Goal: Task Accomplishment & Management: Use online tool/utility

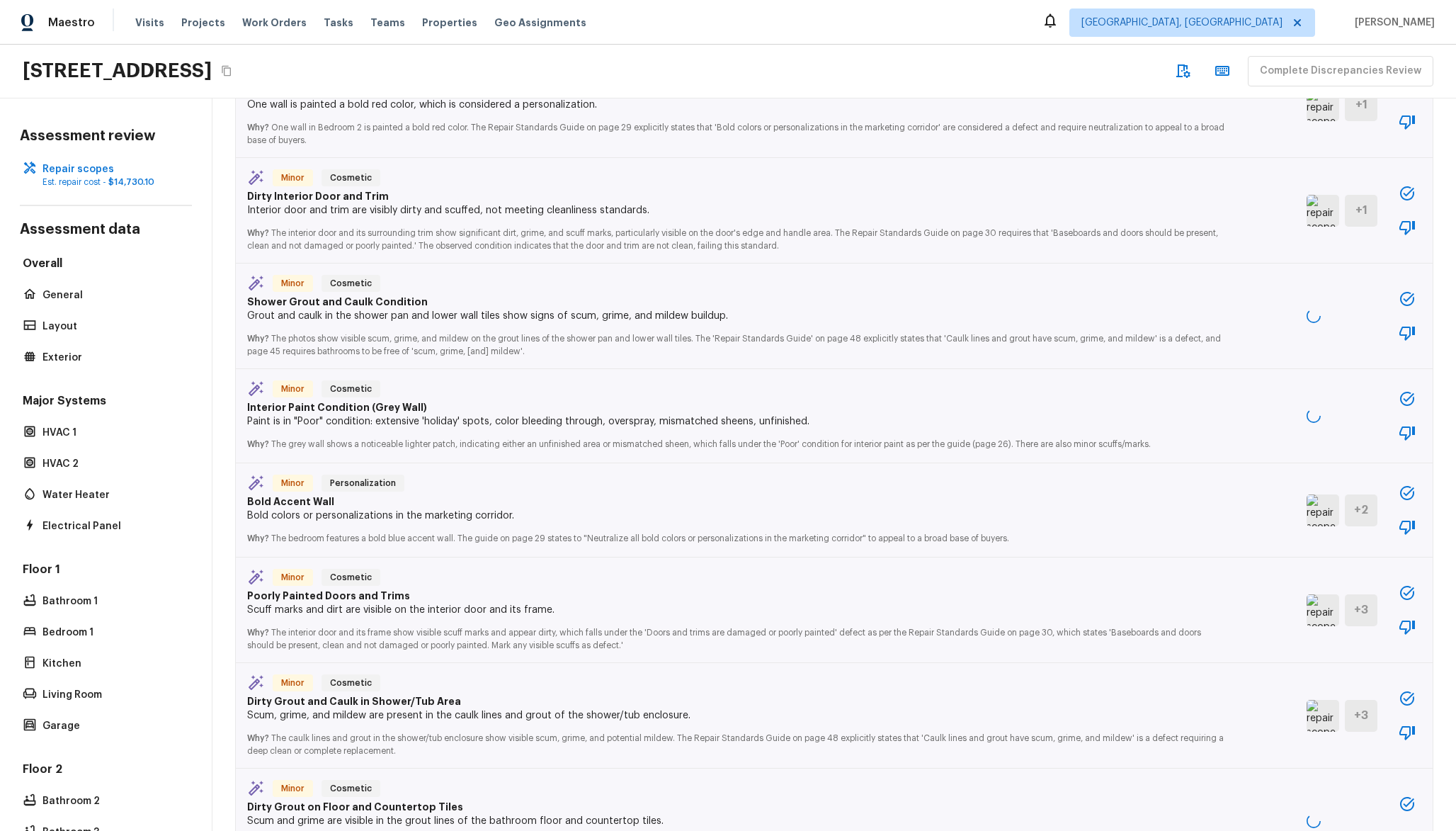
scroll to position [370, 0]
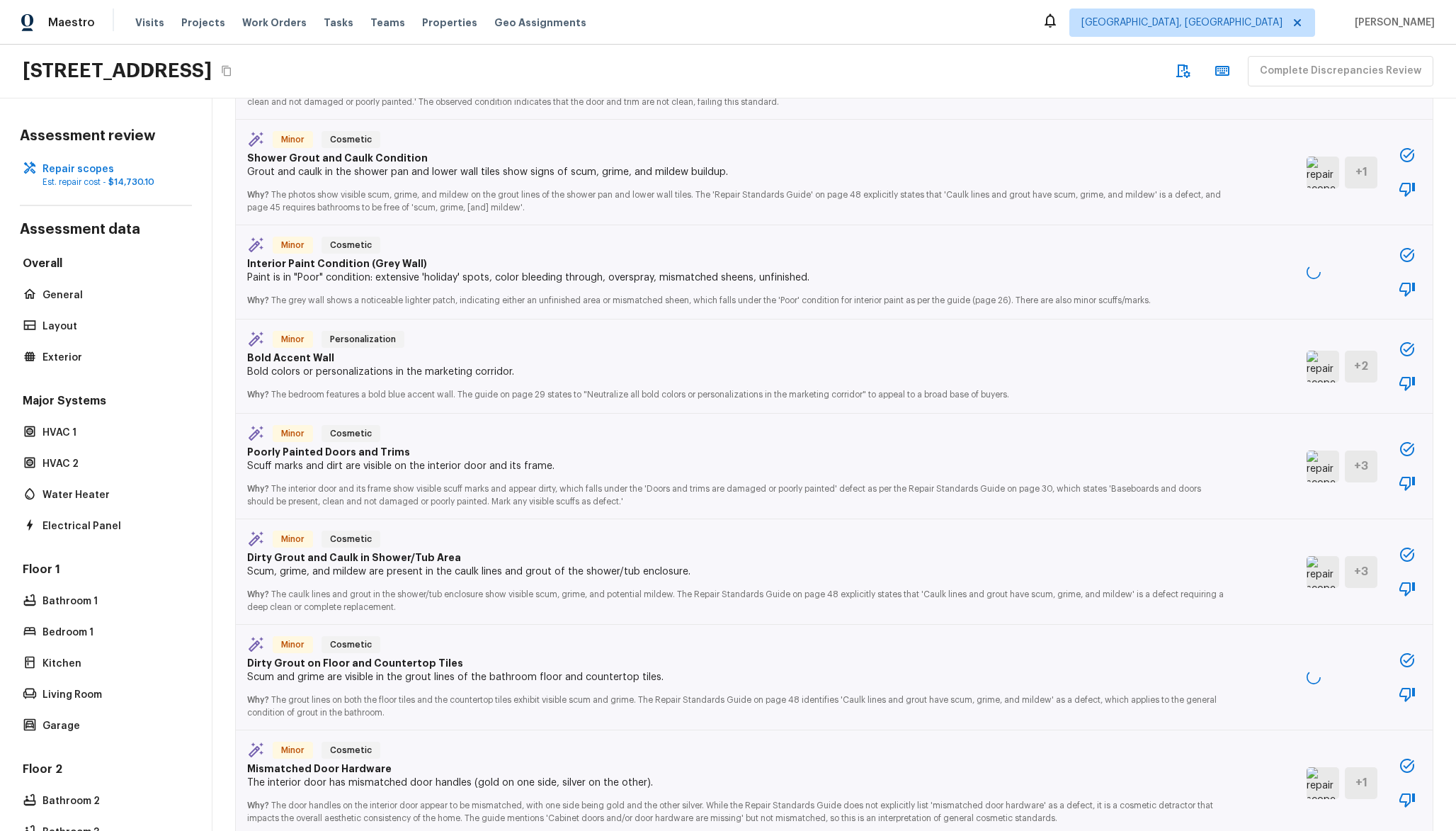
click at [1280, 368] on div "Minor Personalization Bold Accent Wall Bold colors or personalizations in the m…" at bounding box center [834, 366] width 1197 height 94
click at [1307, 368] on img at bounding box center [1322, 366] width 32 height 32
click at [1307, 380] on img at bounding box center [1322, 366] width 32 height 32
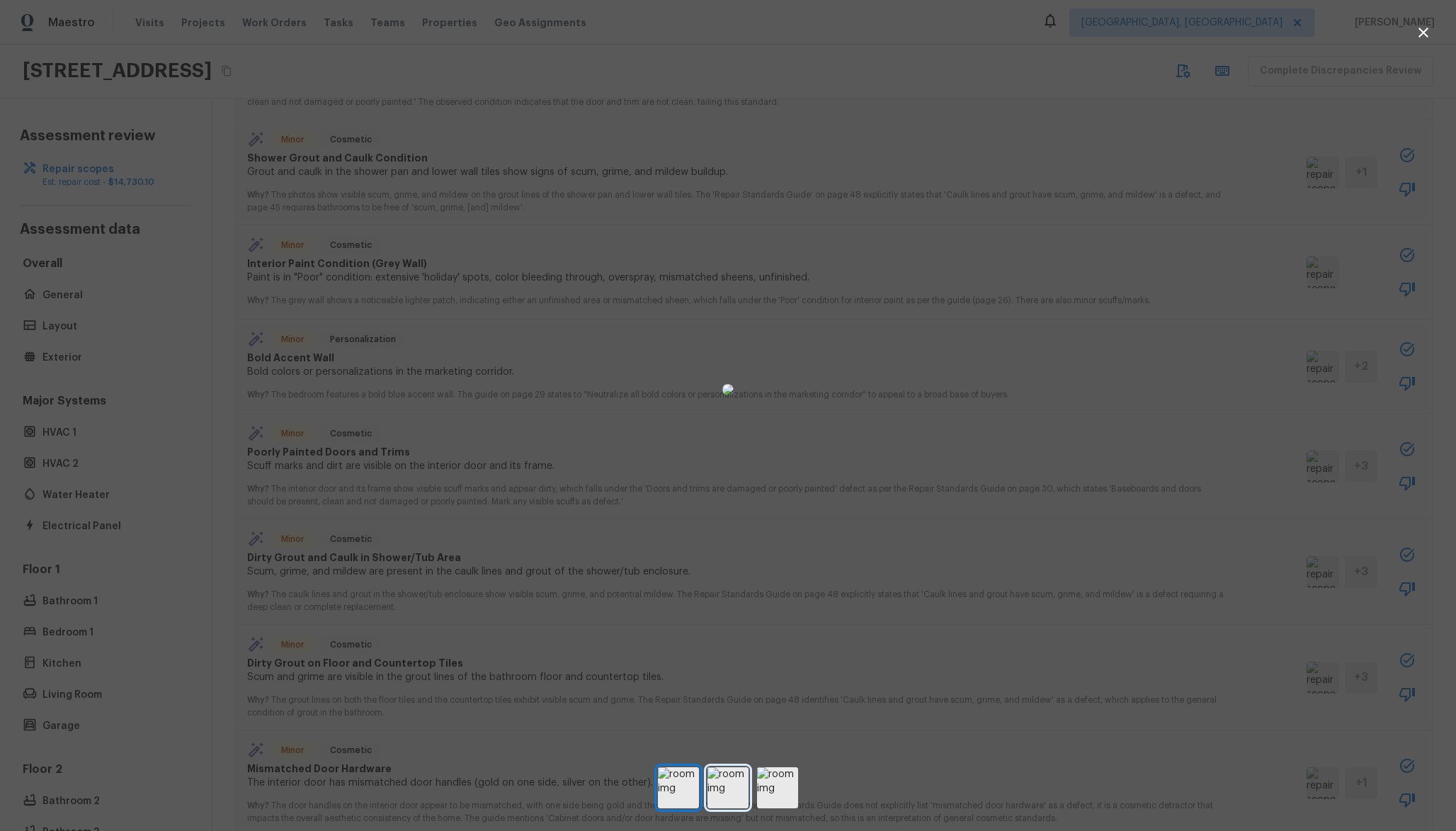
click at [745, 773] on img at bounding box center [728, 788] width 41 height 41
click at [775, 776] on img at bounding box center [778, 788] width 41 height 41
click at [693, 783] on img at bounding box center [678, 788] width 41 height 41
click at [770, 768] on img at bounding box center [778, 788] width 41 height 41
click at [677, 769] on img at bounding box center [678, 788] width 41 height 41
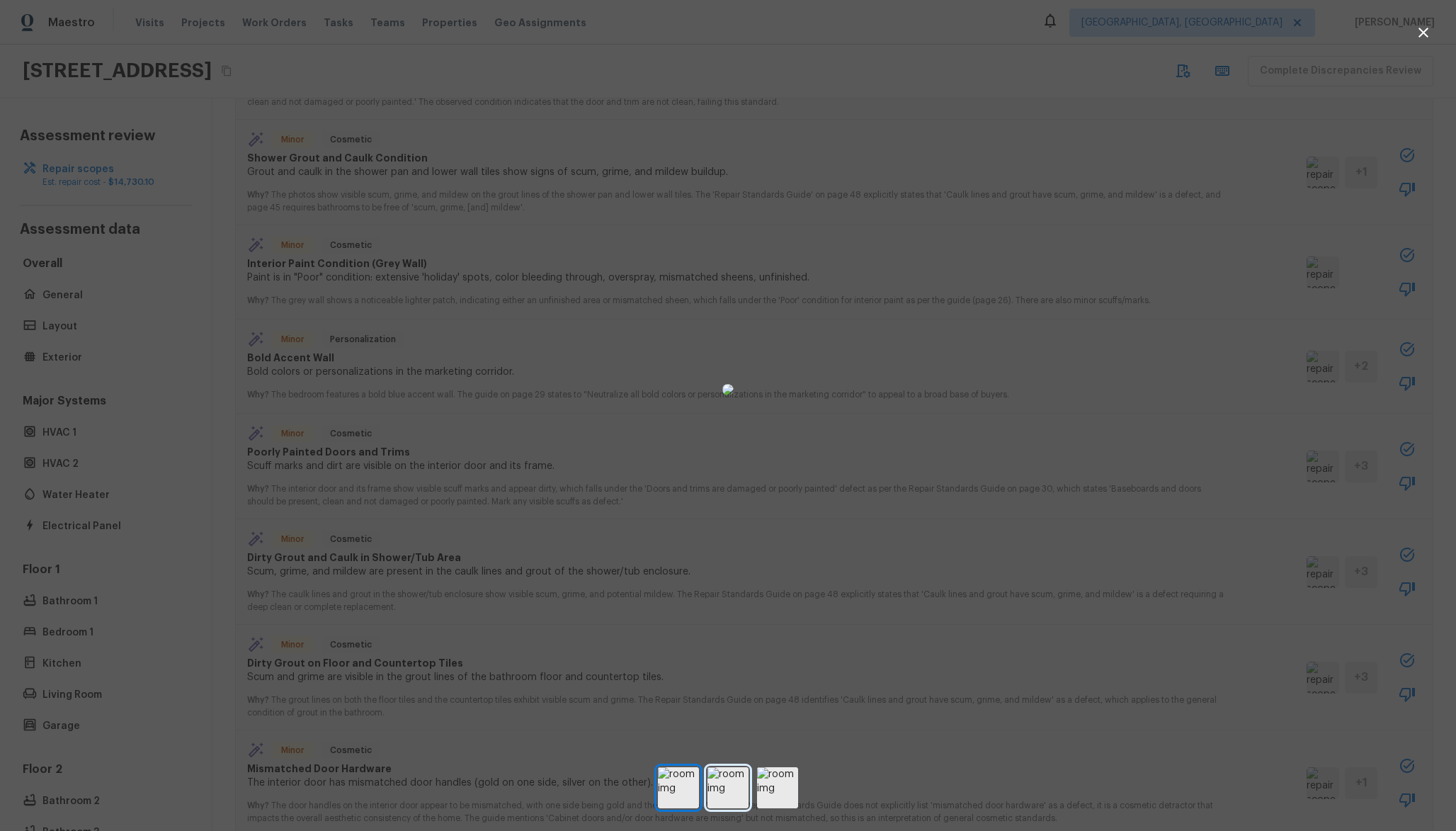
click at [735, 772] on img at bounding box center [728, 788] width 41 height 41
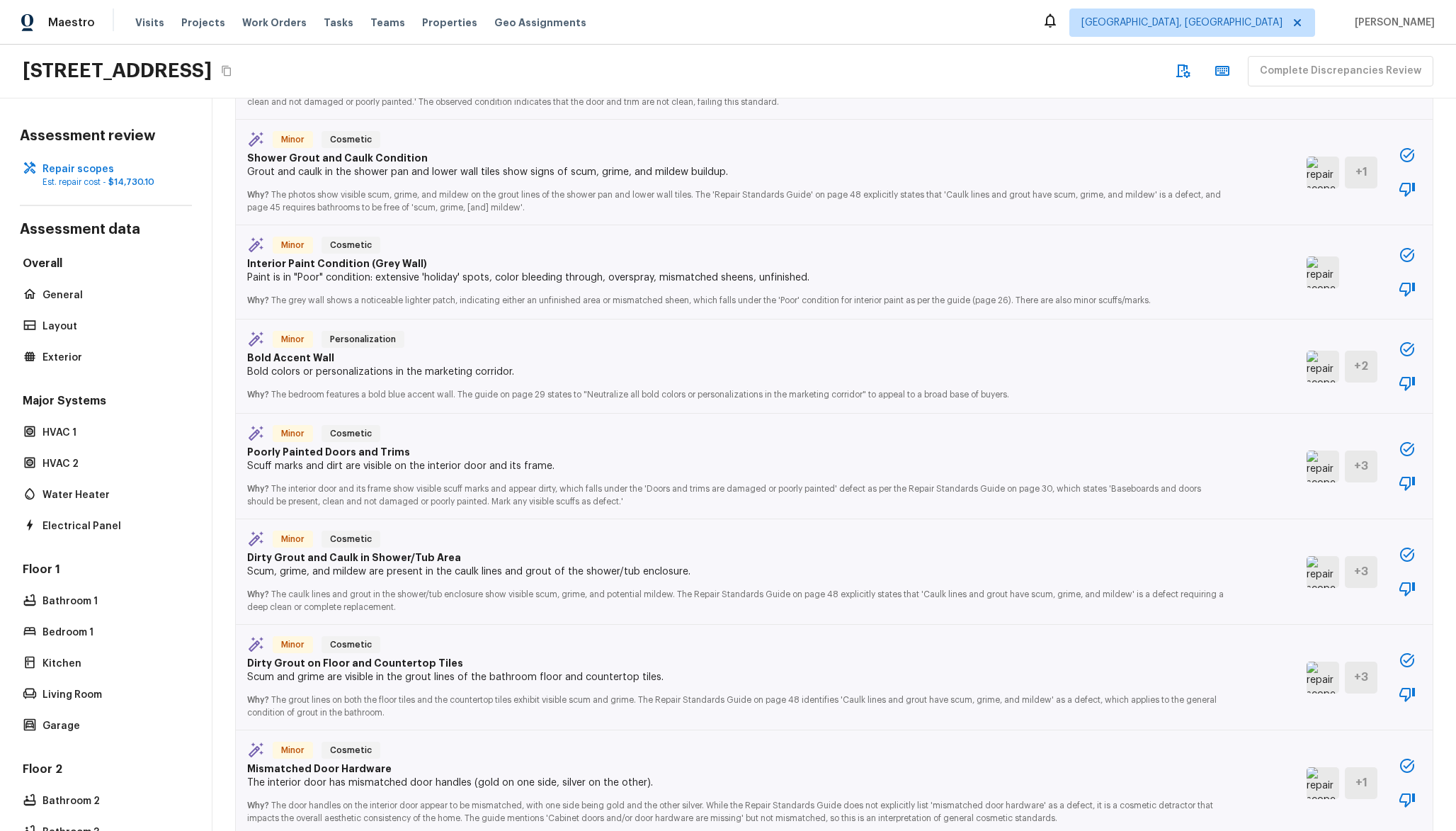
click at [1307, 467] on img at bounding box center [1322, 466] width 32 height 32
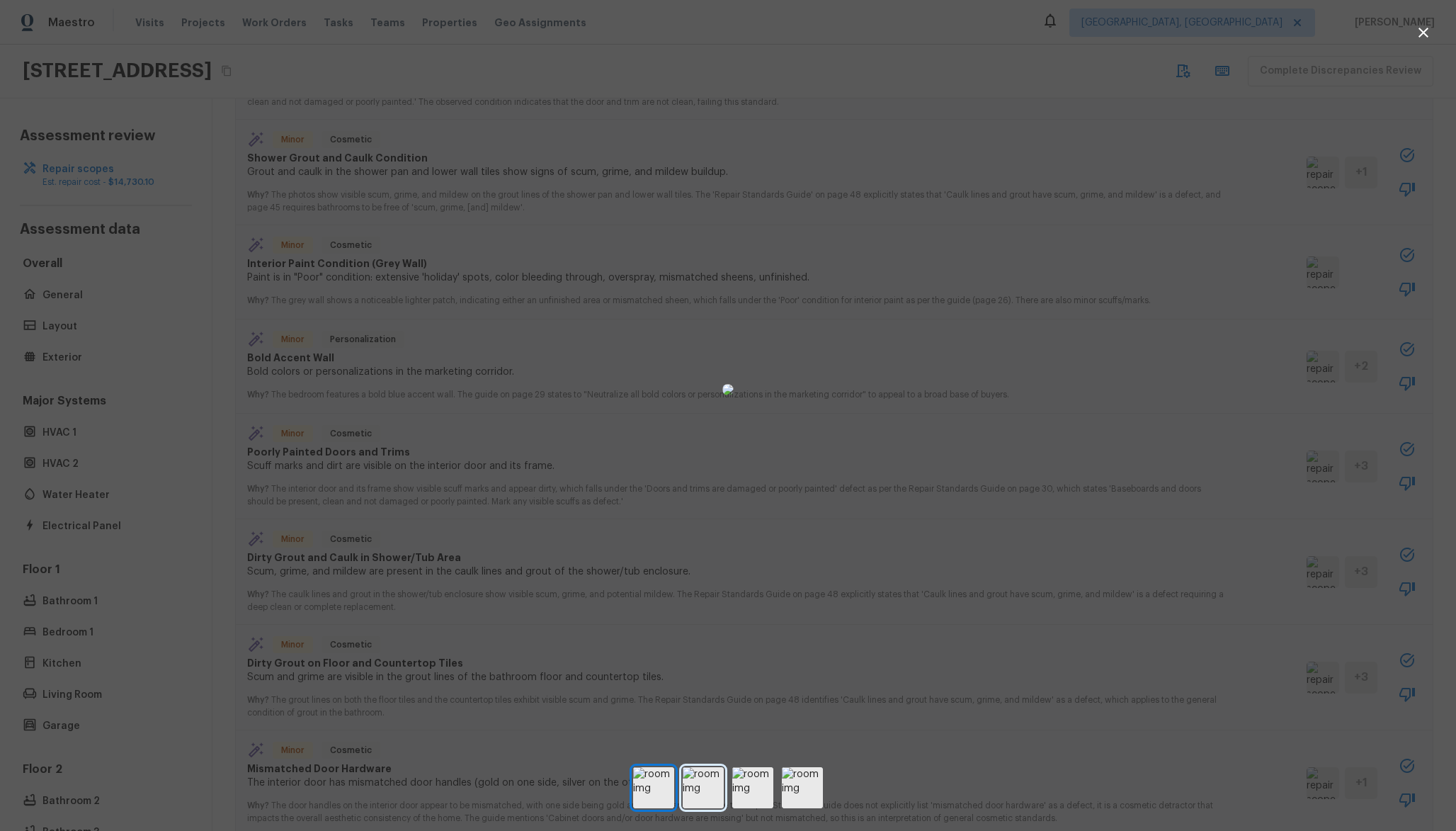
click at [717, 780] on img at bounding box center [703, 788] width 41 height 41
click at [745, 780] on img at bounding box center [753, 788] width 41 height 41
click at [802, 775] on img at bounding box center [802, 788] width 41 height 41
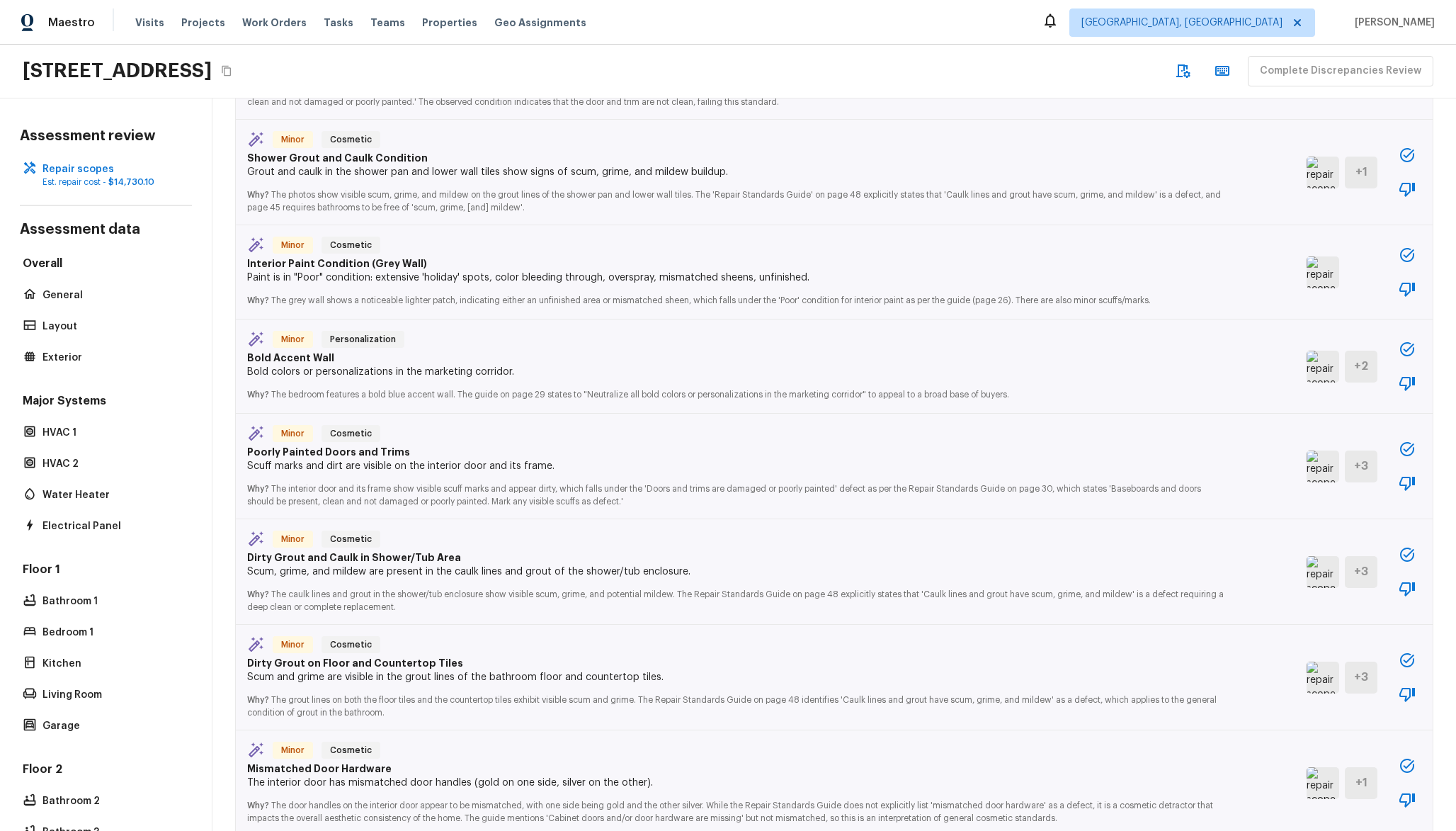
click at [1307, 561] on img at bounding box center [1322, 572] width 32 height 32
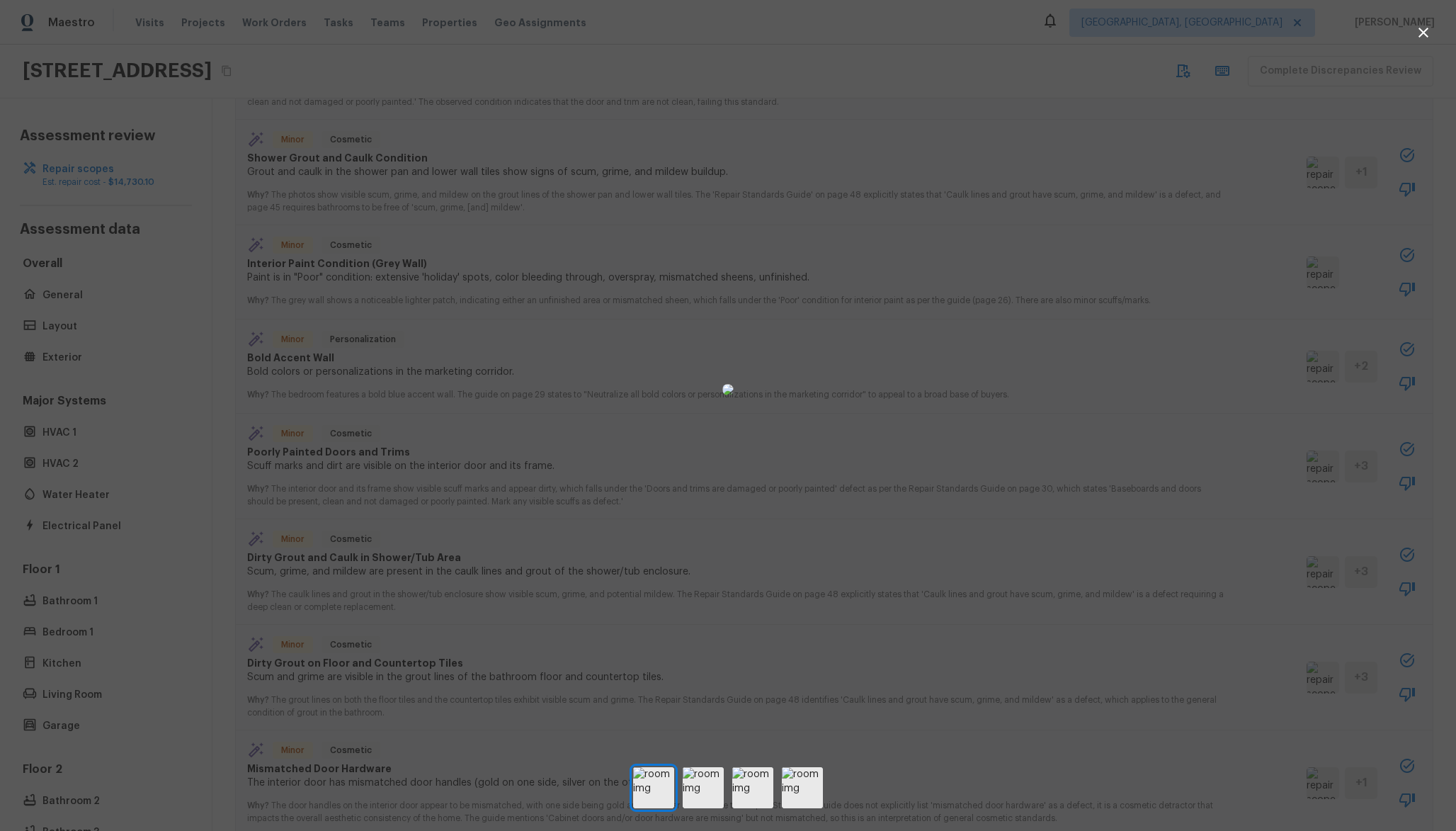
click at [680, 791] on div at bounding box center [728, 788] width 1456 height 41
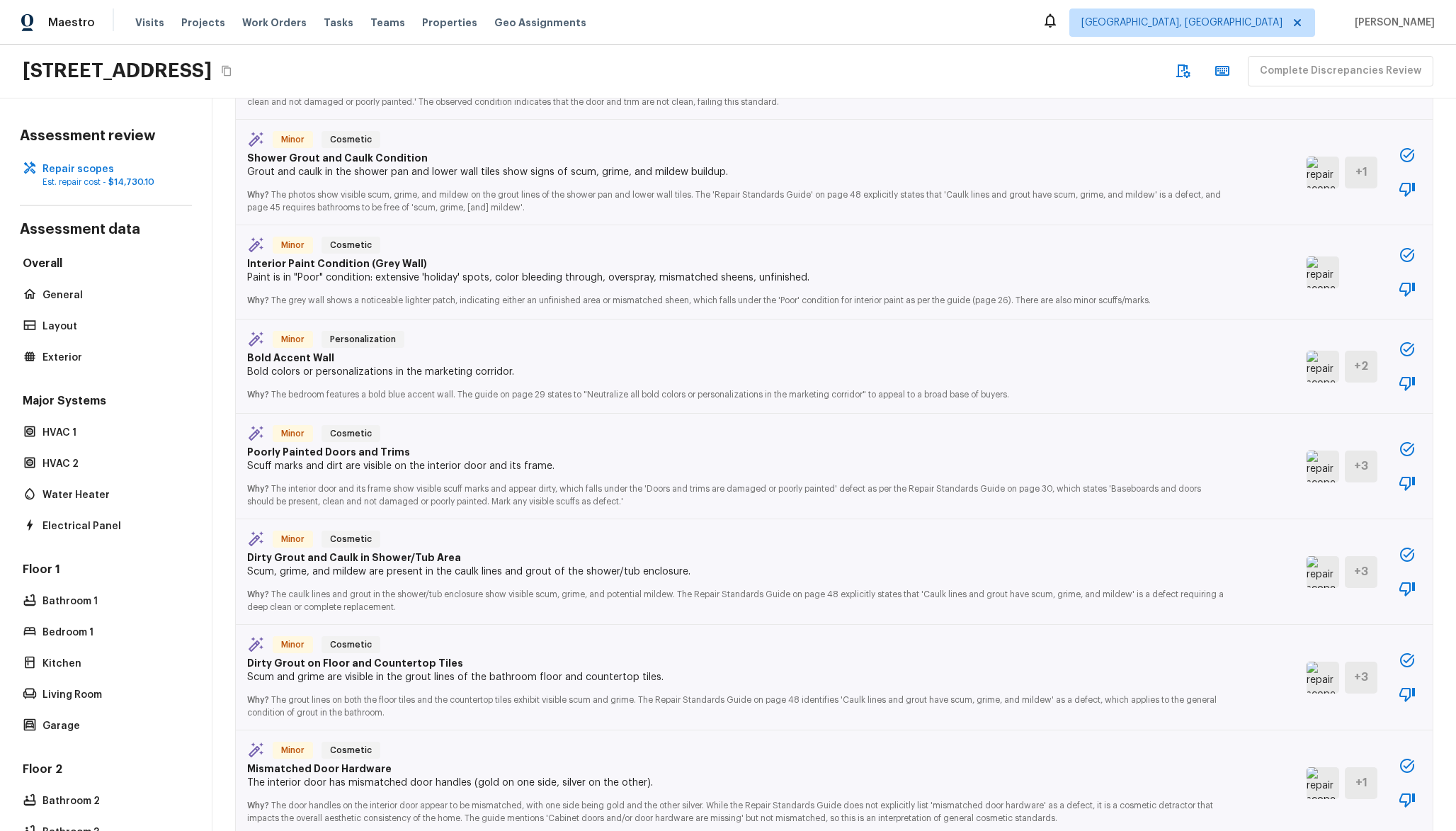
click at [712, 788] on p "The interior door has mismatched door handles (gold on one side, silver on the …" at bounding box center [737, 783] width 980 height 14
click at [1307, 577] on img at bounding box center [1322, 572] width 32 height 32
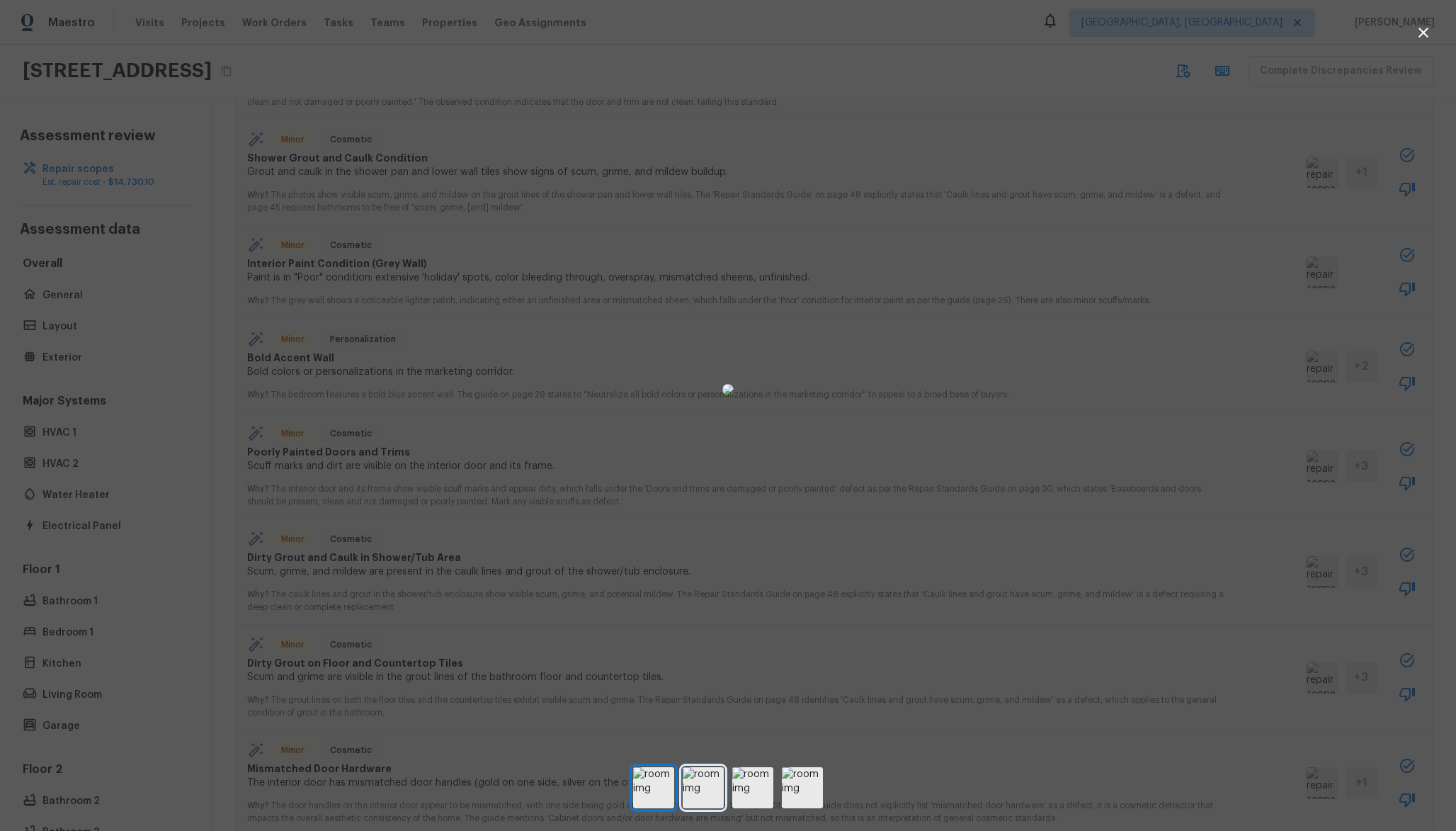
click at [717, 795] on img at bounding box center [703, 788] width 41 height 41
click at [756, 791] on img at bounding box center [753, 788] width 41 height 41
click at [795, 783] on img at bounding box center [802, 788] width 41 height 41
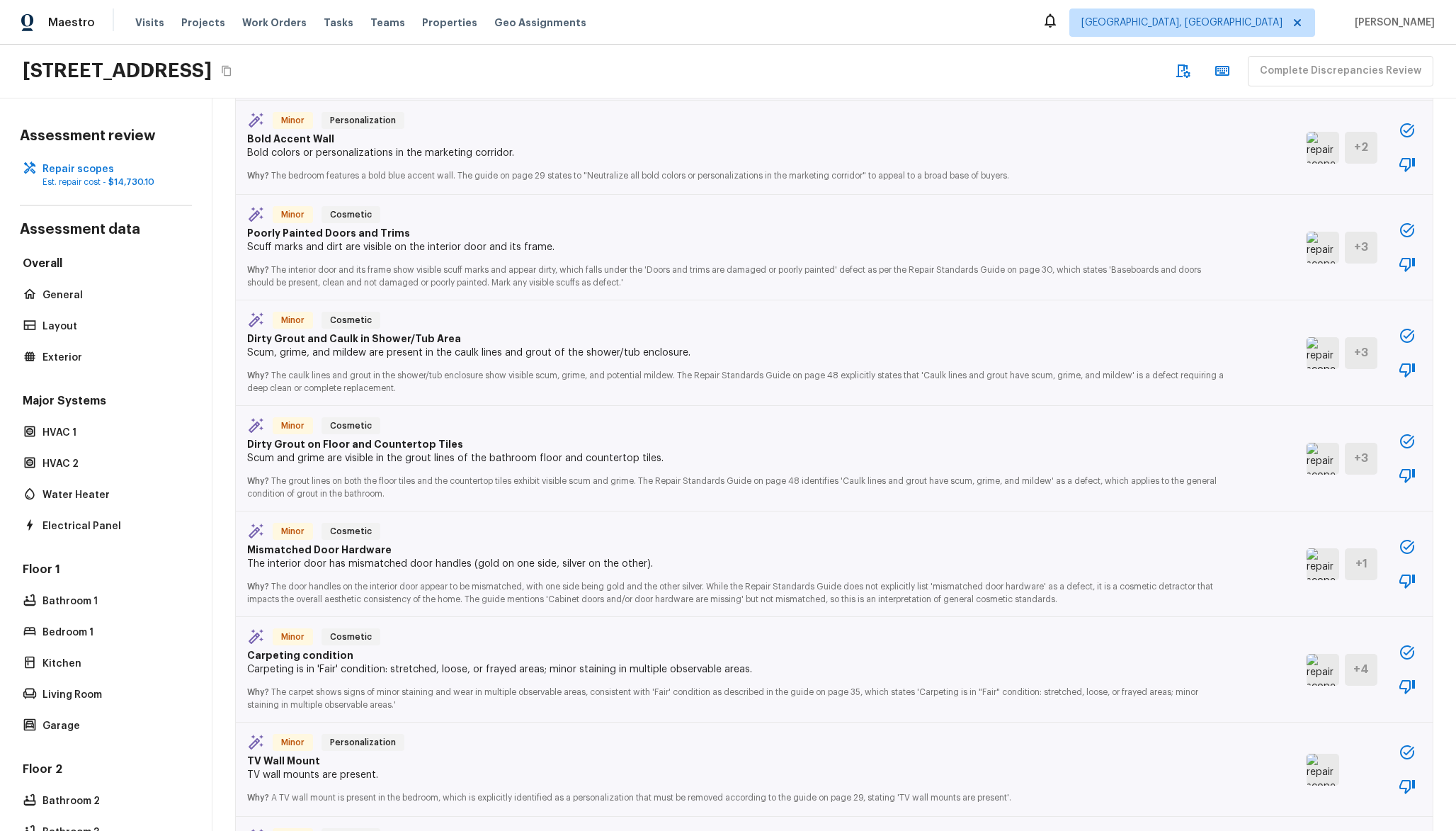
scroll to position [616, 0]
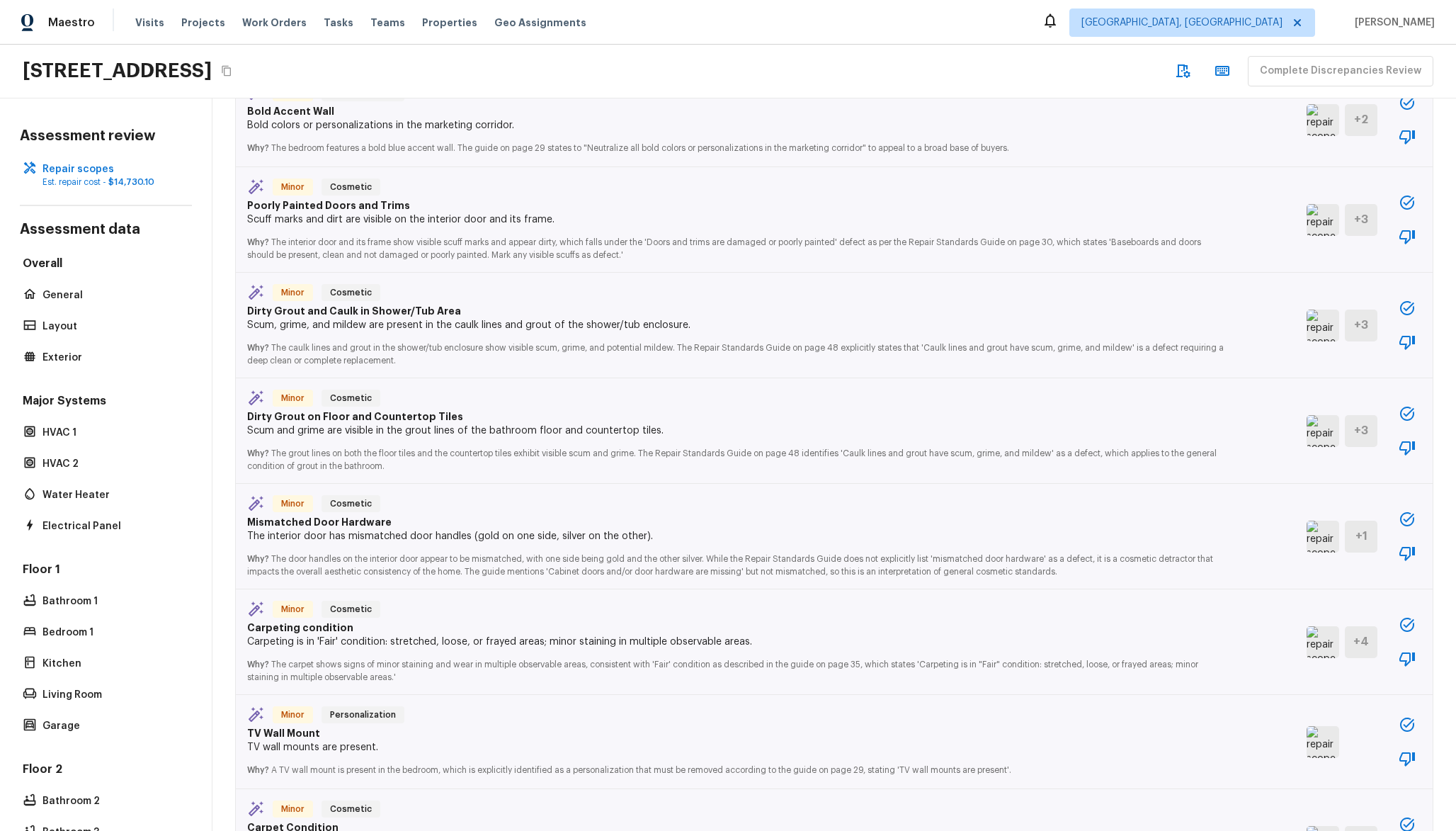
click at [1307, 434] on img at bounding box center [1322, 431] width 32 height 32
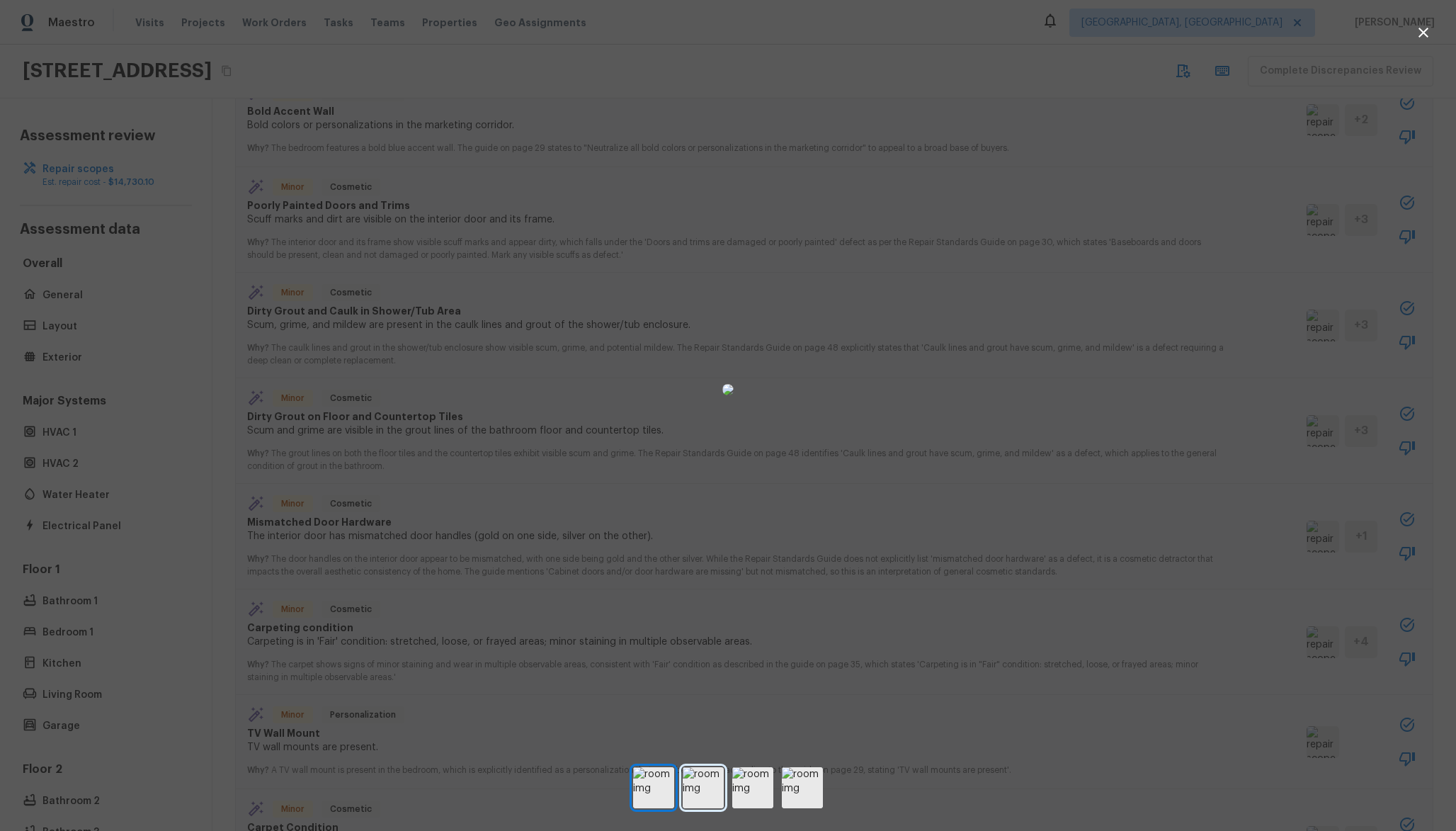
click at [711, 801] on img at bounding box center [703, 788] width 41 height 41
click at [755, 792] on img at bounding box center [753, 788] width 41 height 41
click at [696, 784] on img at bounding box center [703, 788] width 41 height 41
click at [660, 783] on img at bounding box center [654, 788] width 41 height 41
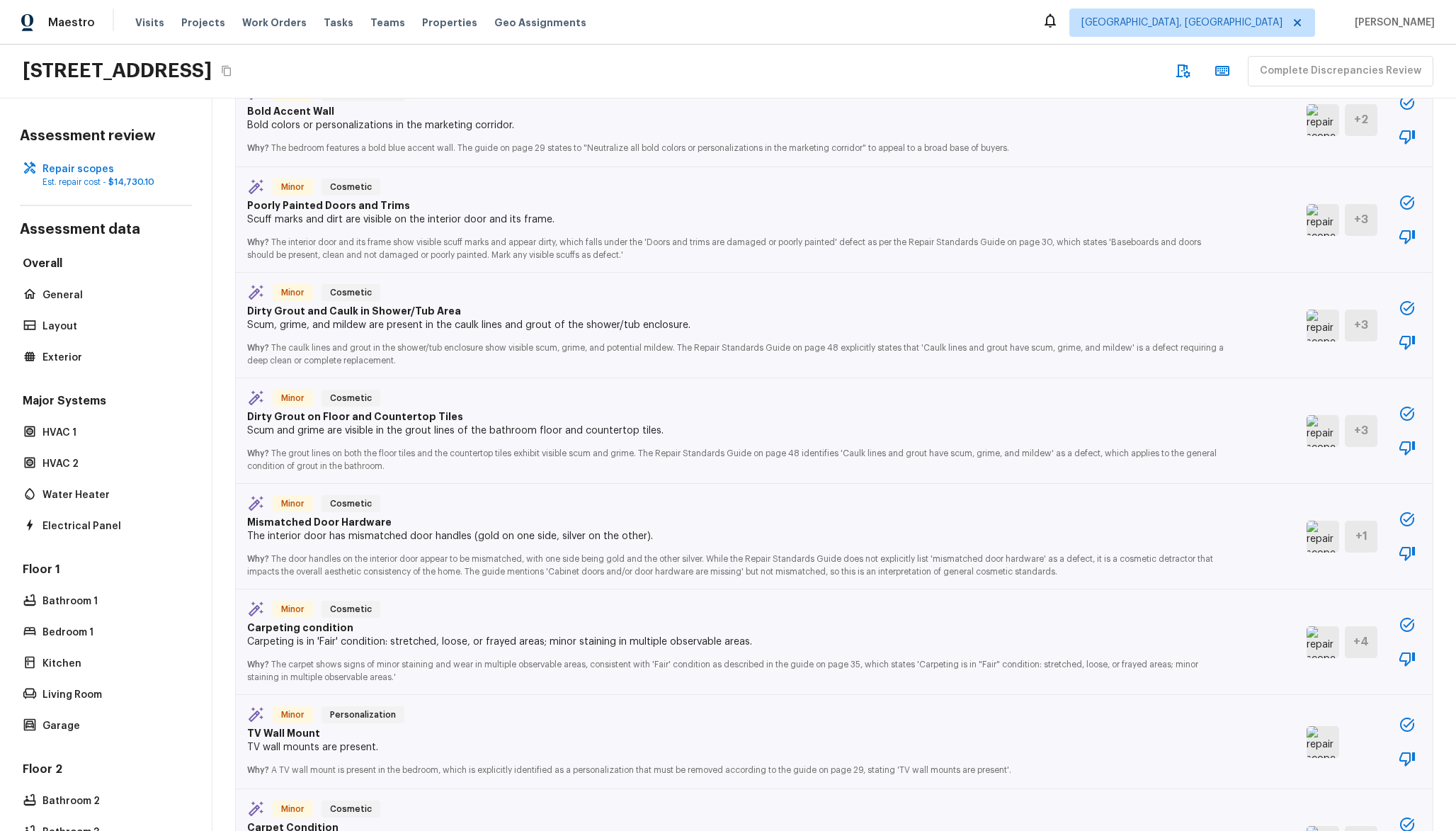
click at [1312, 519] on div "Minor Cosmetic Mismatched Door Hardware The interior door has mismatched door h…" at bounding box center [834, 536] width 1197 height 105
click at [1309, 542] on img at bounding box center [1322, 537] width 32 height 32
click at [453, 575] on p "Why? The door handles on the interior door appear to be mismatched, with one si…" at bounding box center [737, 560] width 980 height 34
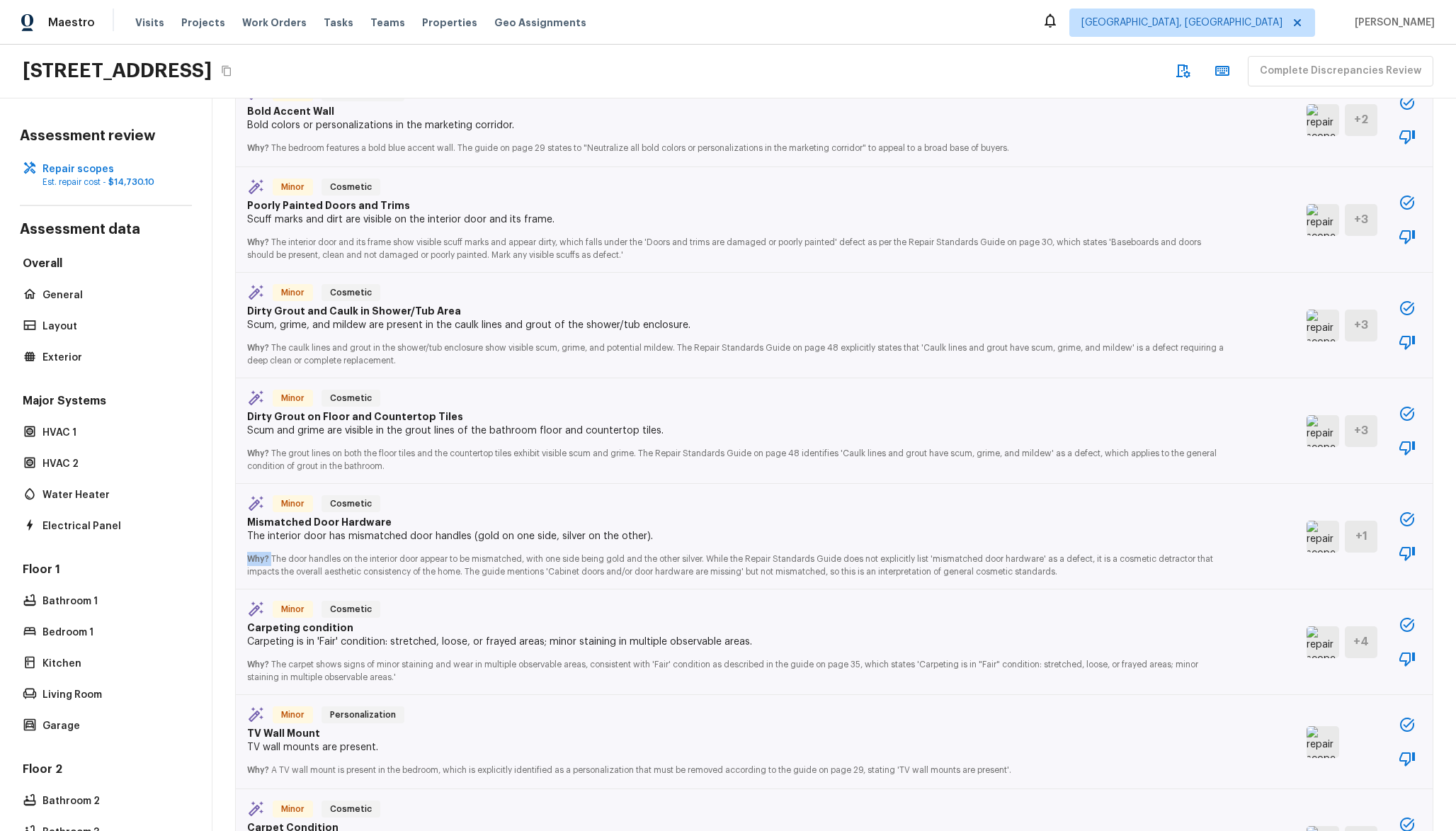
click at [468, 571] on p "Why? The door handles on the interior door appear to be mismatched, with one si…" at bounding box center [737, 560] width 980 height 34
click at [1310, 530] on img at bounding box center [1322, 537] width 32 height 32
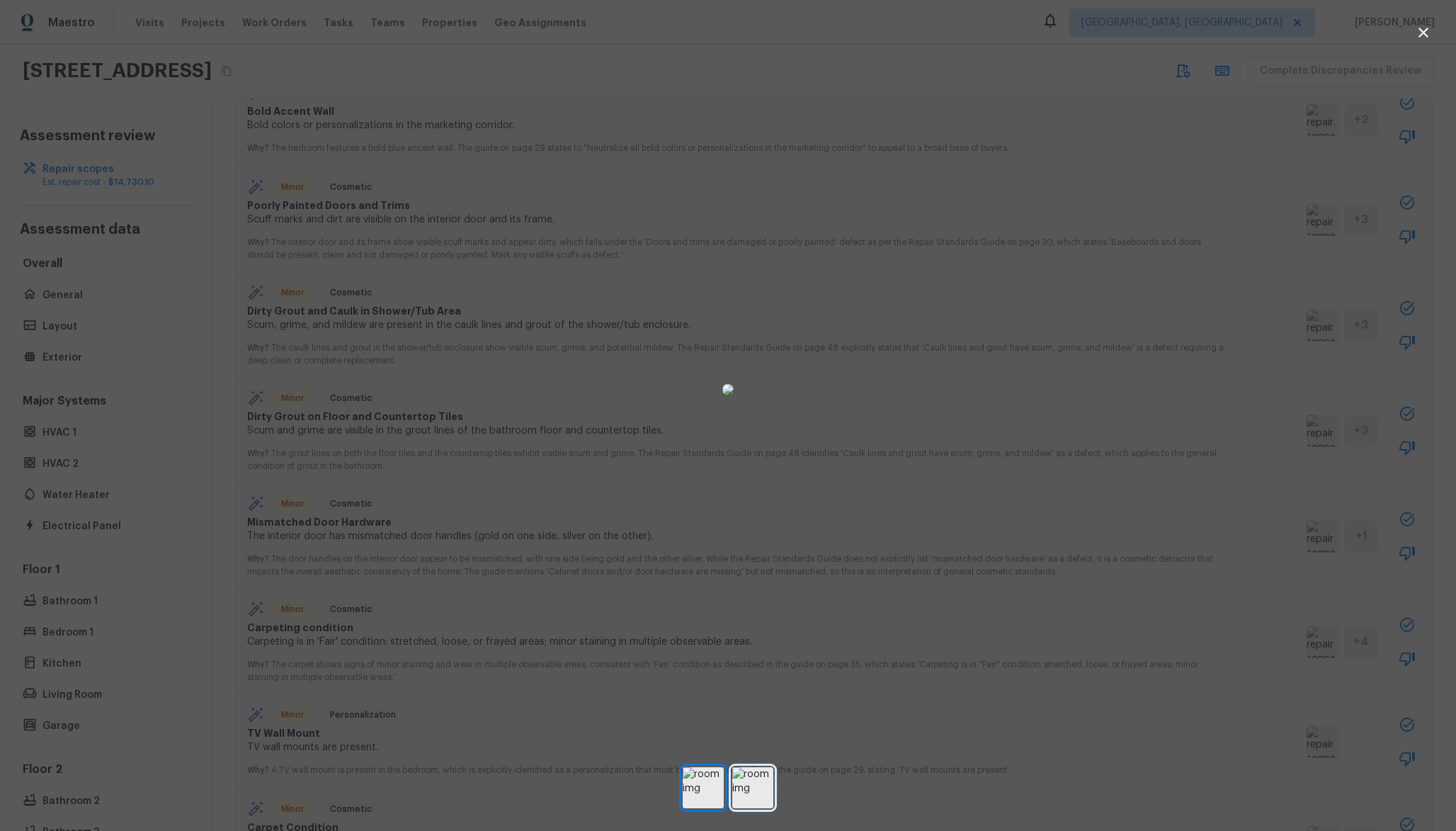
click at [754, 776] on img at bounding box center [753, 788] width 41 height 41
click at [711, 790] on img at bounding box center [703, 788] width 41 height 41
click at [756, 799] on img at bounding box center [753, 788] width 41 height 41
click at [709, 803] on img at bounding box center [703, 788] width 41 height 41
click at [760, 794] on img at bounding box center [753, 788] width 41 height 41
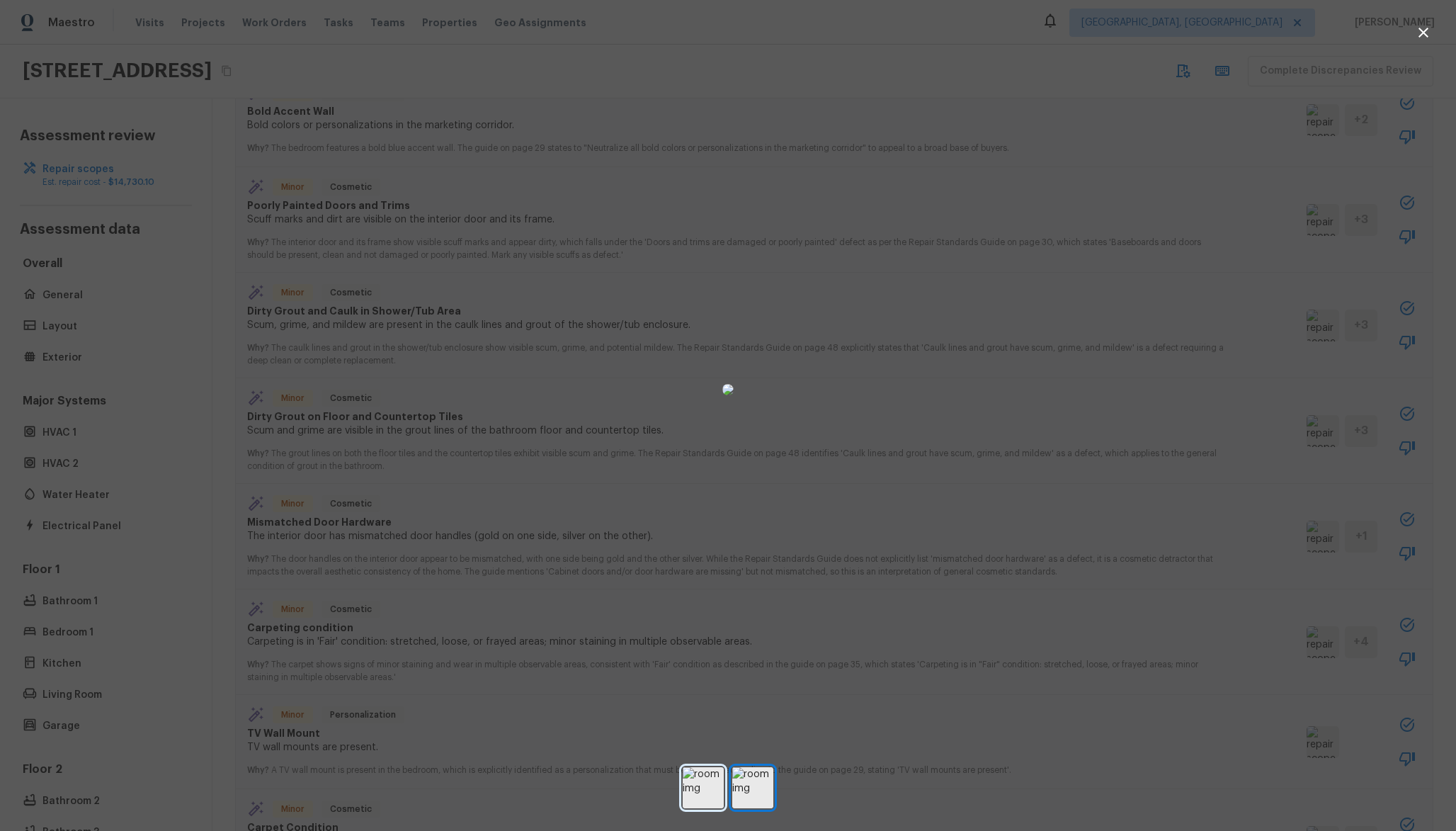
click at [715, 790] on img at bounding box center [703, 788] width 41 height 41
click at [738, 788] on img at bounding box center [753, 788] width 41 height 41
click at [694, 801] on img at bounding box center [703, 788] width 41 height 41
click at [722, 792] on img at bounding box center [703, 788] width 41 height 41
click at [440, 620] on div at bounding box center [728, 389] width 1456 height 733
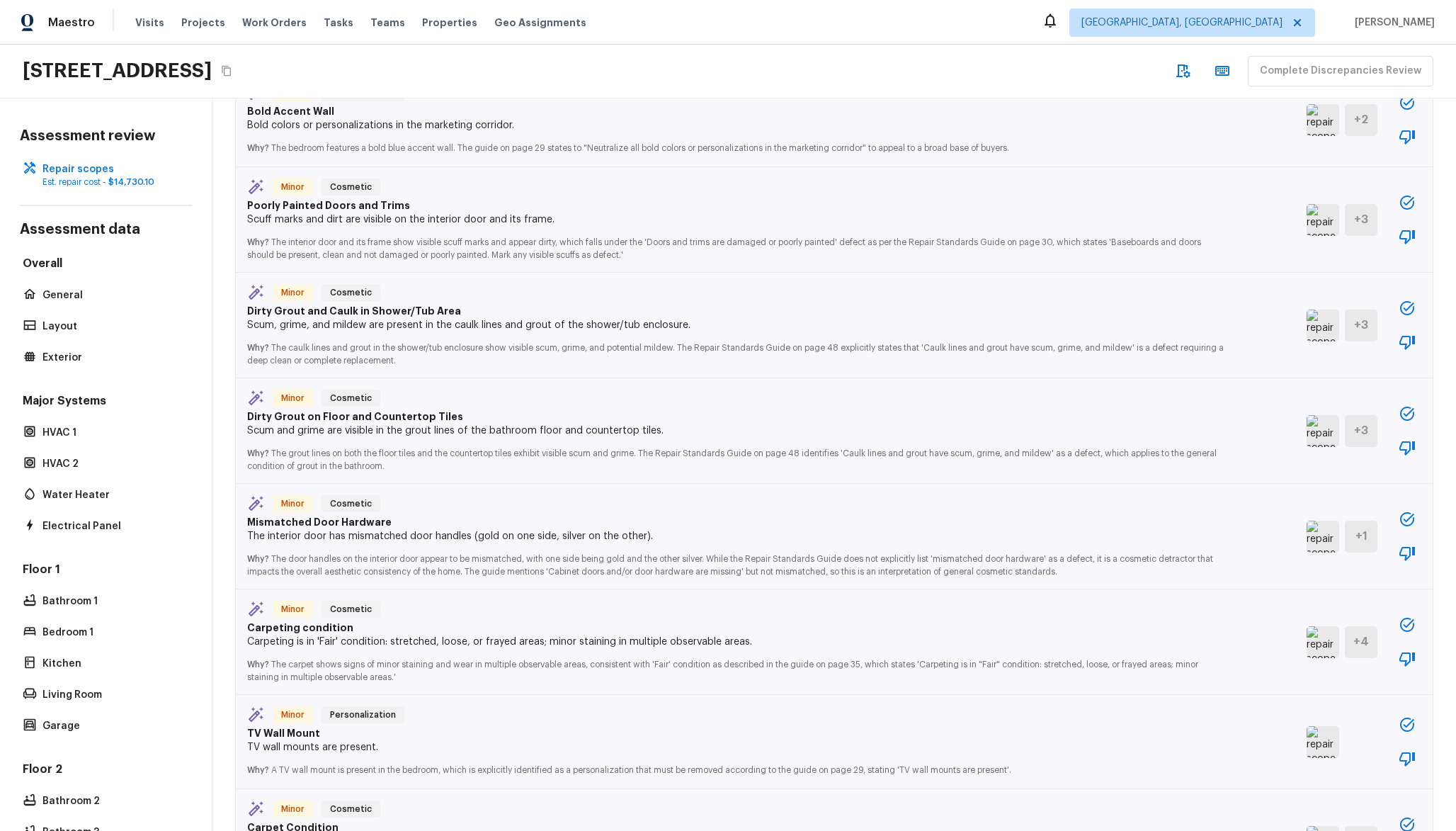
click at [1307, 544] on img at bounding box center [1322, 537] width 32 height 32
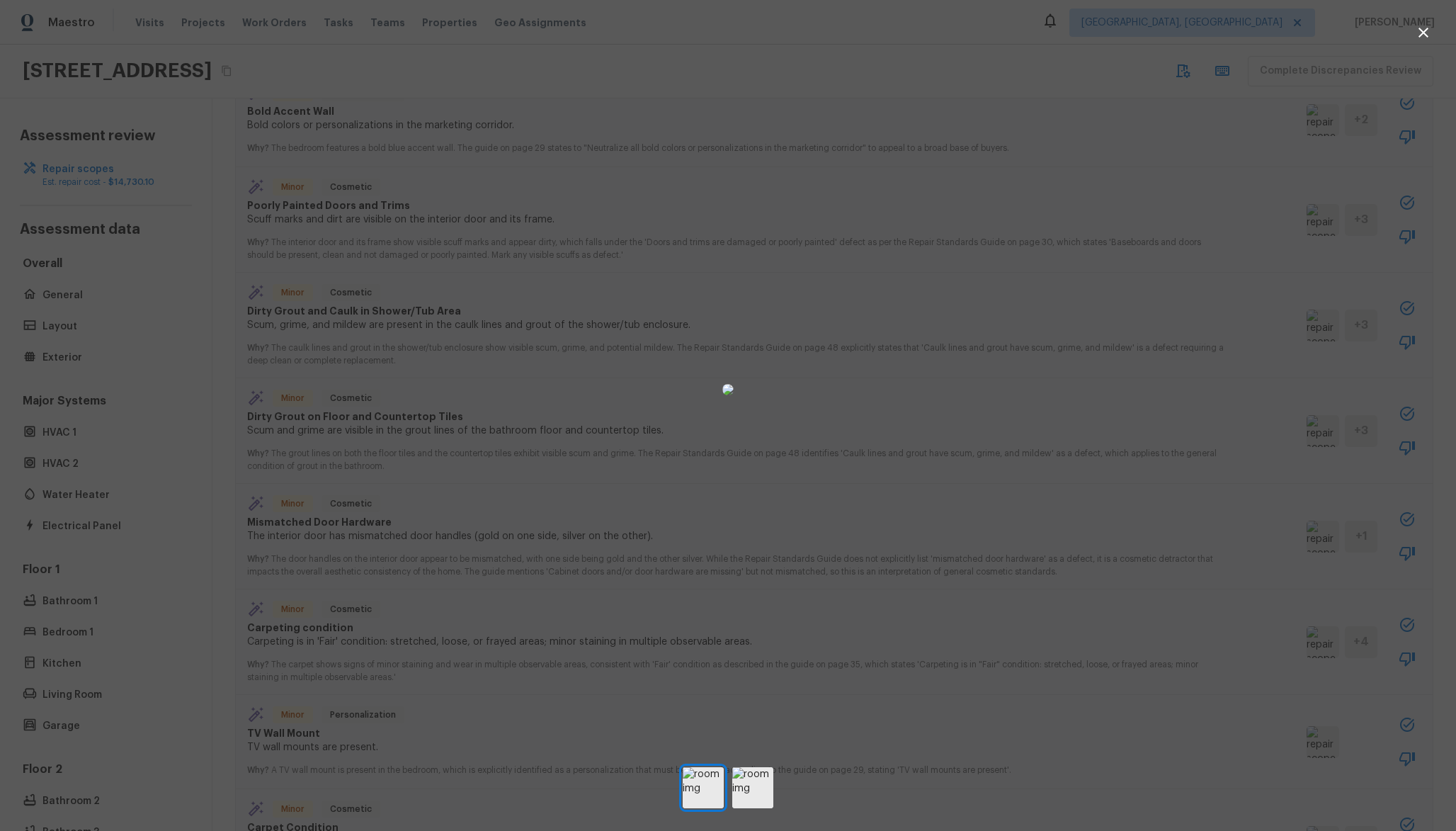
click at [1087, 547] on div at bounding box center [728, 389] width 1456 height 733
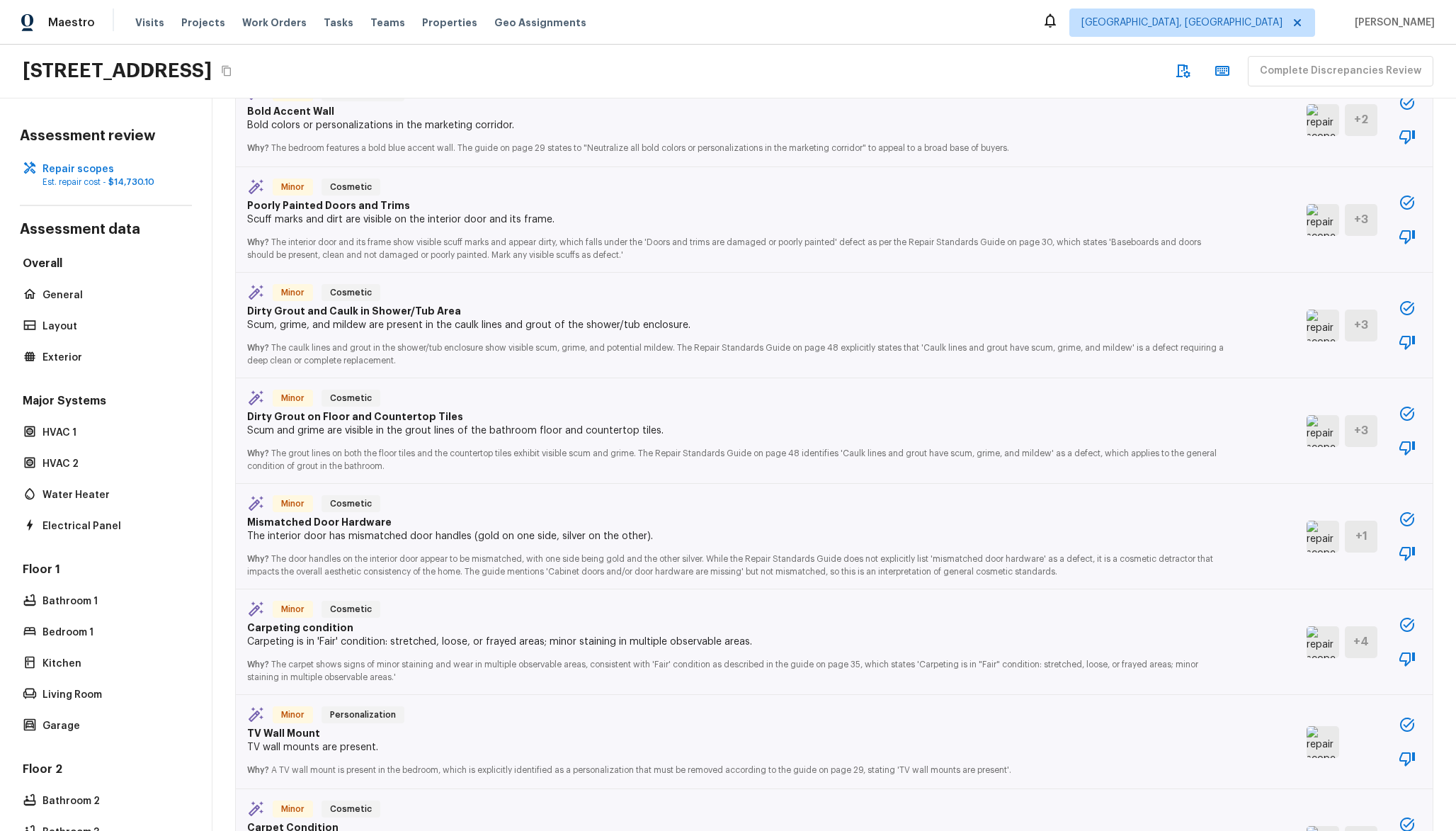
click at [1307, 632] on img at bounding box center [1322, 642] width 32 height 32
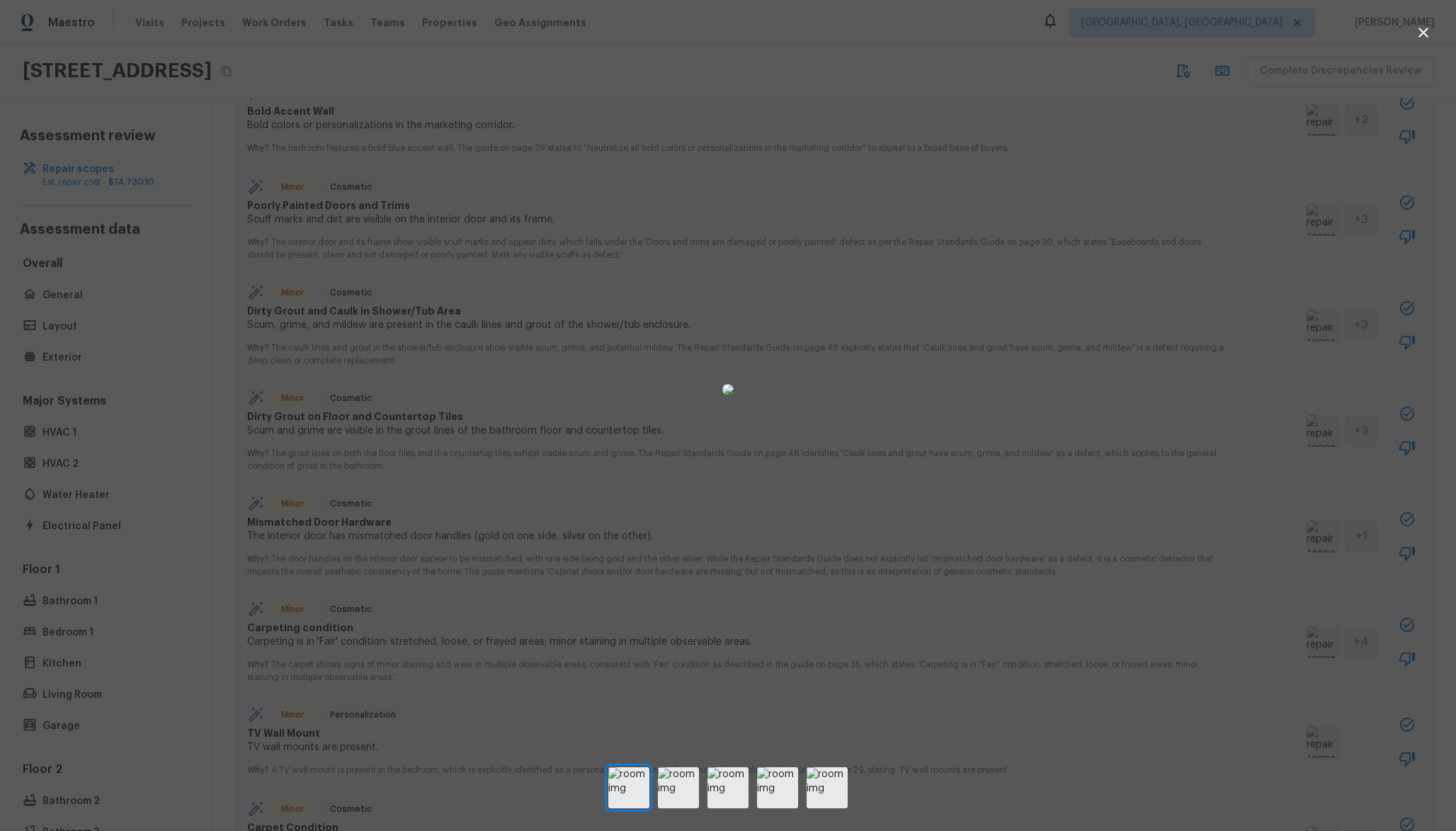
click at [1087, 455] on div at bounding box center [728, 389] width 1456 height 733
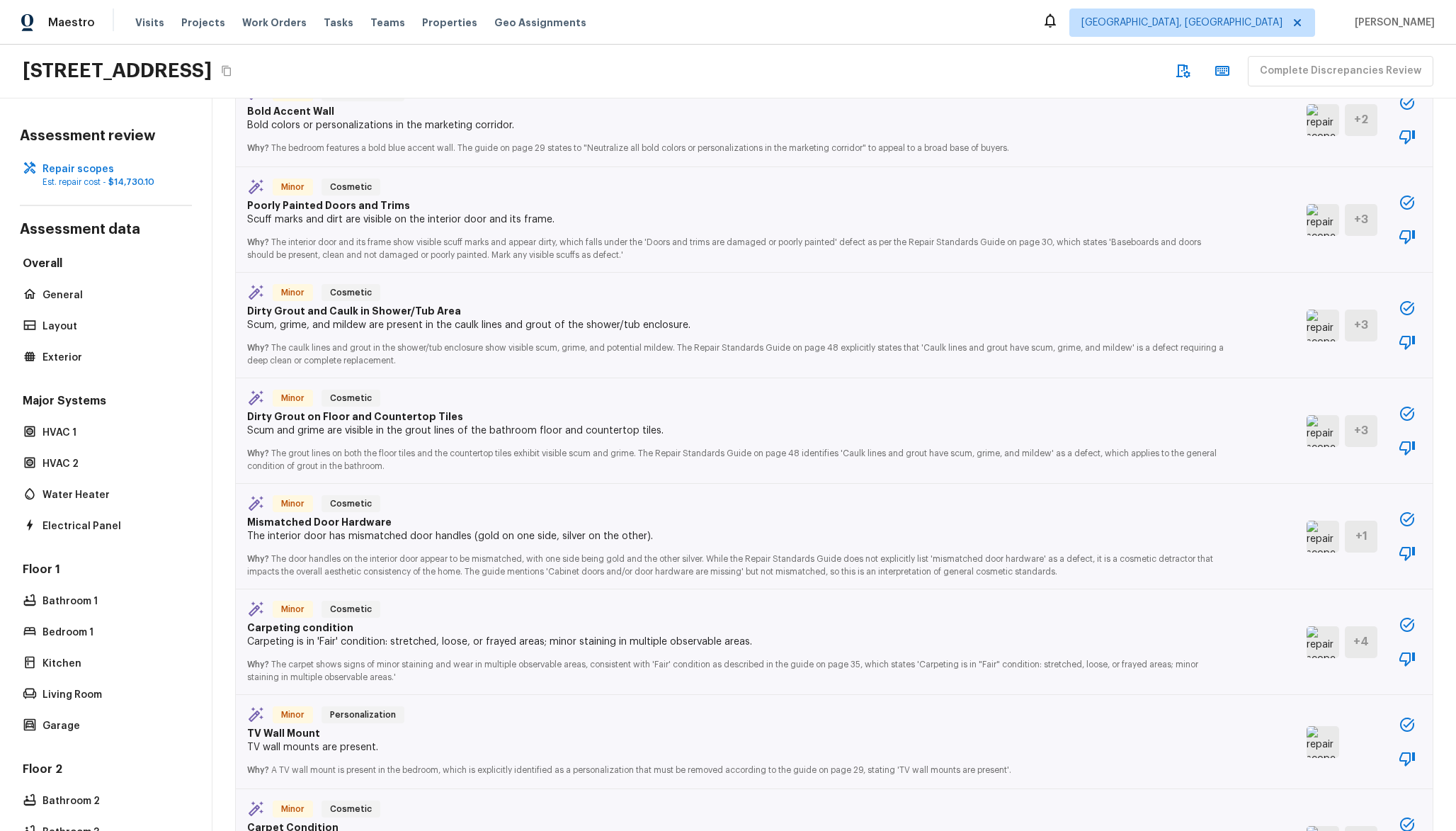
click at [1307, 634] on img at bounding box center [1322, 642] width 32 height 32
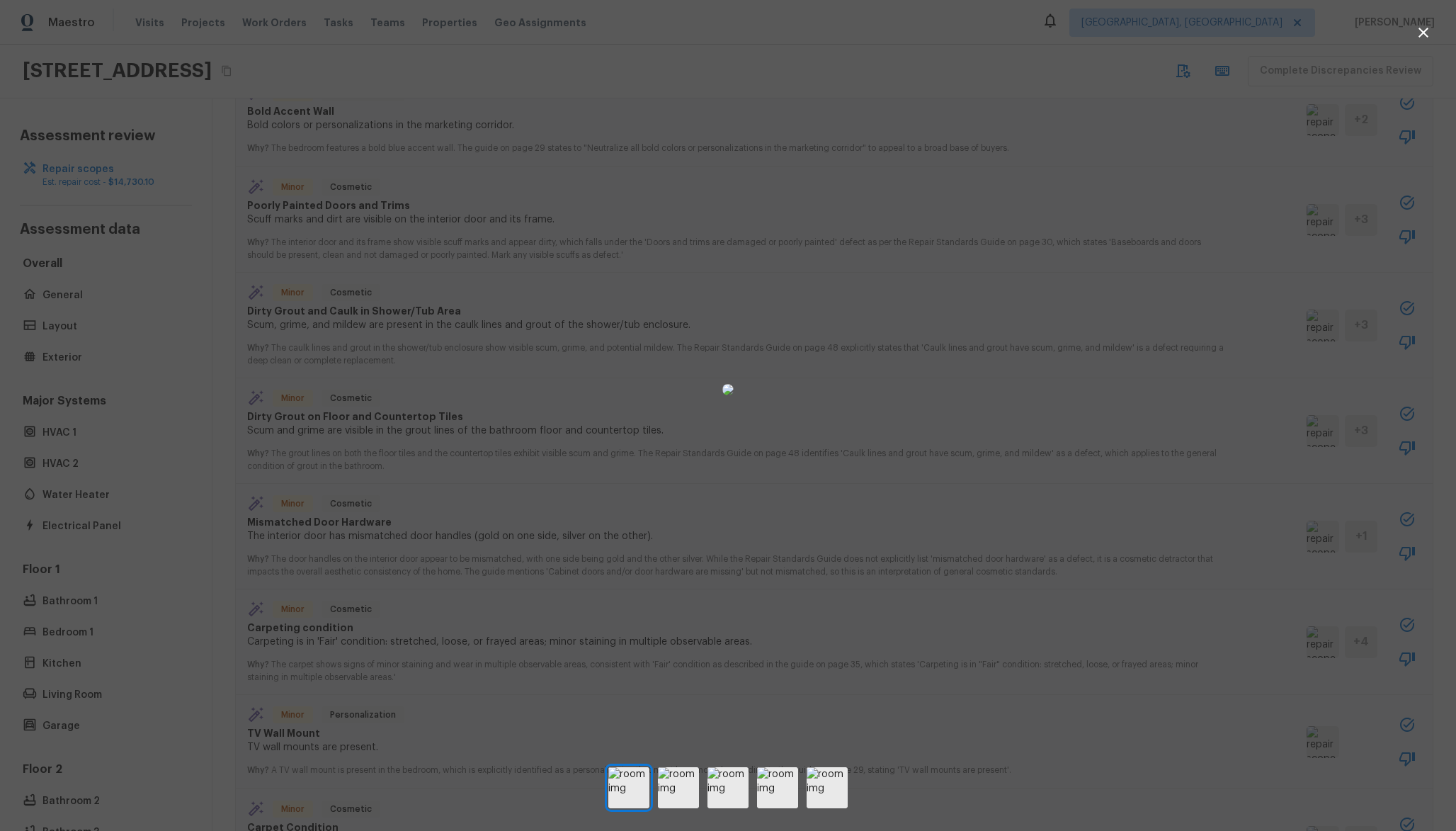
click at [657, 772] on div at bounding box center [728, 788] width 1456 height 41
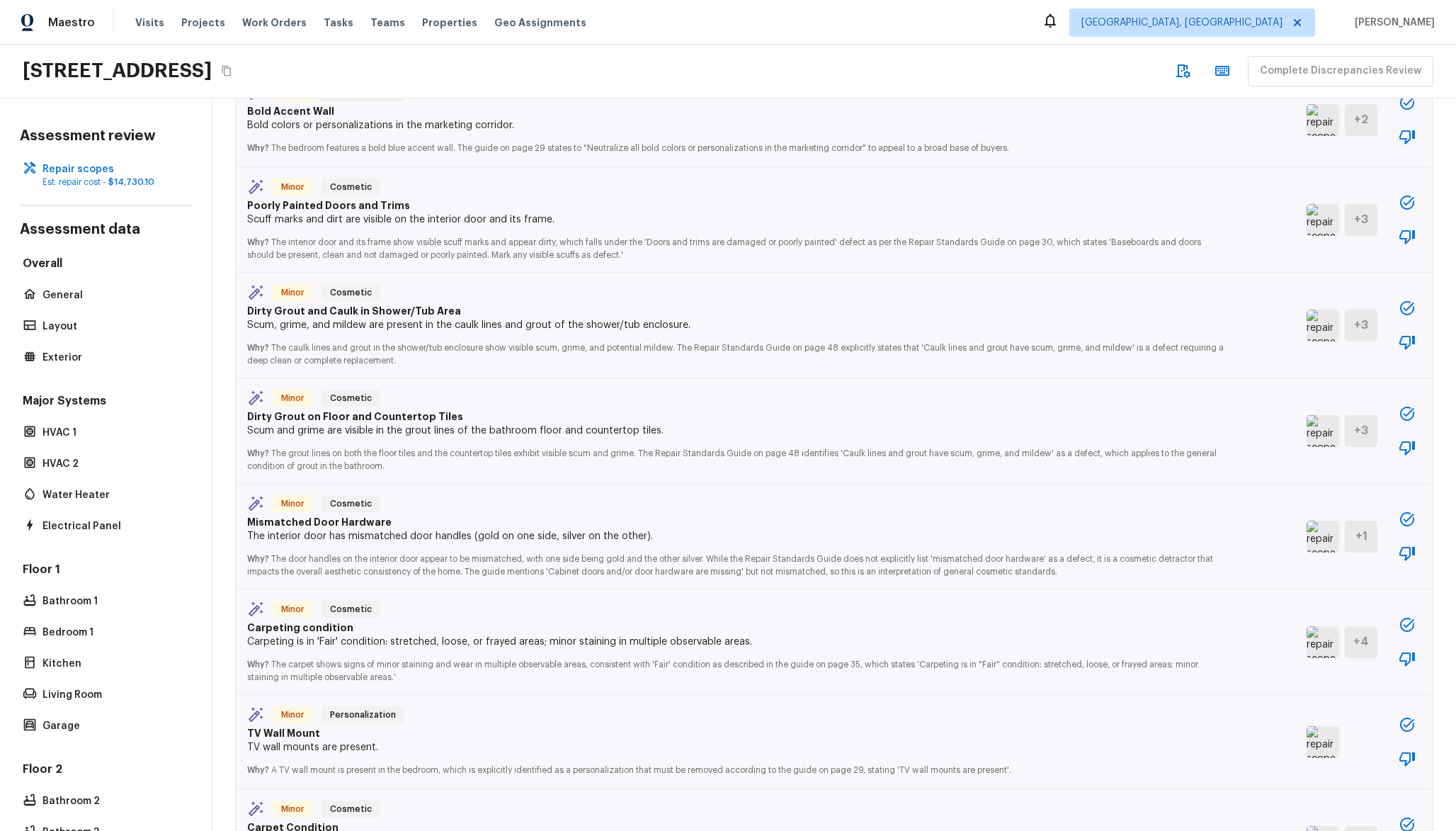
click at [1307, 644] on img at bounding box center [1322, 642] width 32 height 32
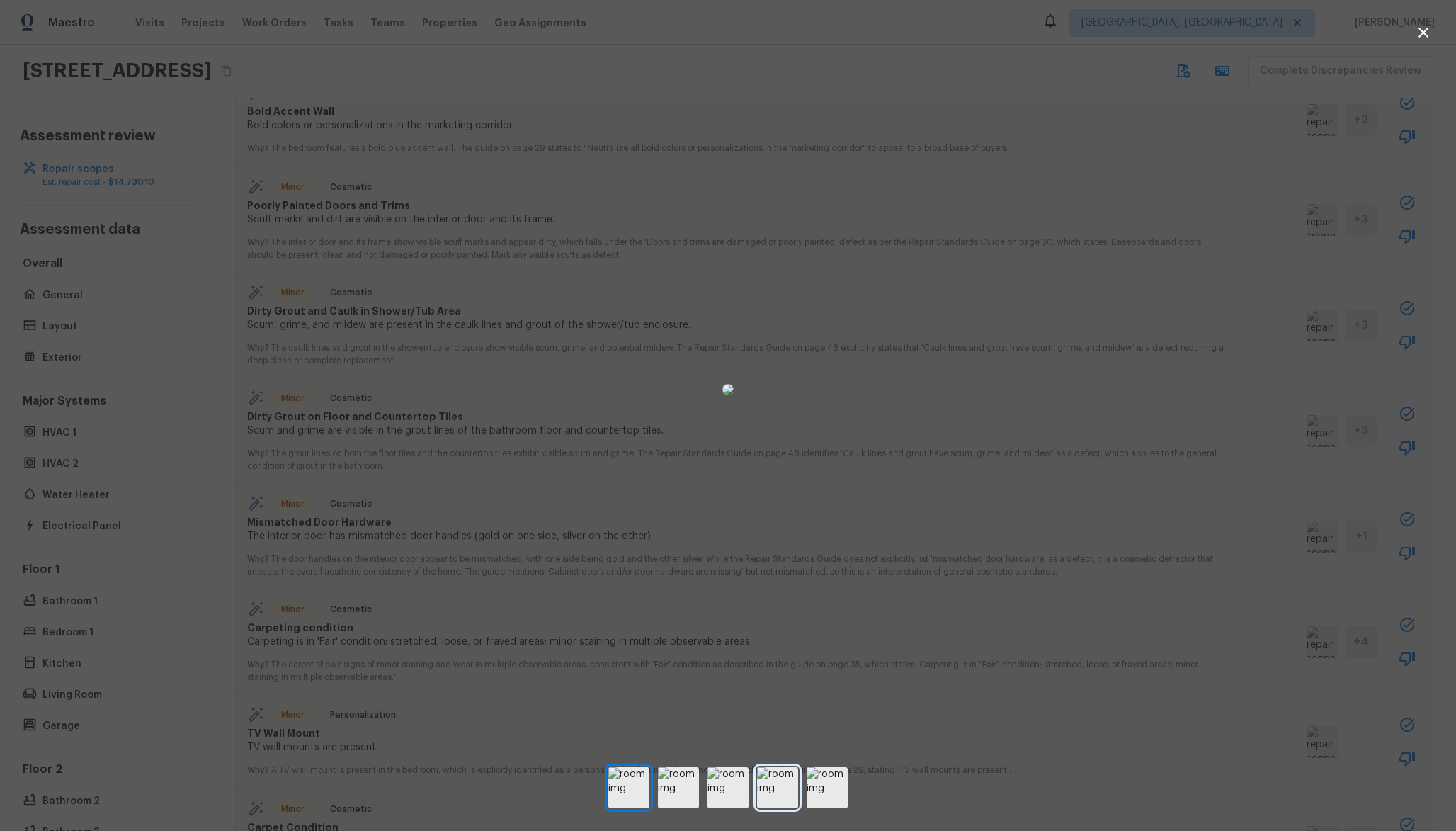
click at [775, 785] on img at bounding box center [778, 788] width 41 height 41
click at [729, 788] on img at bounding box center [728, 788] width 41 height 41
click at [698, 787] on img at bounding box center [678, 788] width 41 height 41
click at [827, 786] on img at bounding box center [827, 788] width 41 height 41
click at [797, 793] on img at bounding box center [778, 788] width 41 height 41
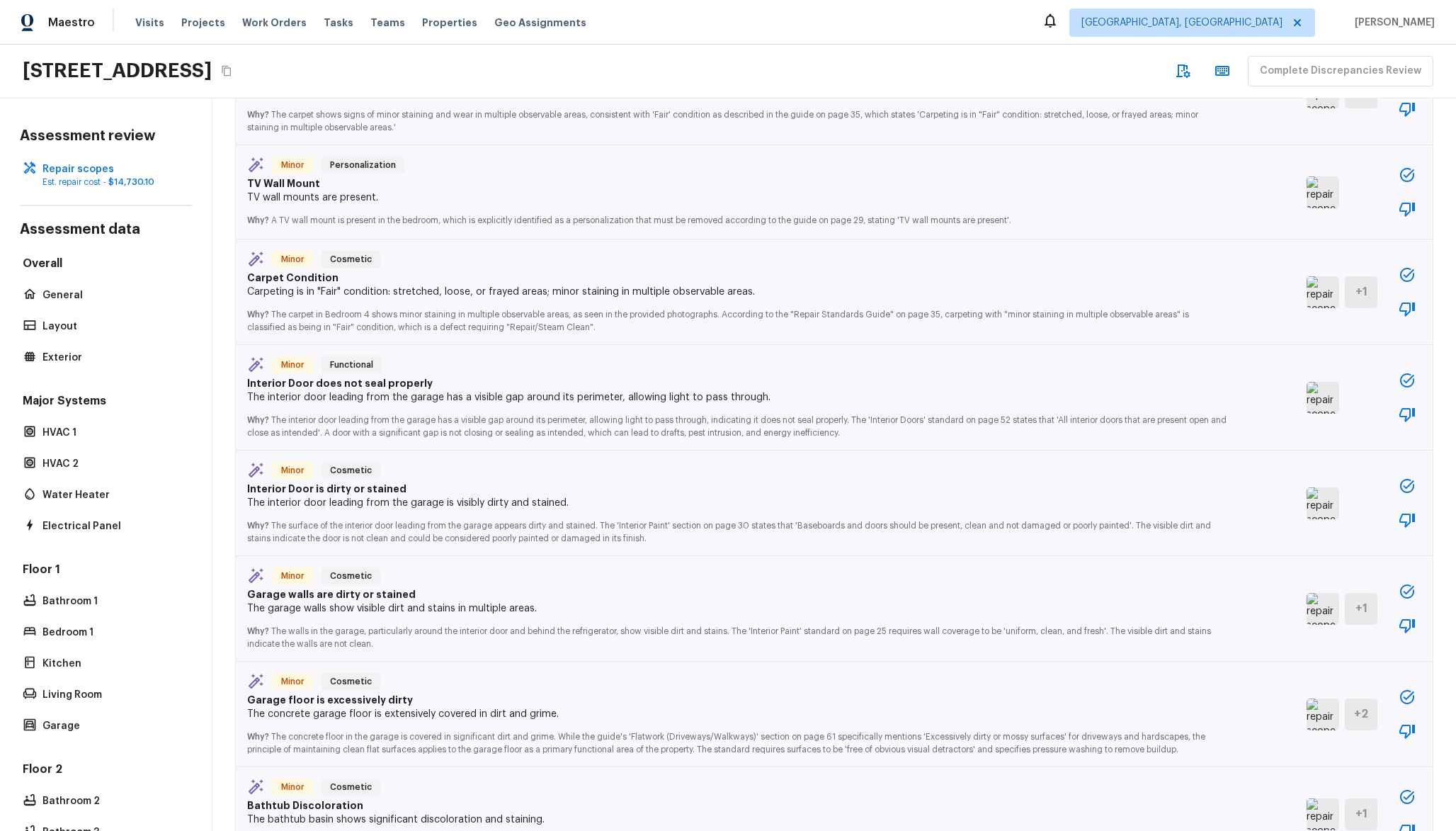
scroll to position [1171, 0]
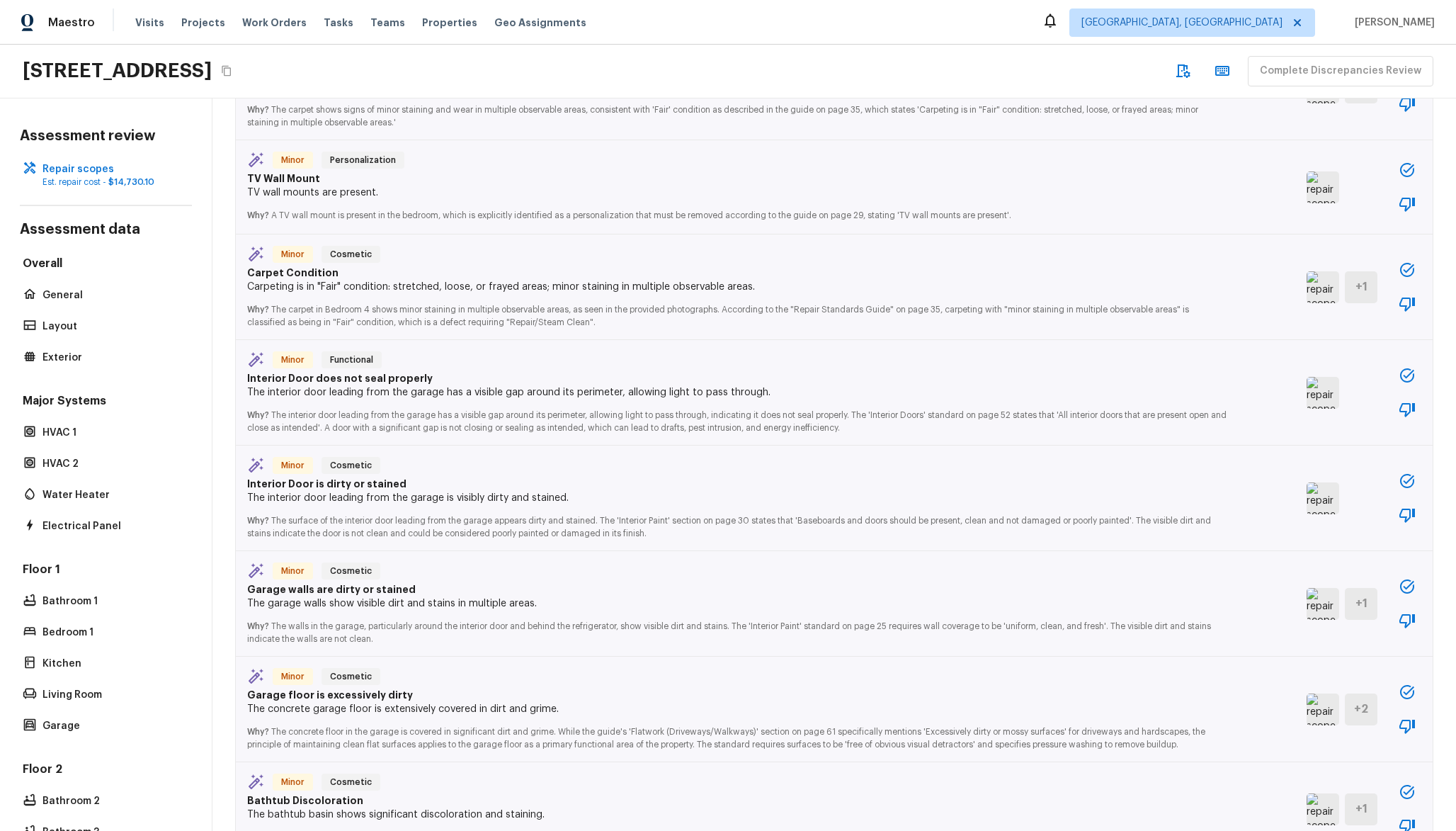
click at [1307, 614] on img at bounding box center [1322, 604] width 32 height 32
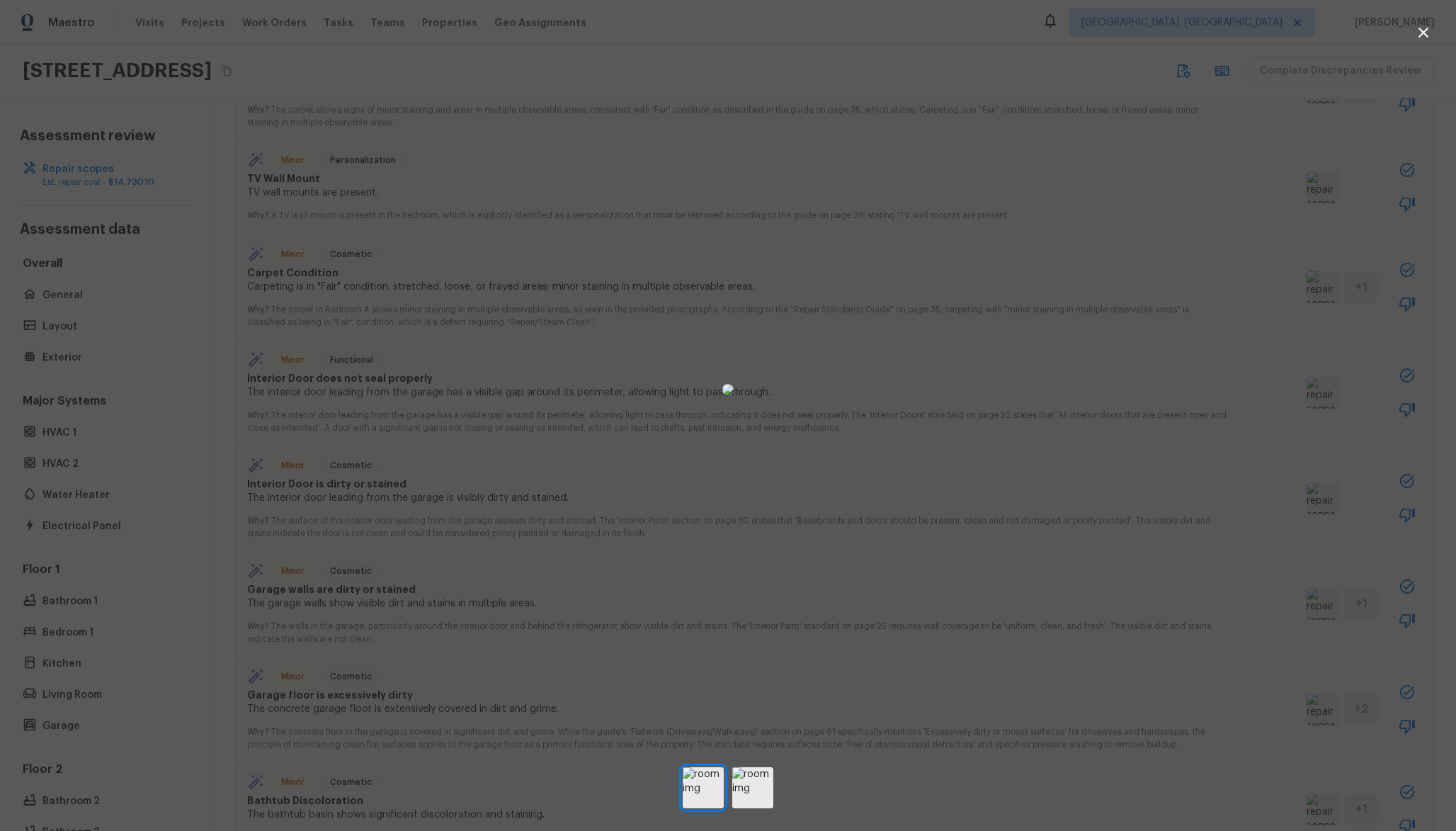
click at [1081, 576] on div at bounding box center [728, 389] width 1456 height 733
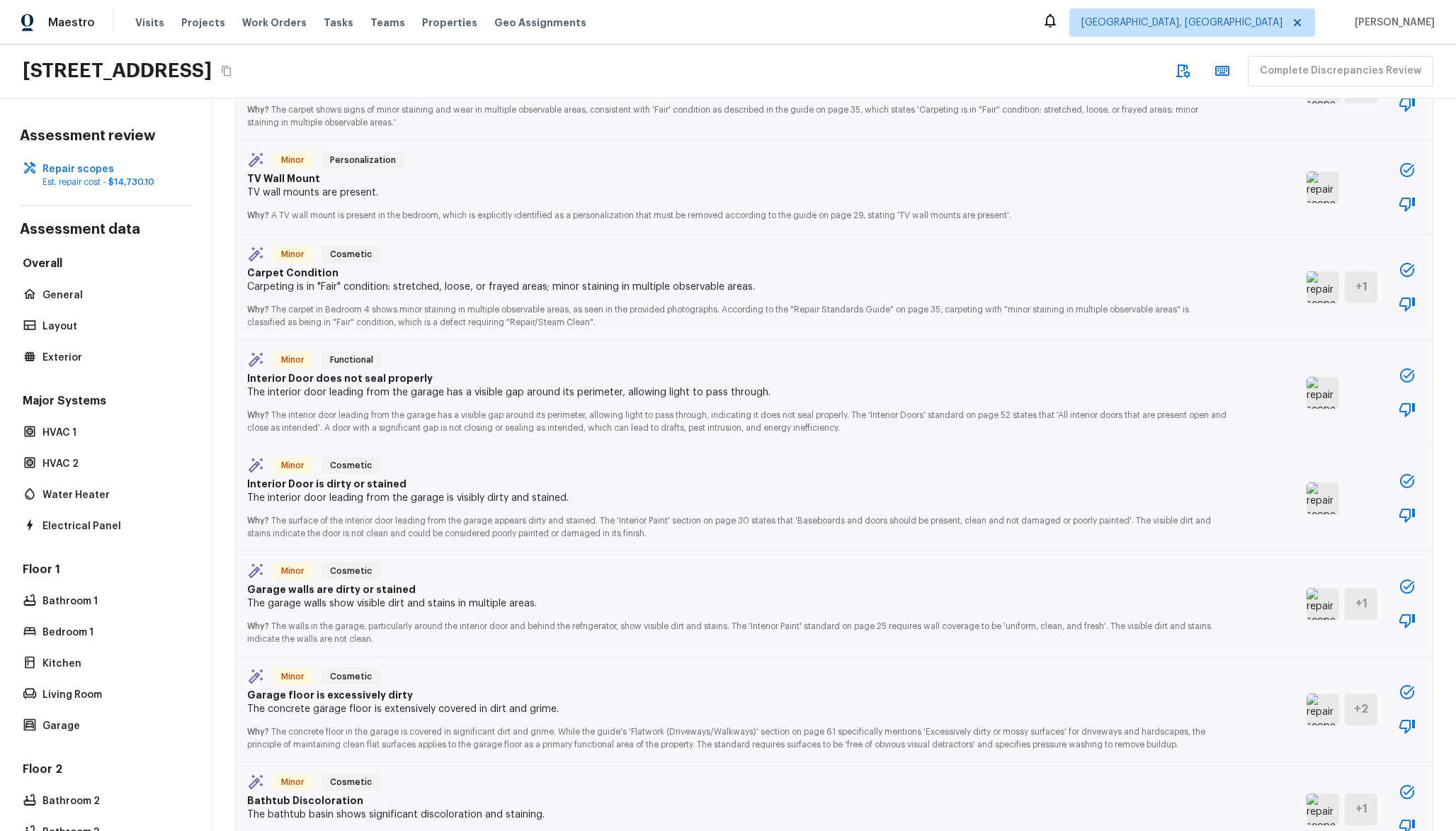
click at [1307, 506] on img at bounding box center [1322, 498] width 32 height 32
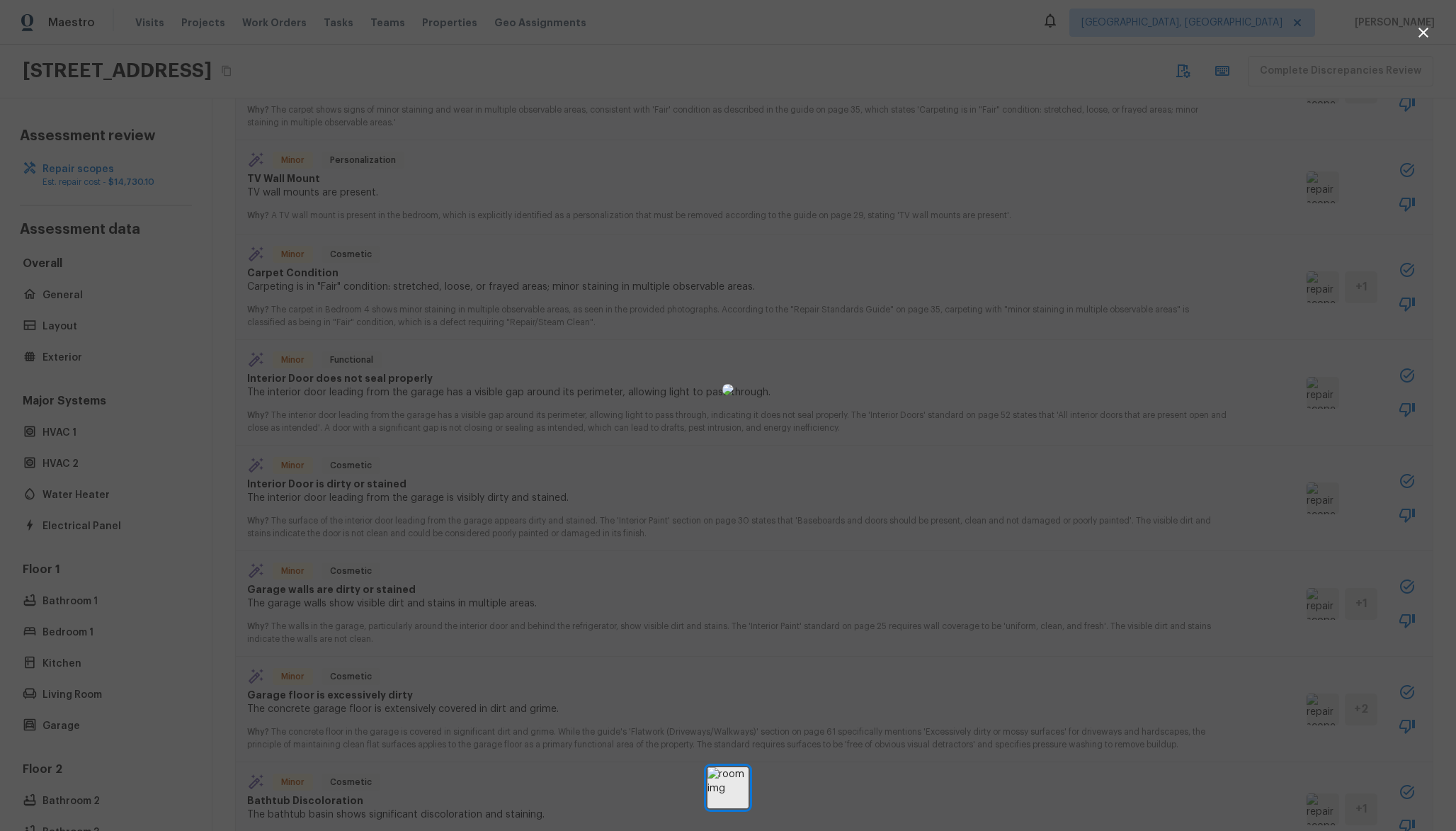
drag, startPoint x: 1344, startPoint y: 442, endPoint x: 1343, endPoint y: 464, distance: 22.0
click at [1344, 442] on div at bounding box center [728, 389] width 1456 height 733
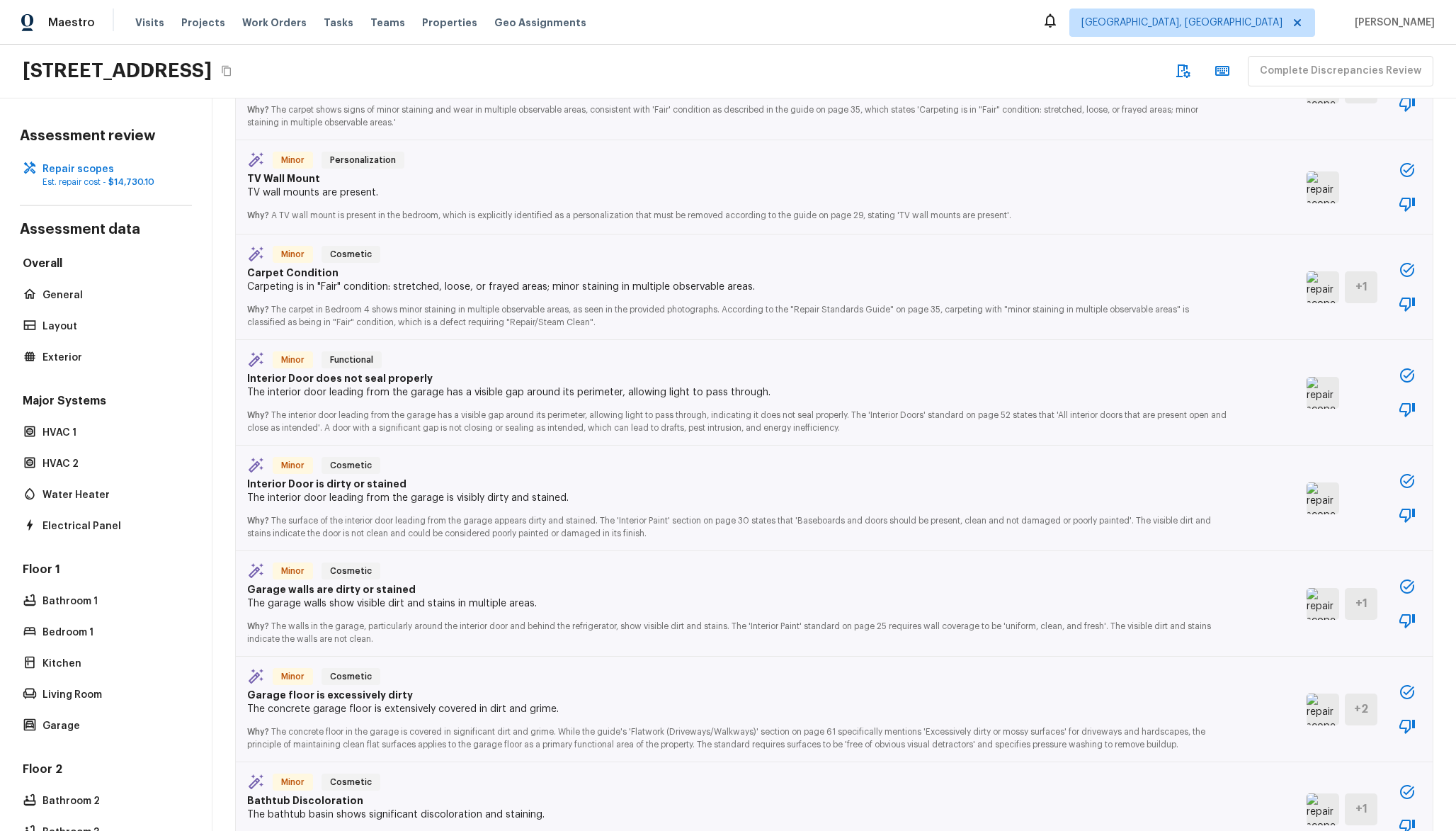
click at [1307, 602] on img at bounding box center [1322, 604] width 32 height 32
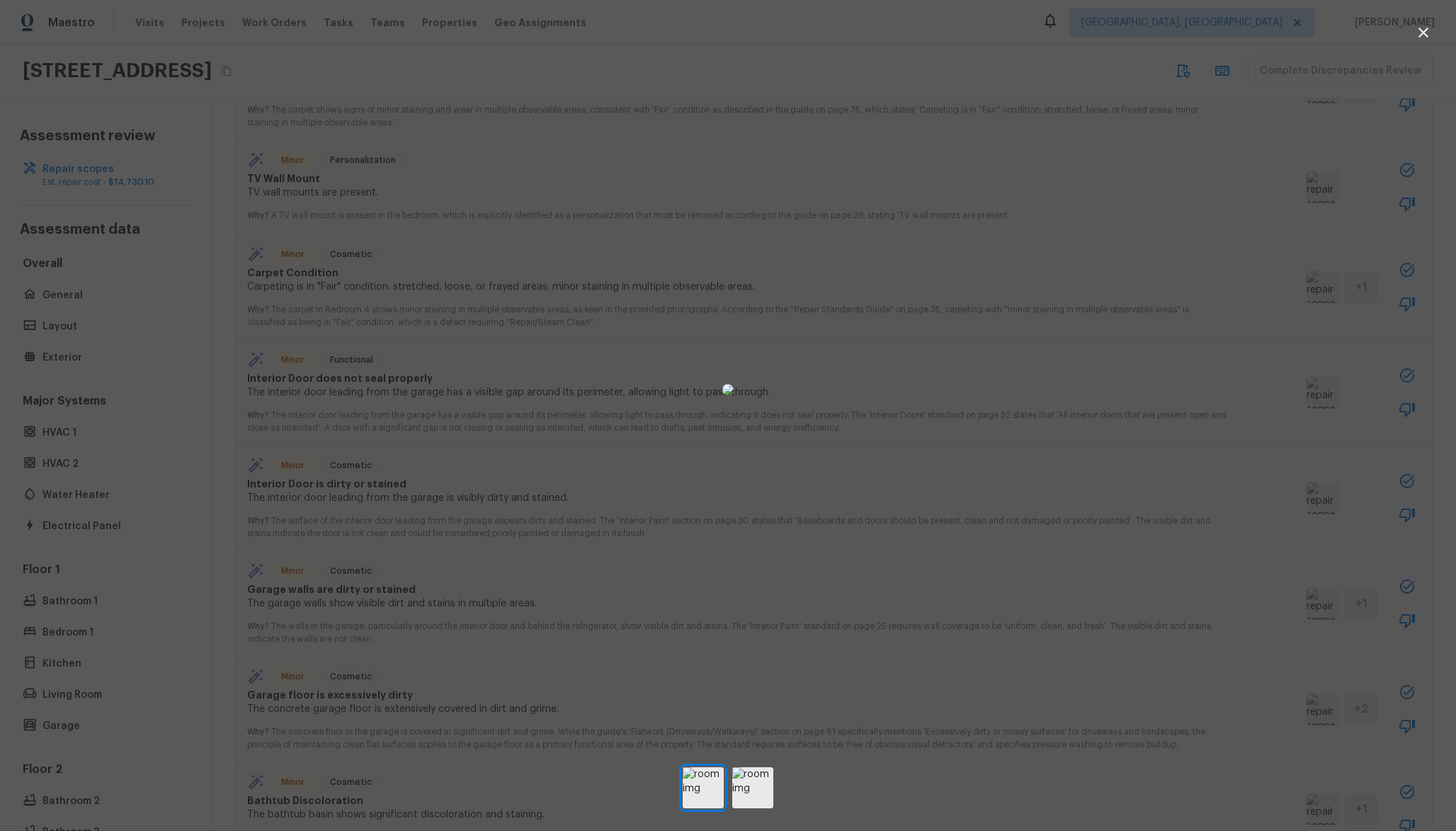
click at [1217, 440] on div at bounding box center [728, 389] width 1456 height 733
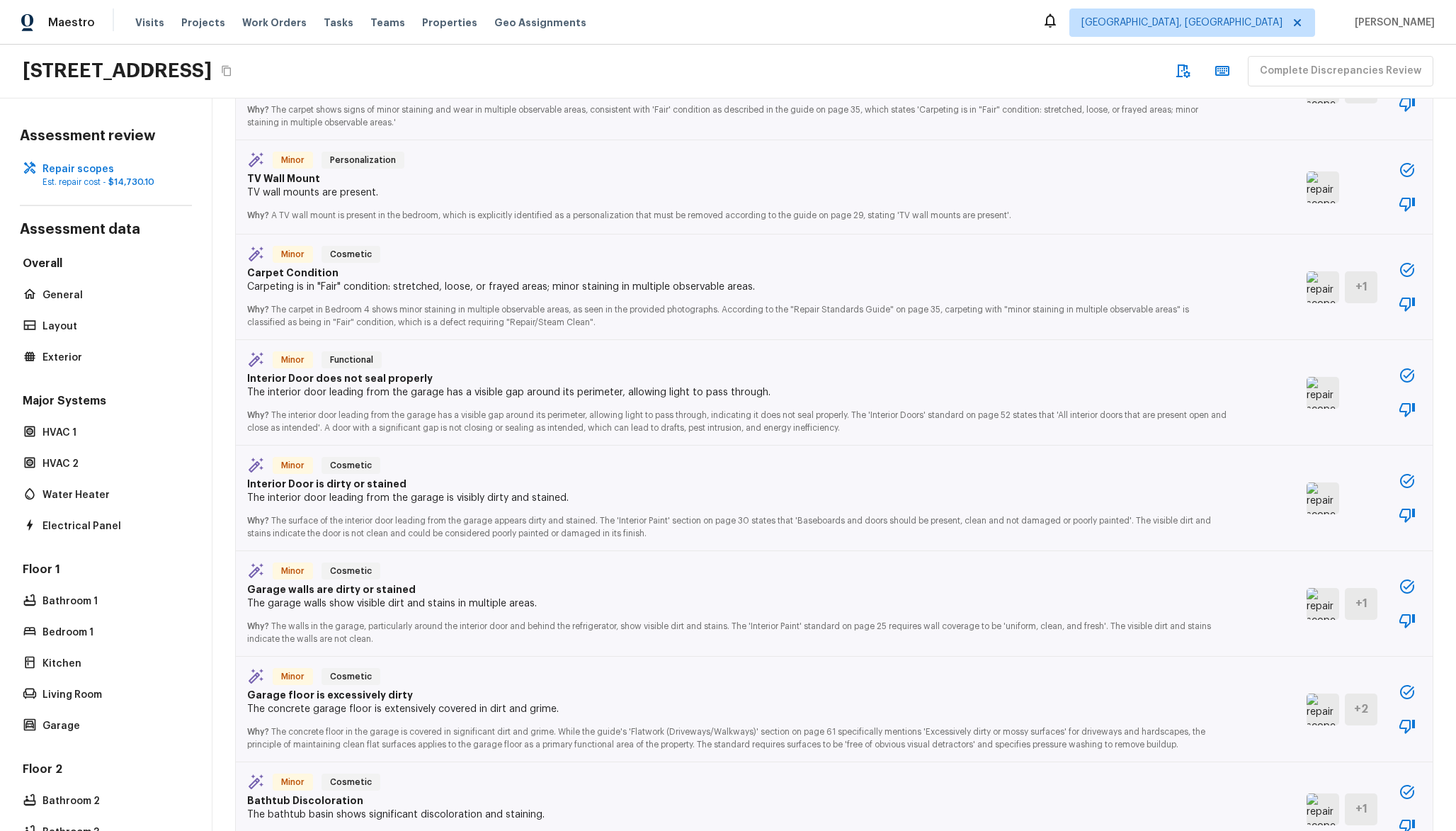
click at [1307, 606] on img at bounding box center [1322, 604] width 32 height 32
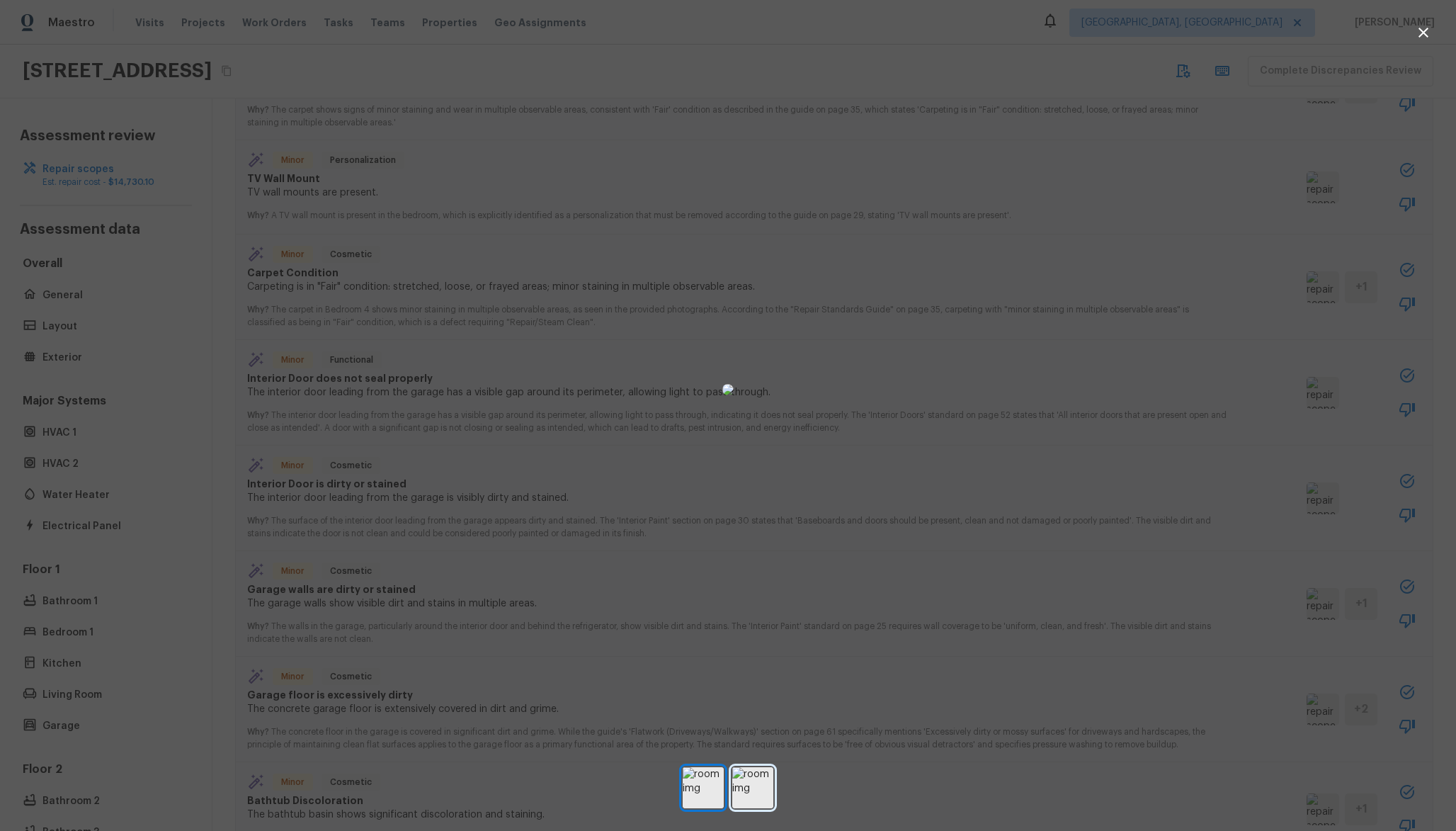
click at [765, 788] on img at bounding box center [753, 788] width 41 height 41
click at [1103, 228] on div at bounding box center [728, 389] width 1456 height 733
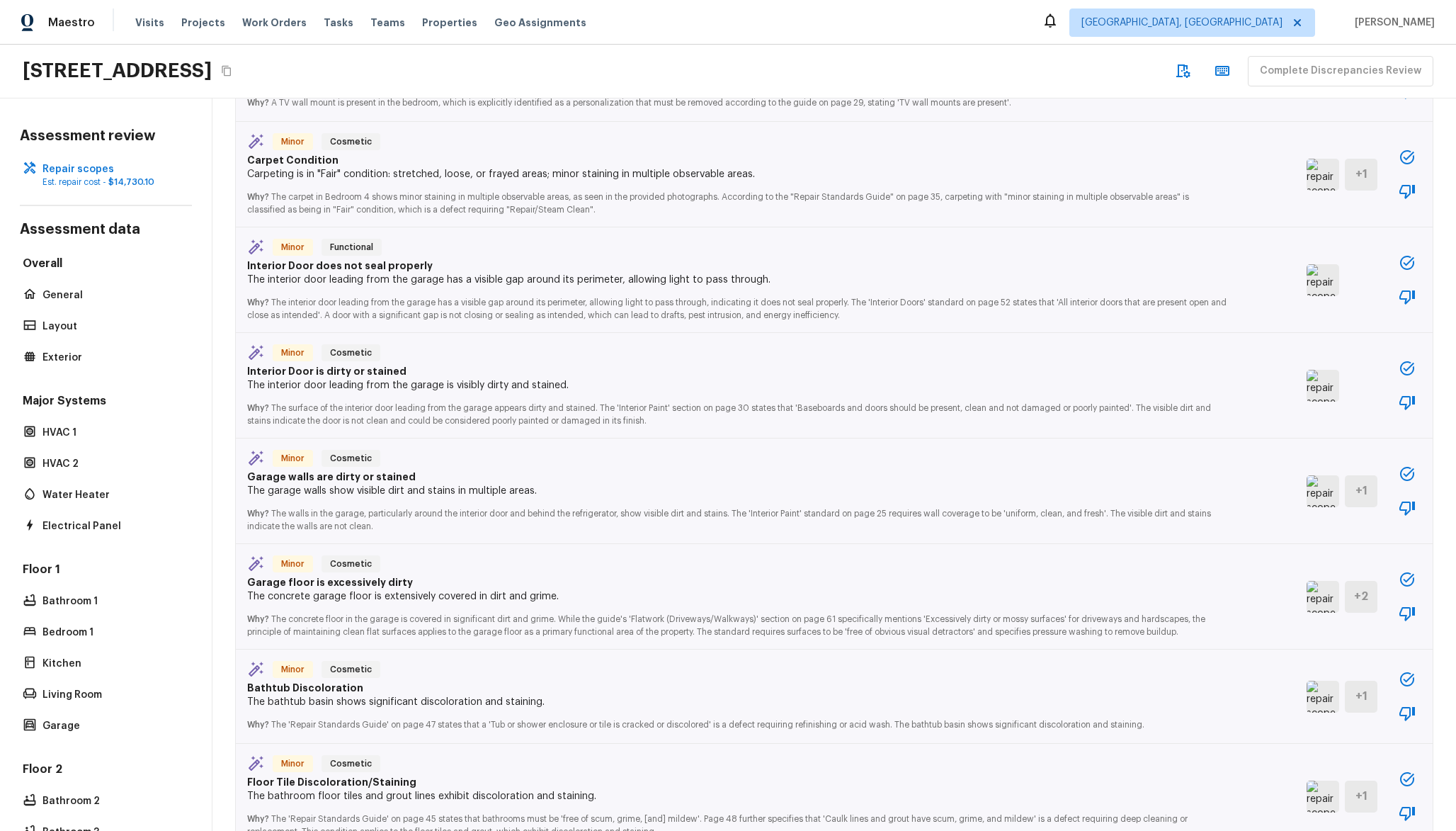
scroll to position [1283, 0]
click at [1307, 697] on img at bounding box center [1322, 697] width 32 height 32
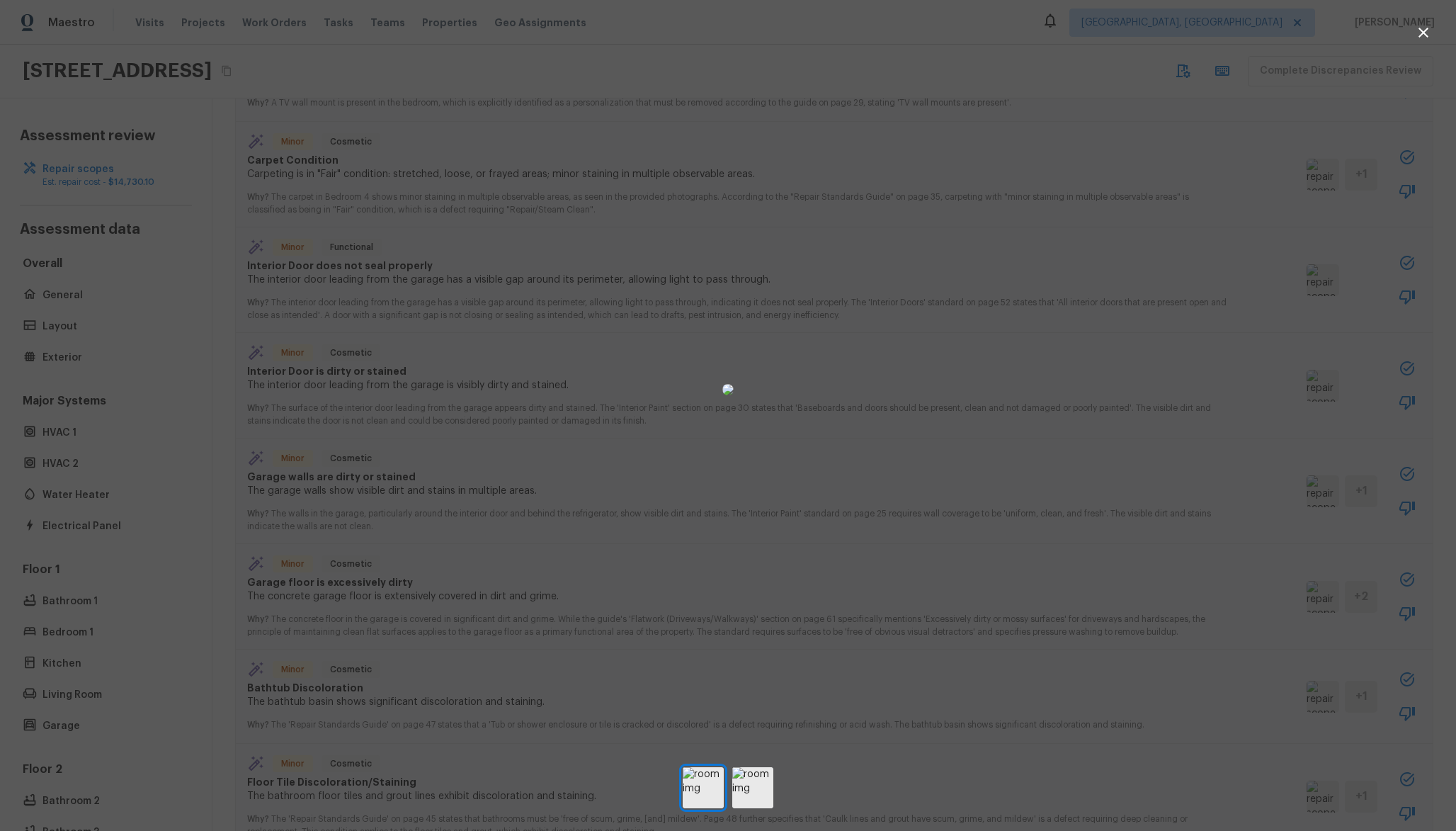
click at [1096, 531] on div at bounding box center [728, 389] width 1456 height 733
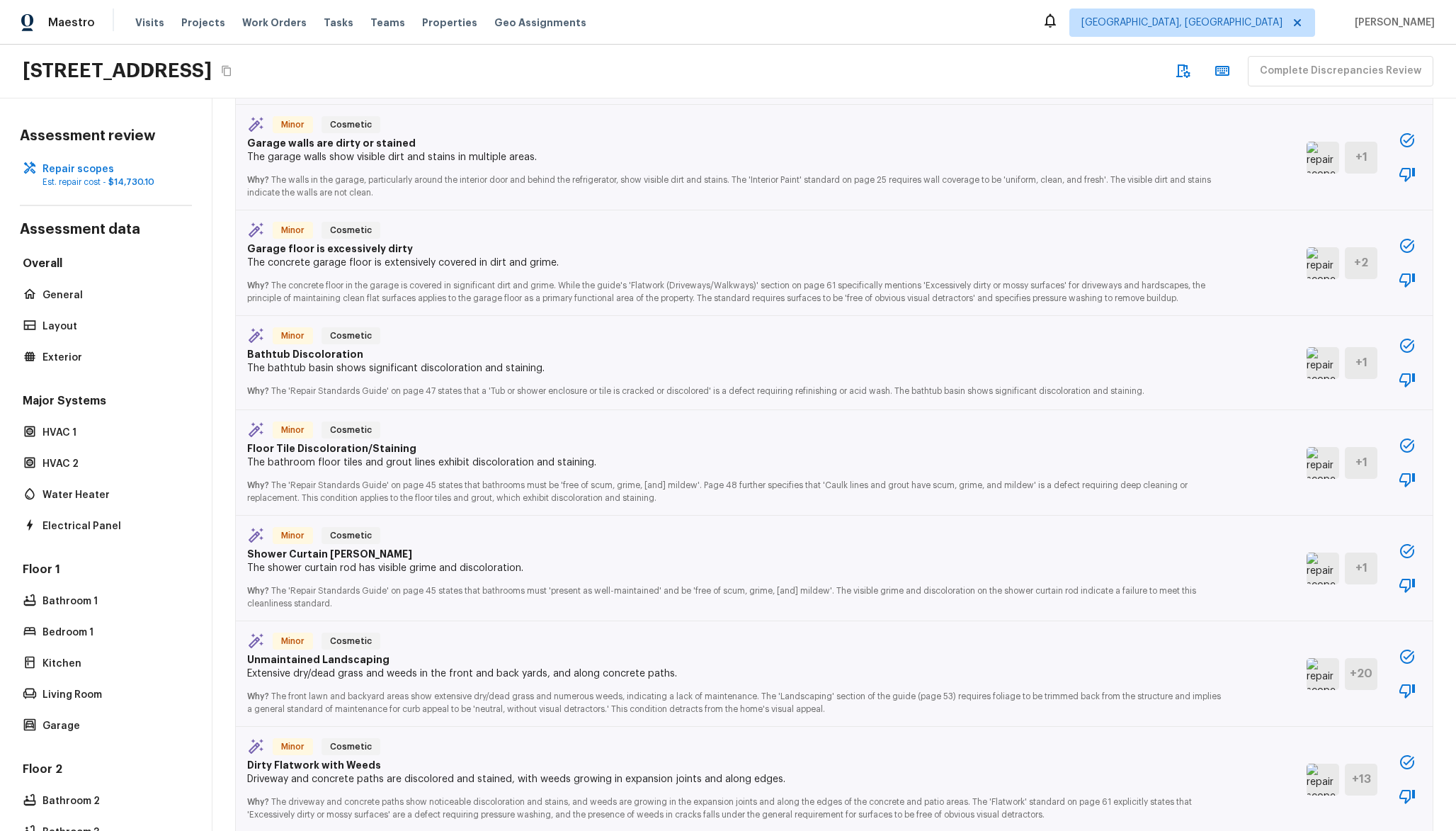
scroll to position [1694, 0]
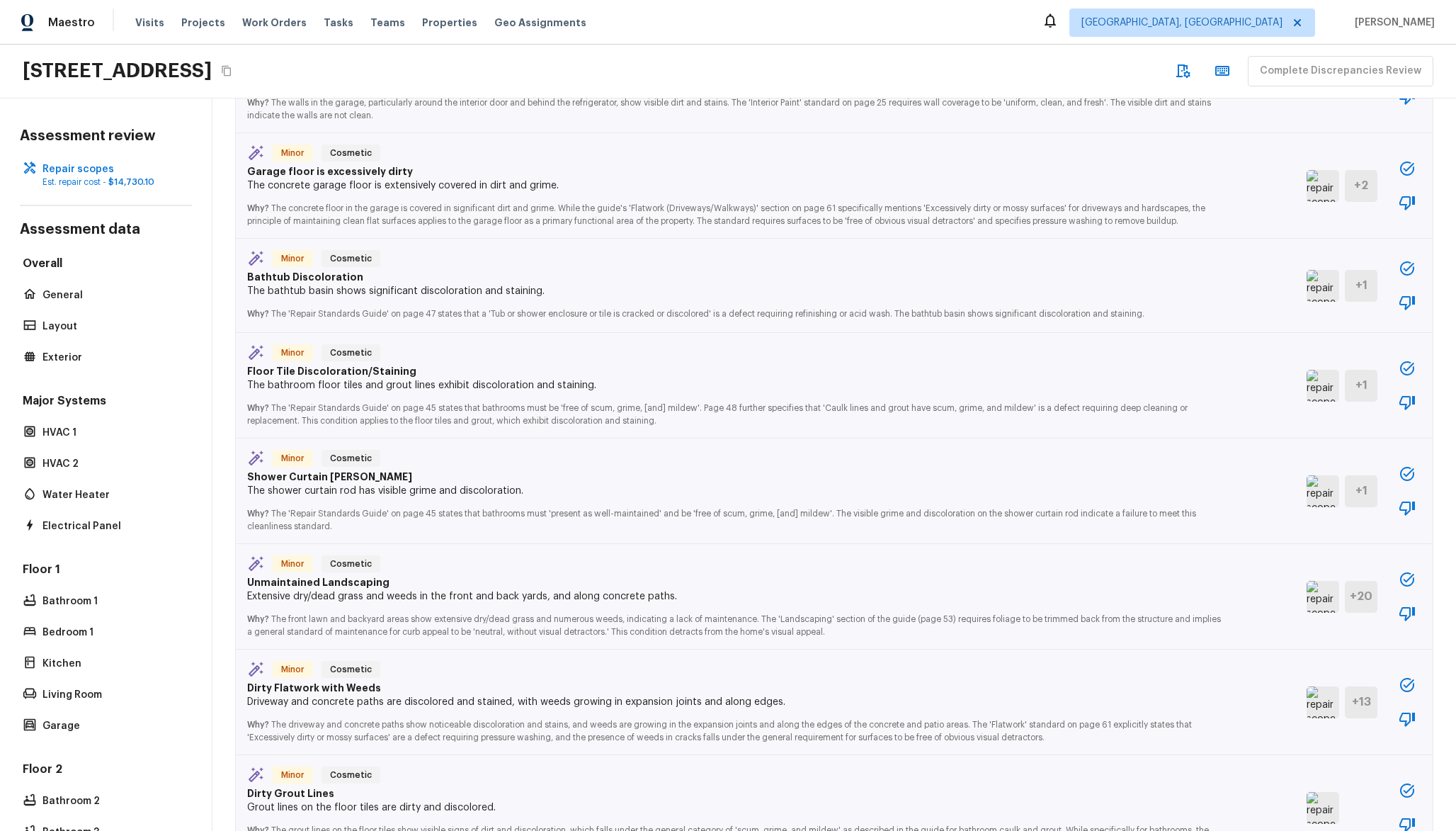
click at [1307, 594] on img at bounding box center [1322, 597] width 32 height 32
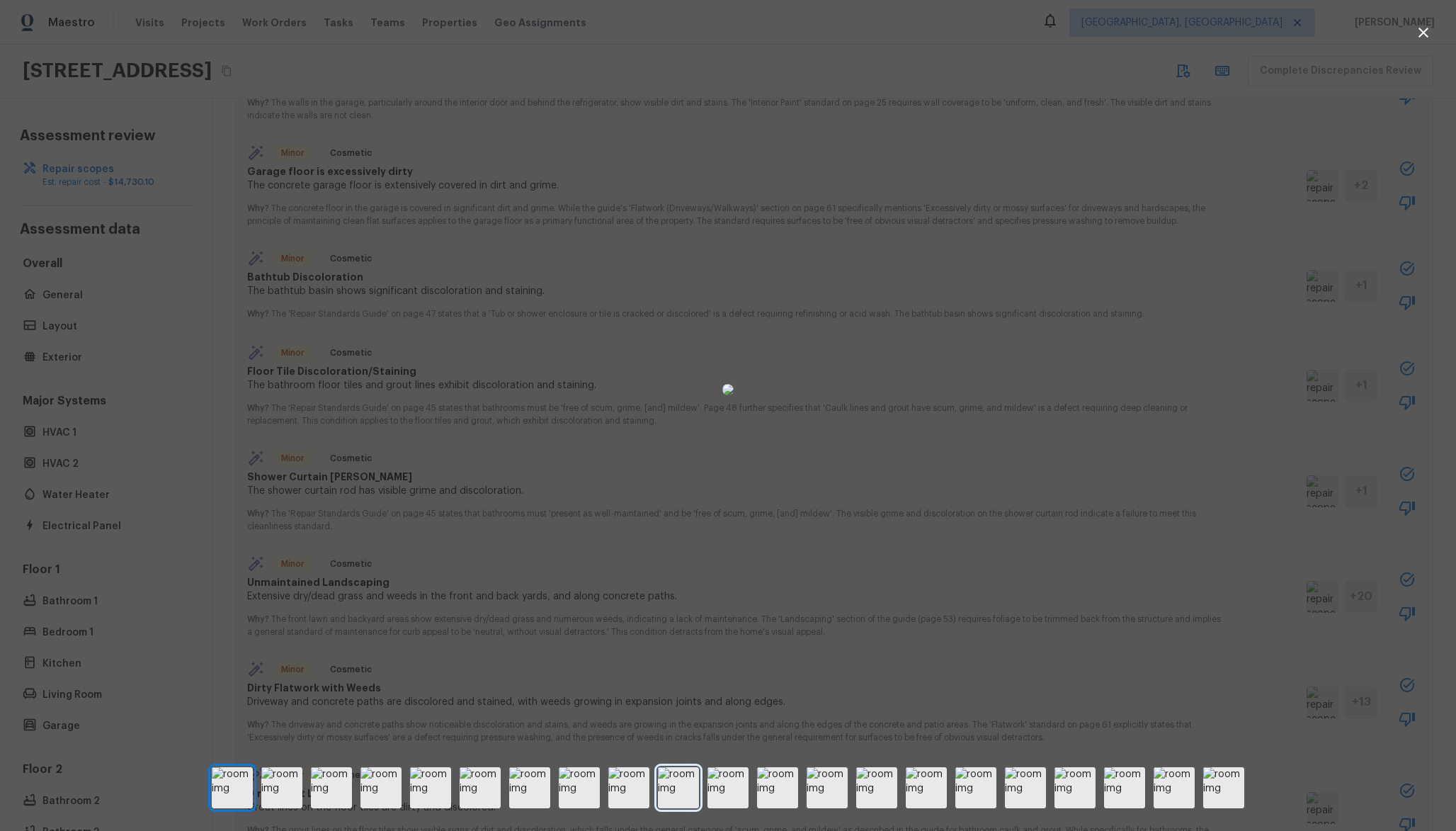
click at [669, 791] on img at bounding box center [678, 788] width 41 height 41
click at [645, 796] on img at bounding box center [629, 788] width 41 height 41
click at [722, 798] on img at bounding box center [728, 788] width 41 height 41
click at [771, 786] on img at bounding box center [778, 788] width 41 height 41
click at [834, 792] on img at bounding box center [827, 788] width 41 height 41
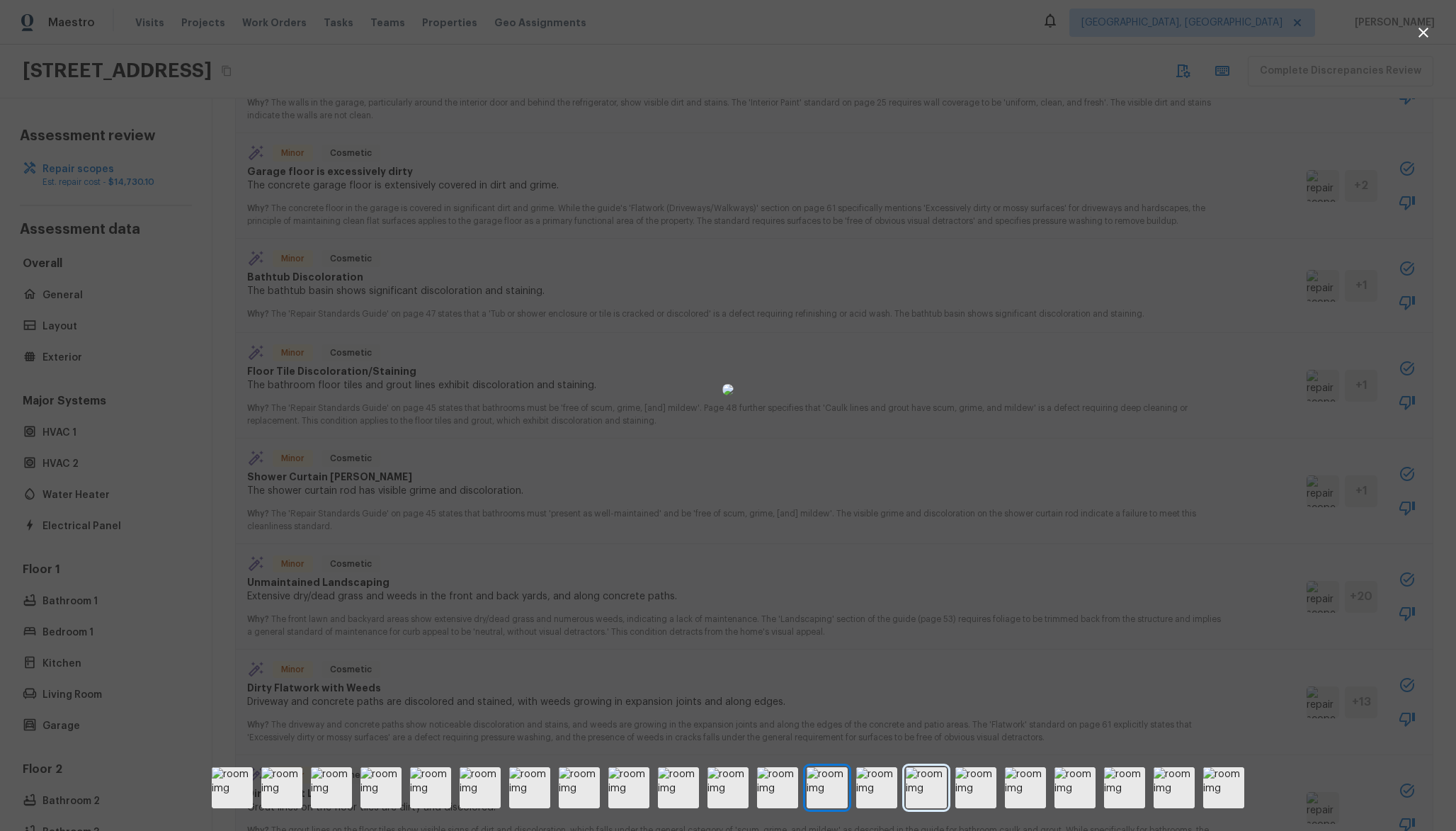
click at [914, 793] on img at bounding box center [926, 788] width 41 height 41
click at [1008, 786] on div at bounding box center [728, 788] width 1456 height 41
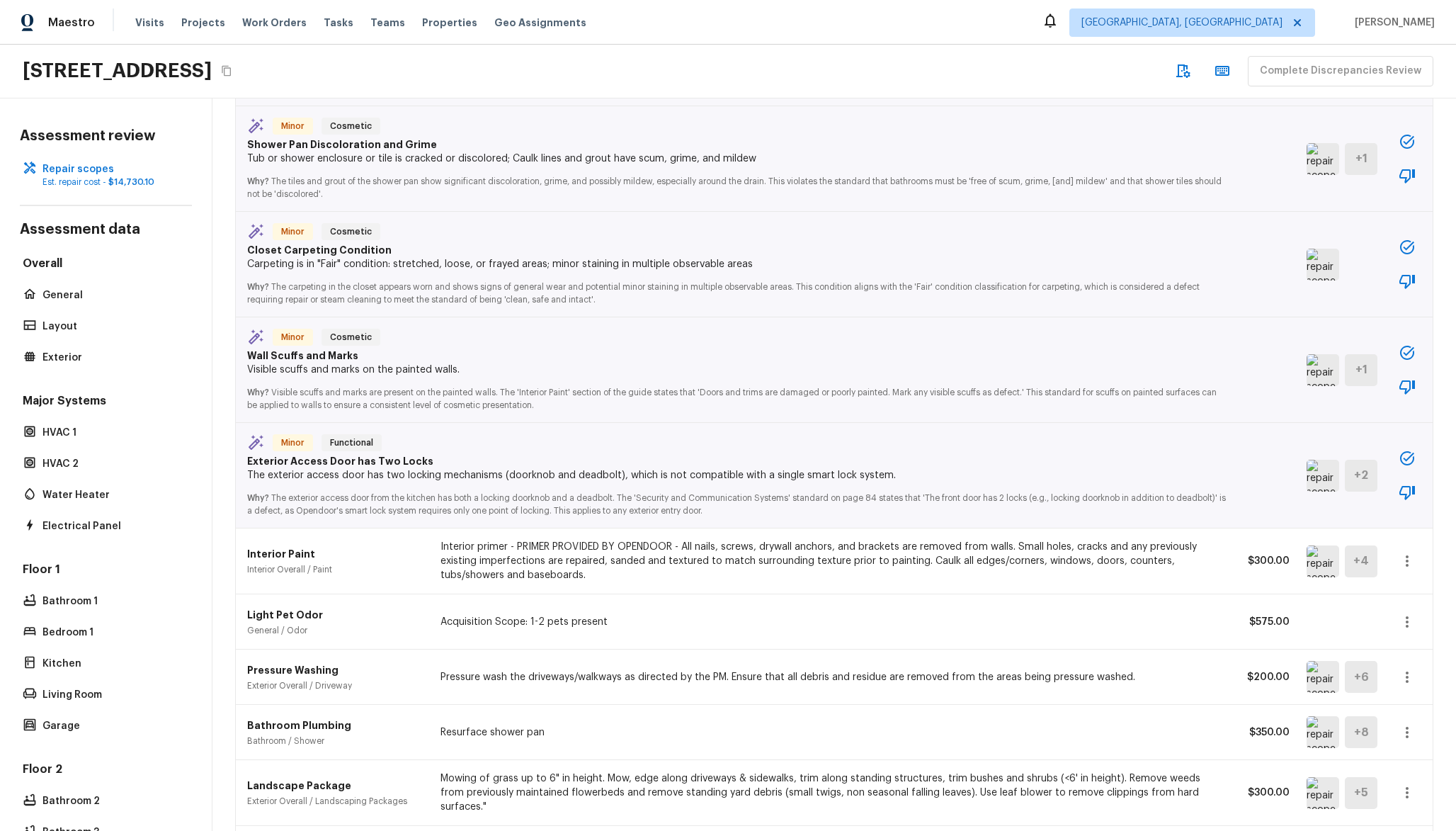
scroll to position [2763, 0]
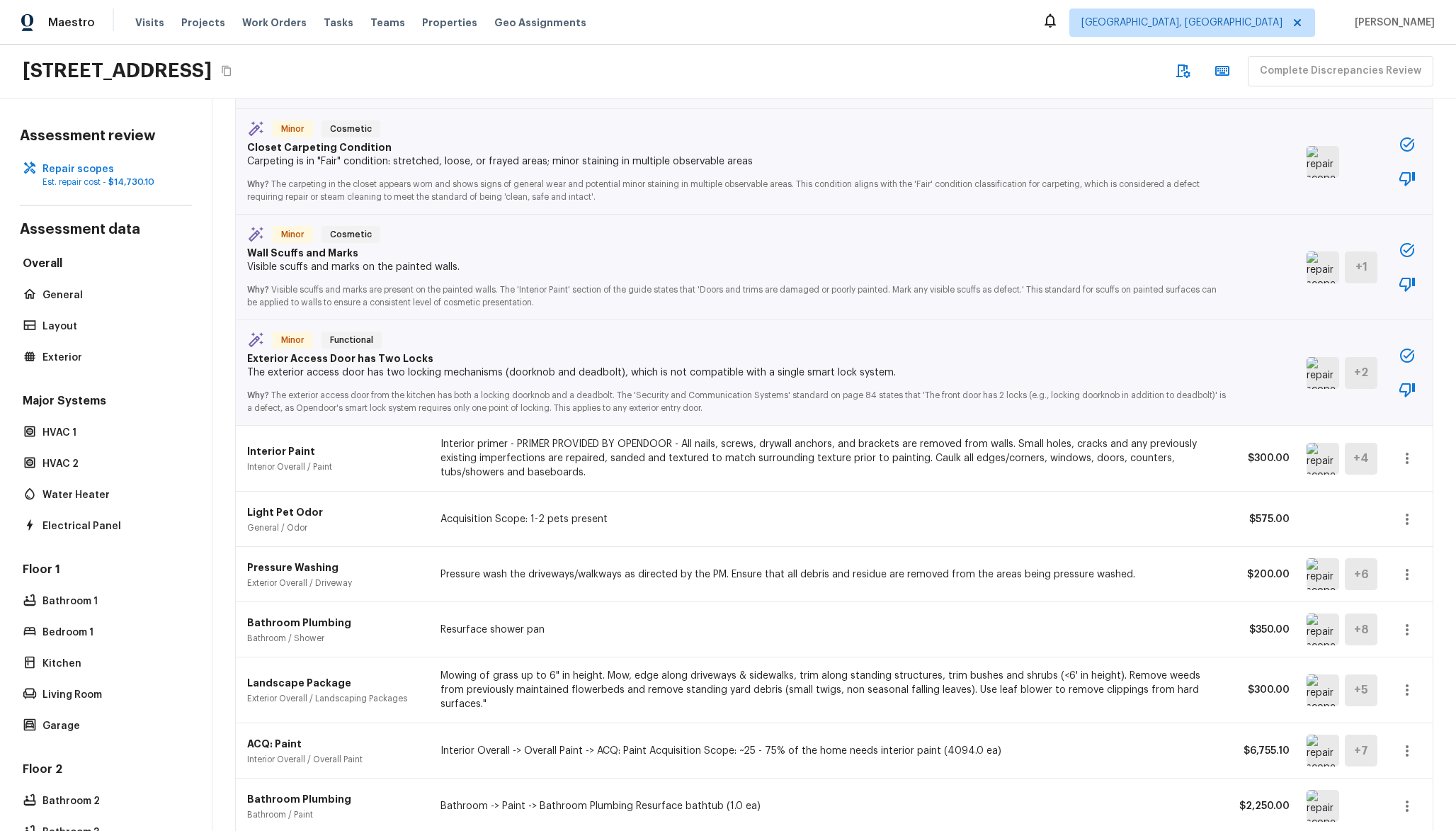
click at [1307, 372] on img at bounding box center [1322, 373] width 32 height 32
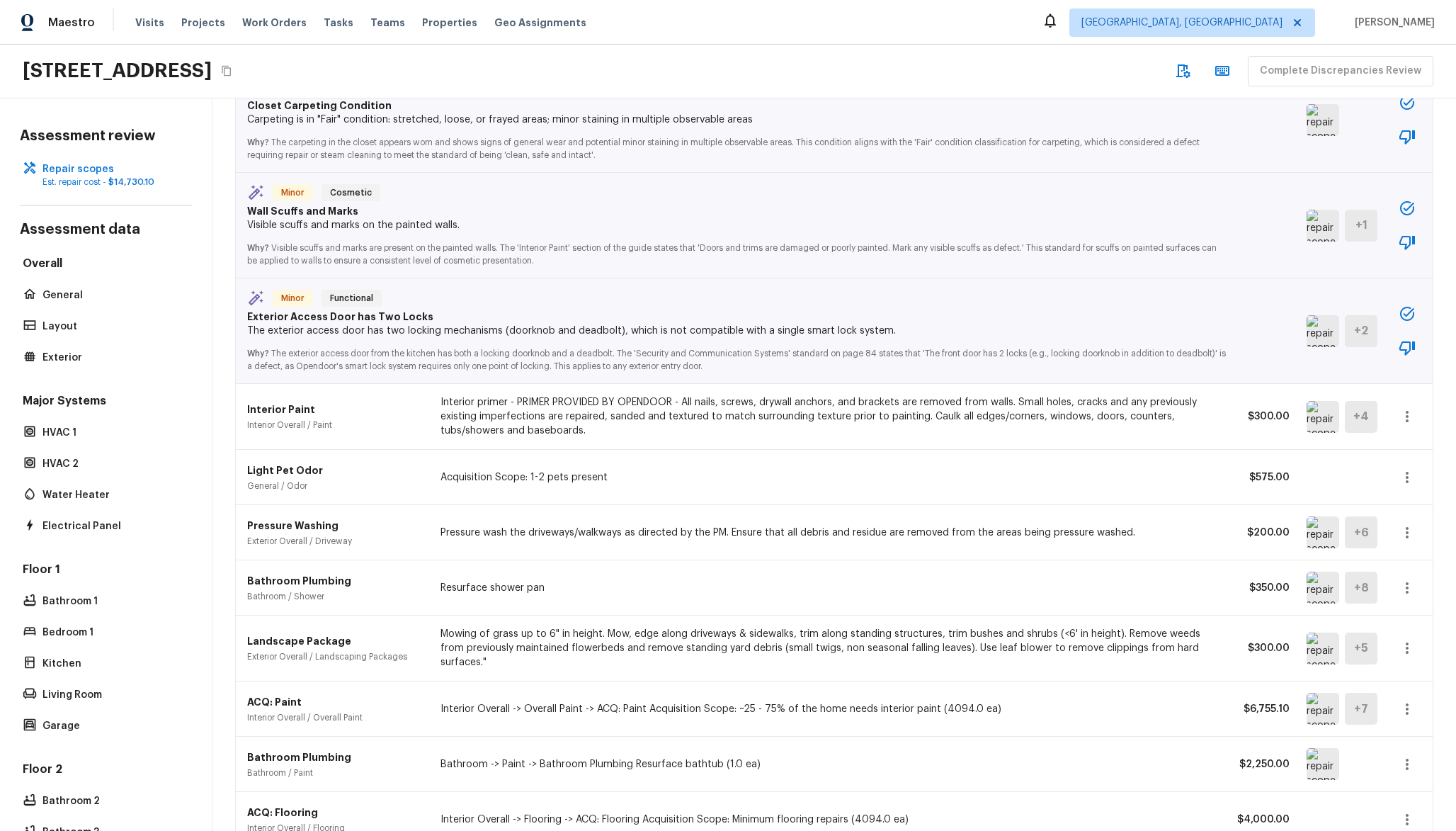
scroll to position [2814, 0]
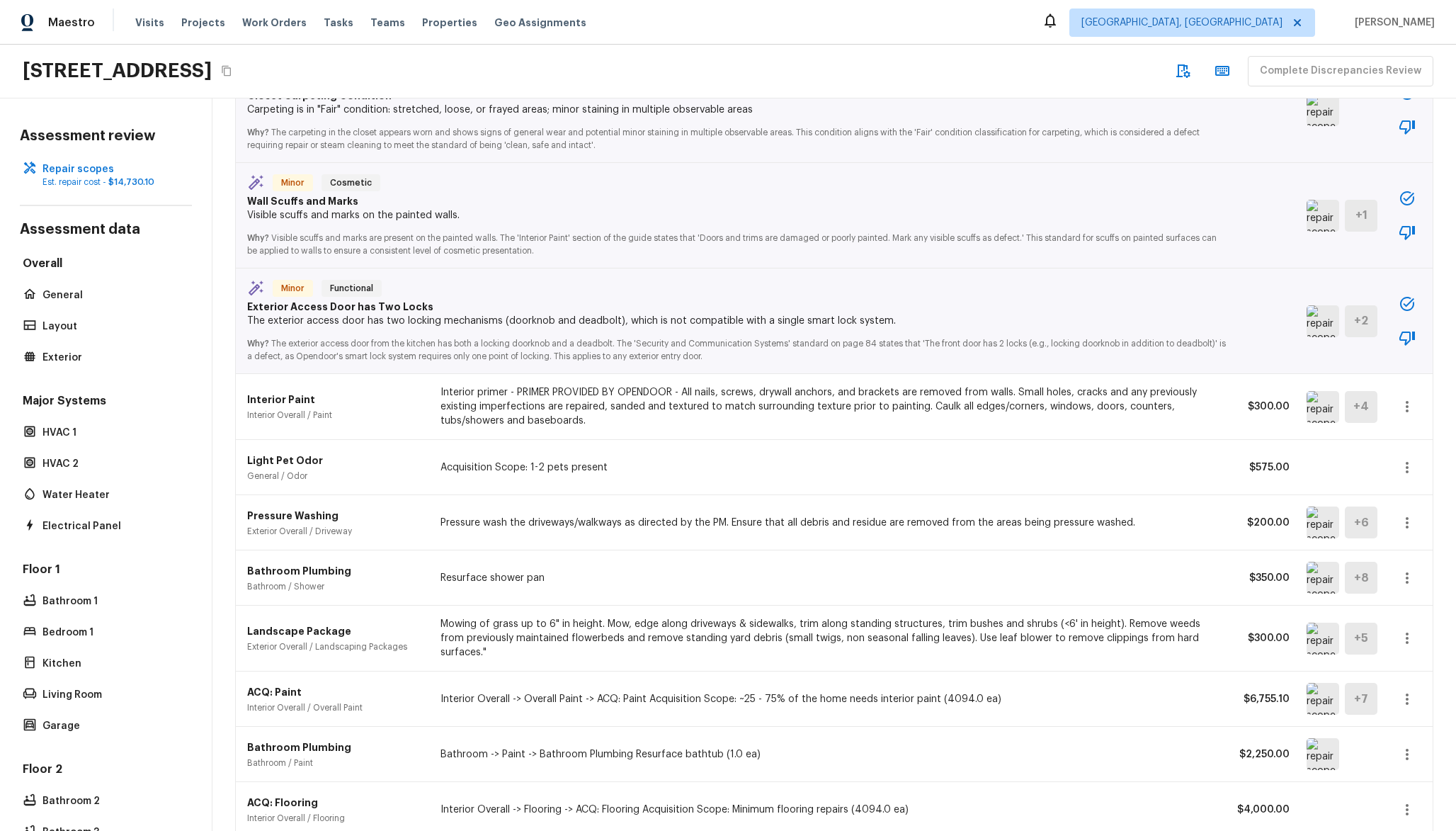
click at [1307, 318] on img at bounding box center [1322, 321] width 32 height 32
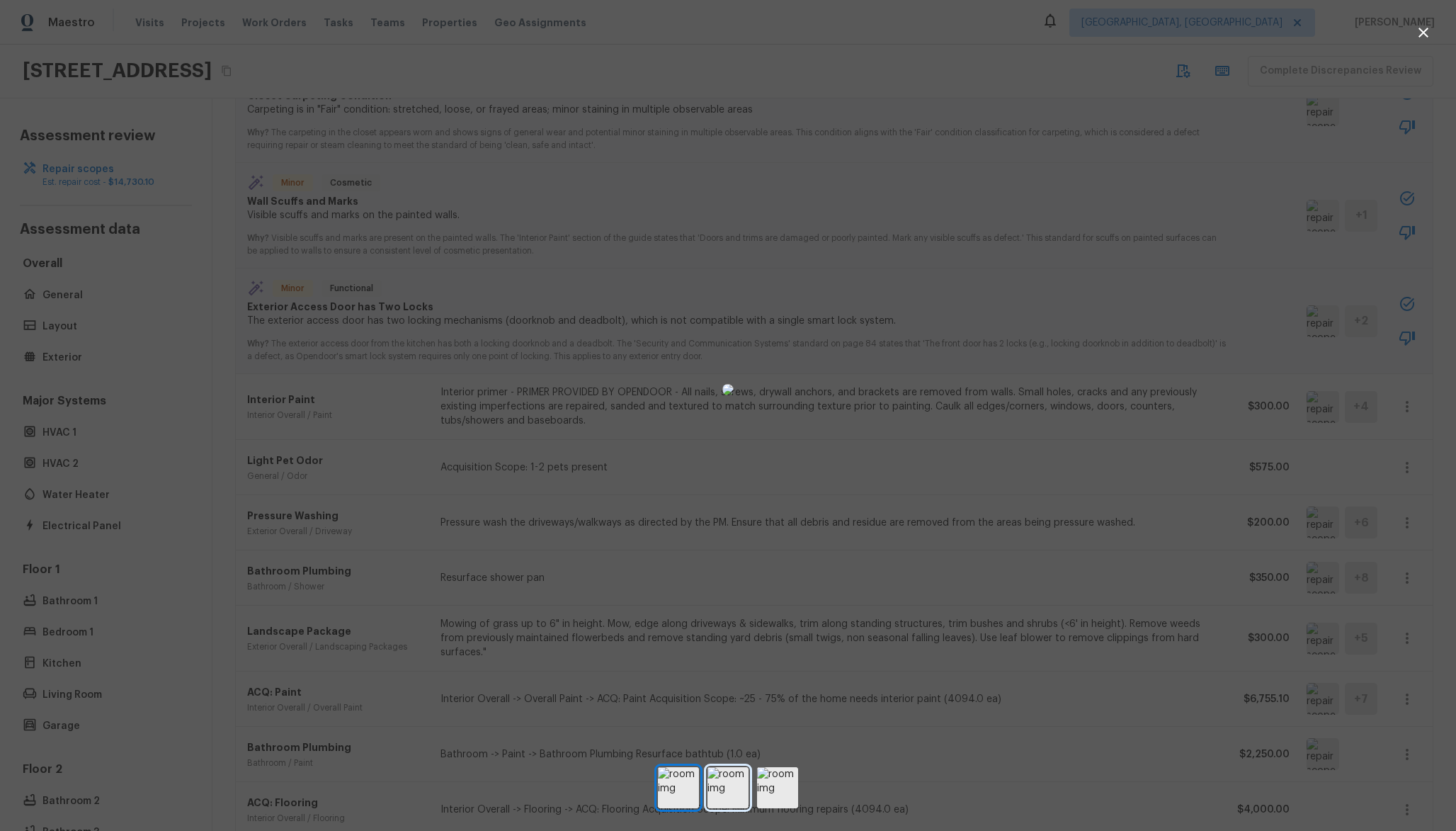
click at [741, 769] on img at bounding box center [728, 788] width 41 height 41
click at [782, 767] on img at bounding box center [778, 788] width 41 height 41
click at [741, 772] on img at bounding box center [728, 788] width 41 height 41
click at [699, 774] on img at bounding box center [678, 788] width 41 height 41
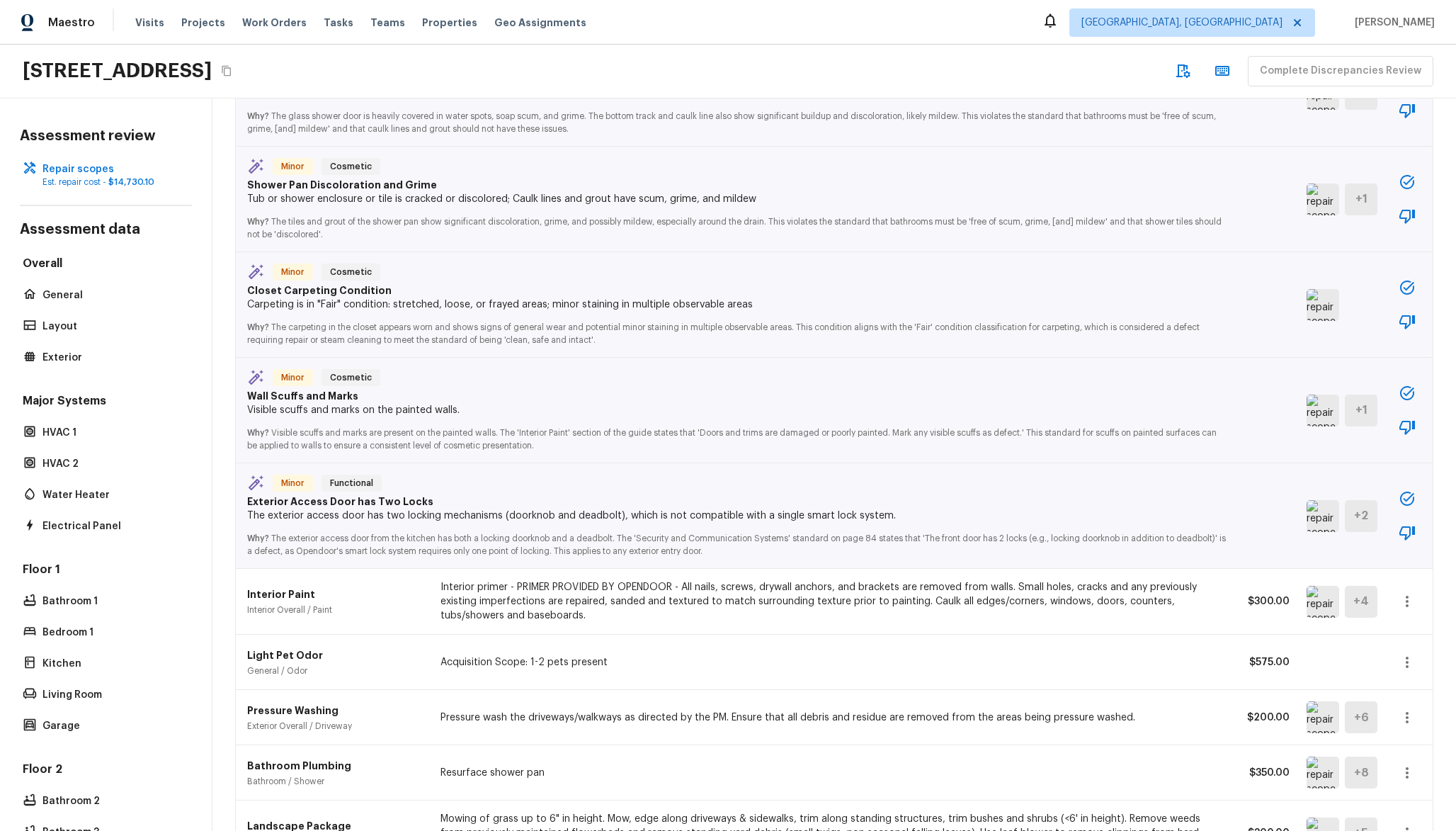
scroll to position [2609, 0]
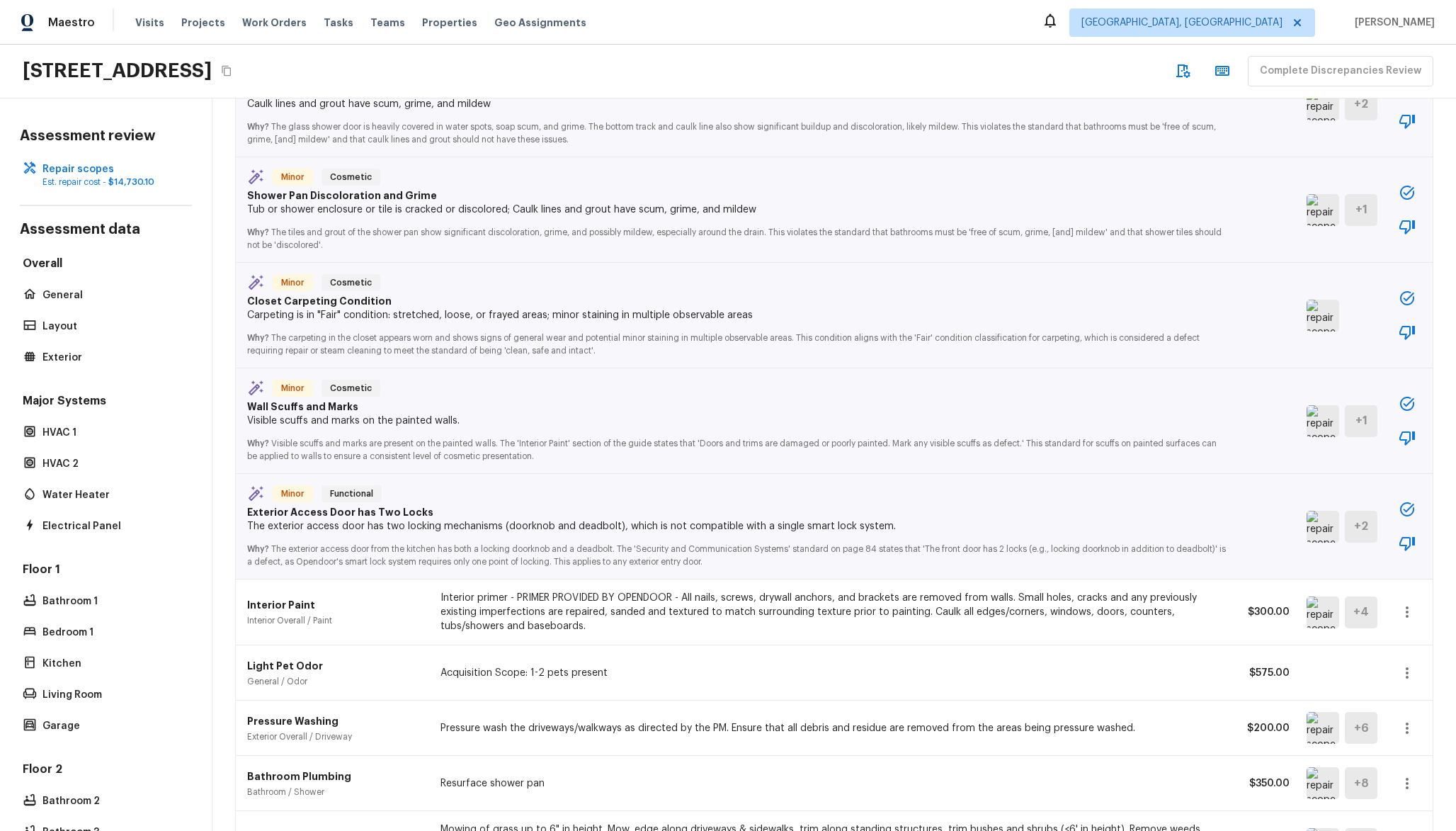
click at [1308, 529] on img at bounding box center [1322, 527] width 32 height 32
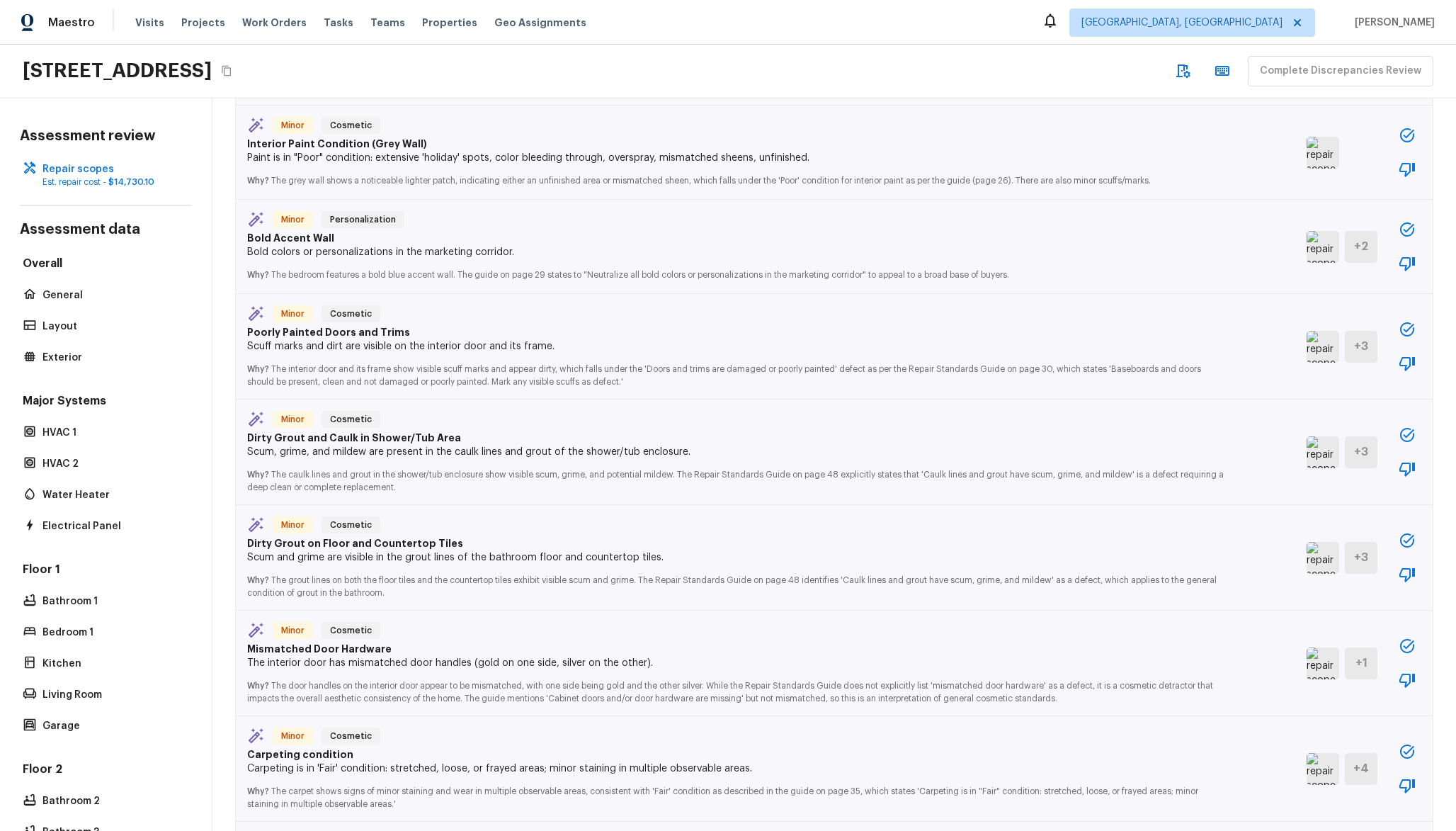
scroll to position [432, 0]
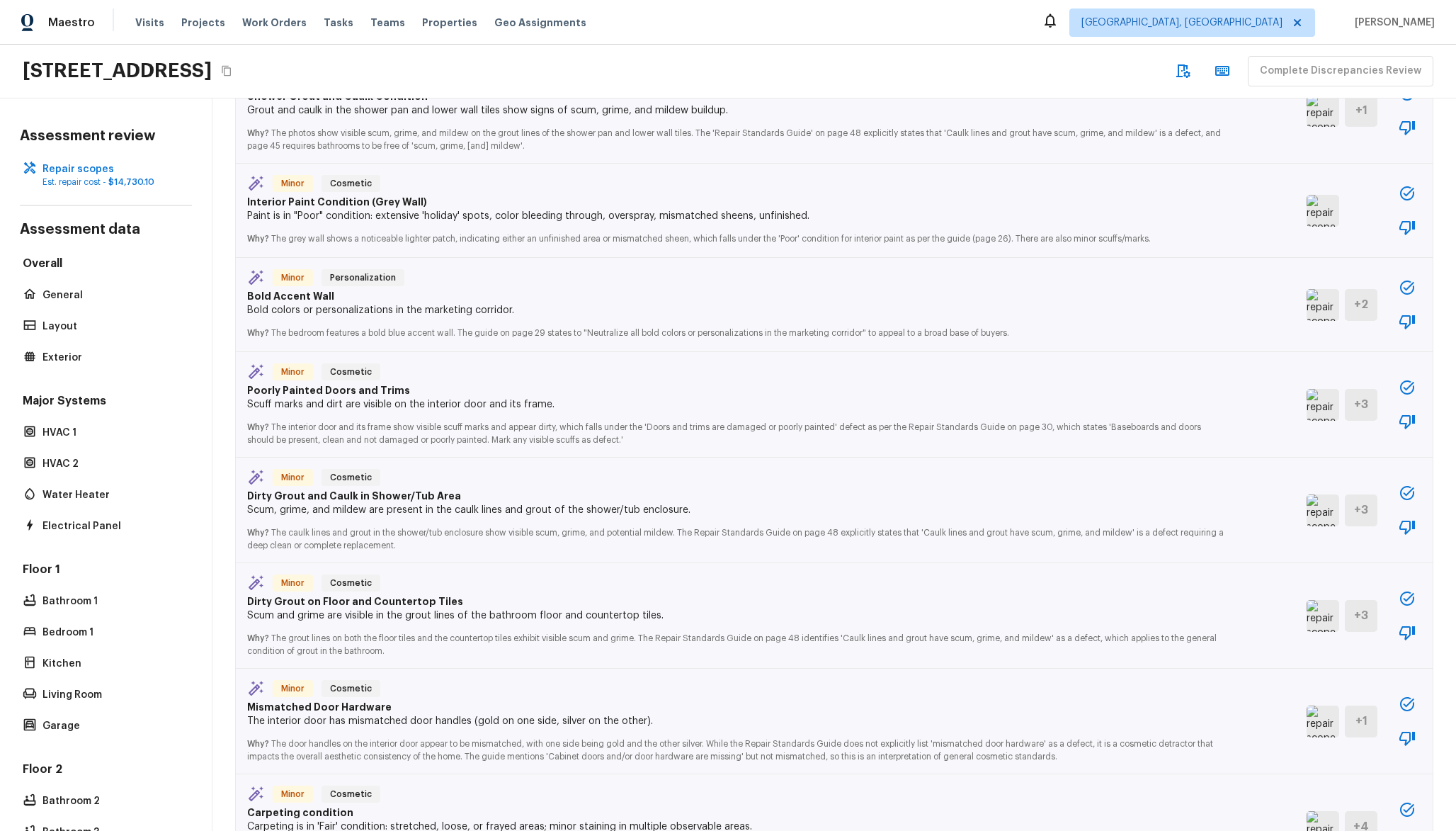
click at [1307, 518] on img at bounding box center [1322, 510] width 32 height 32
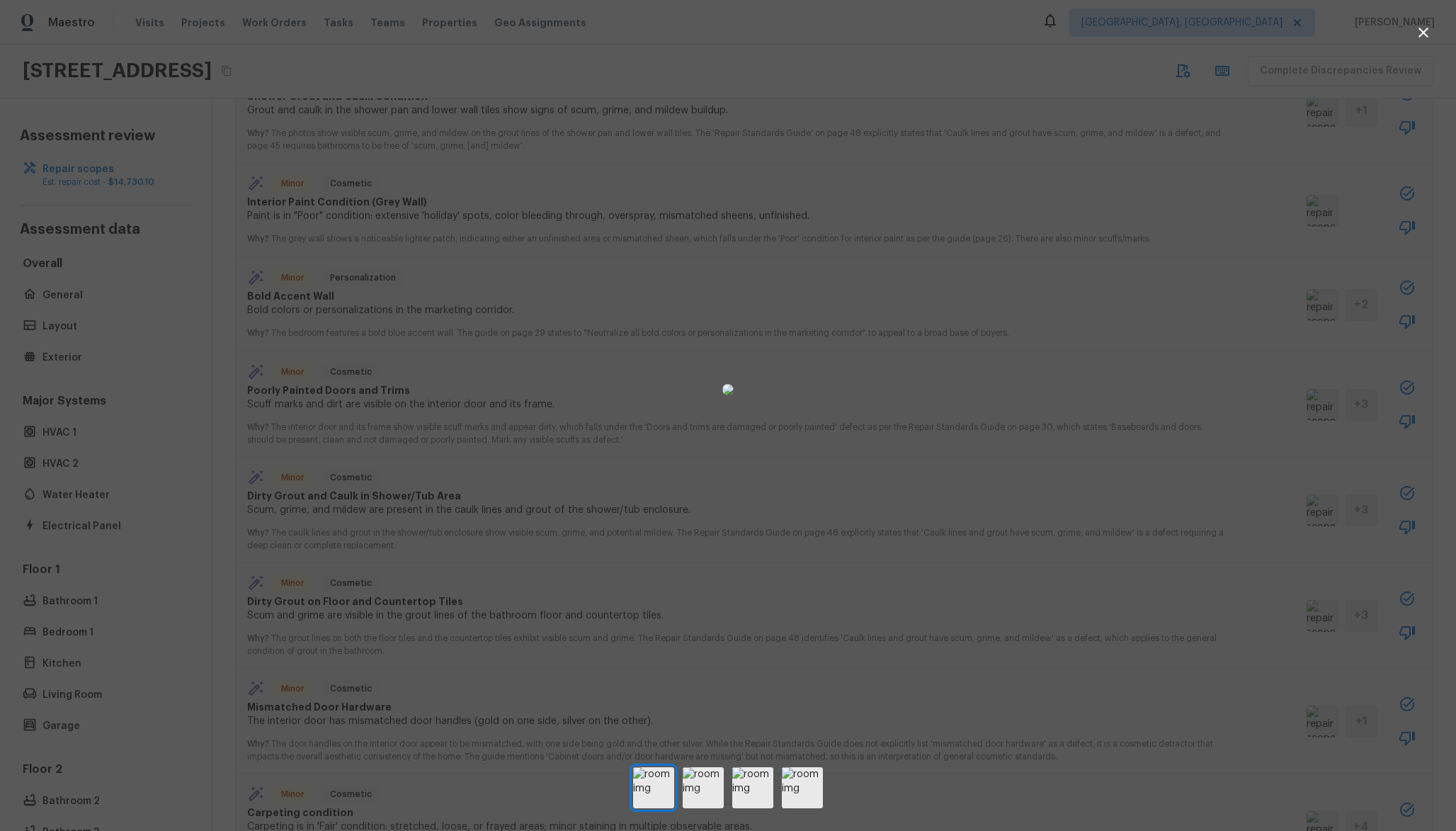
click at [1235, 402] on div at bounding box center [728, 389] width 1456 height 733
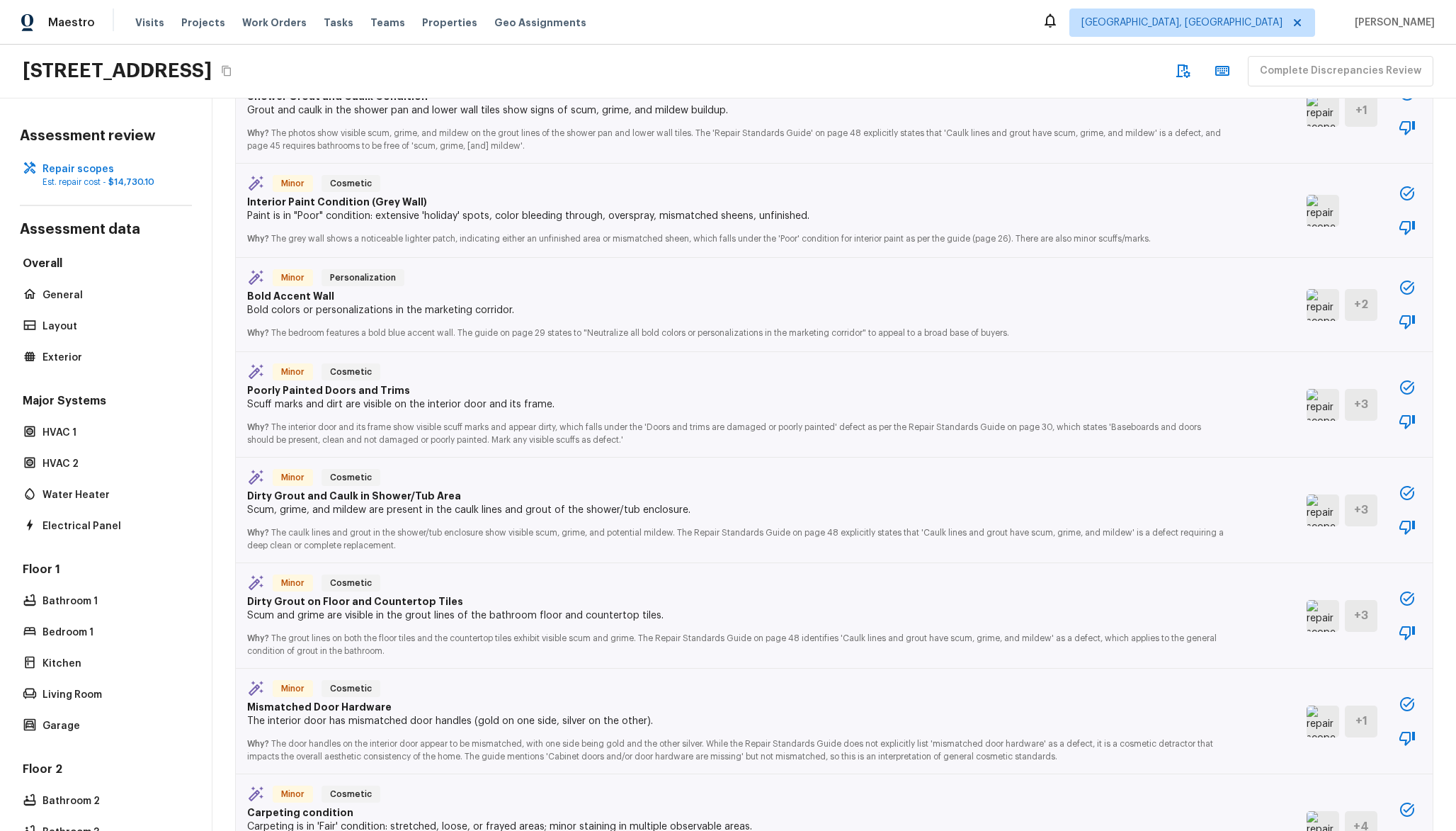
click at [1309, 309] on img at bounding box center [1322, 305] width 32 height 32
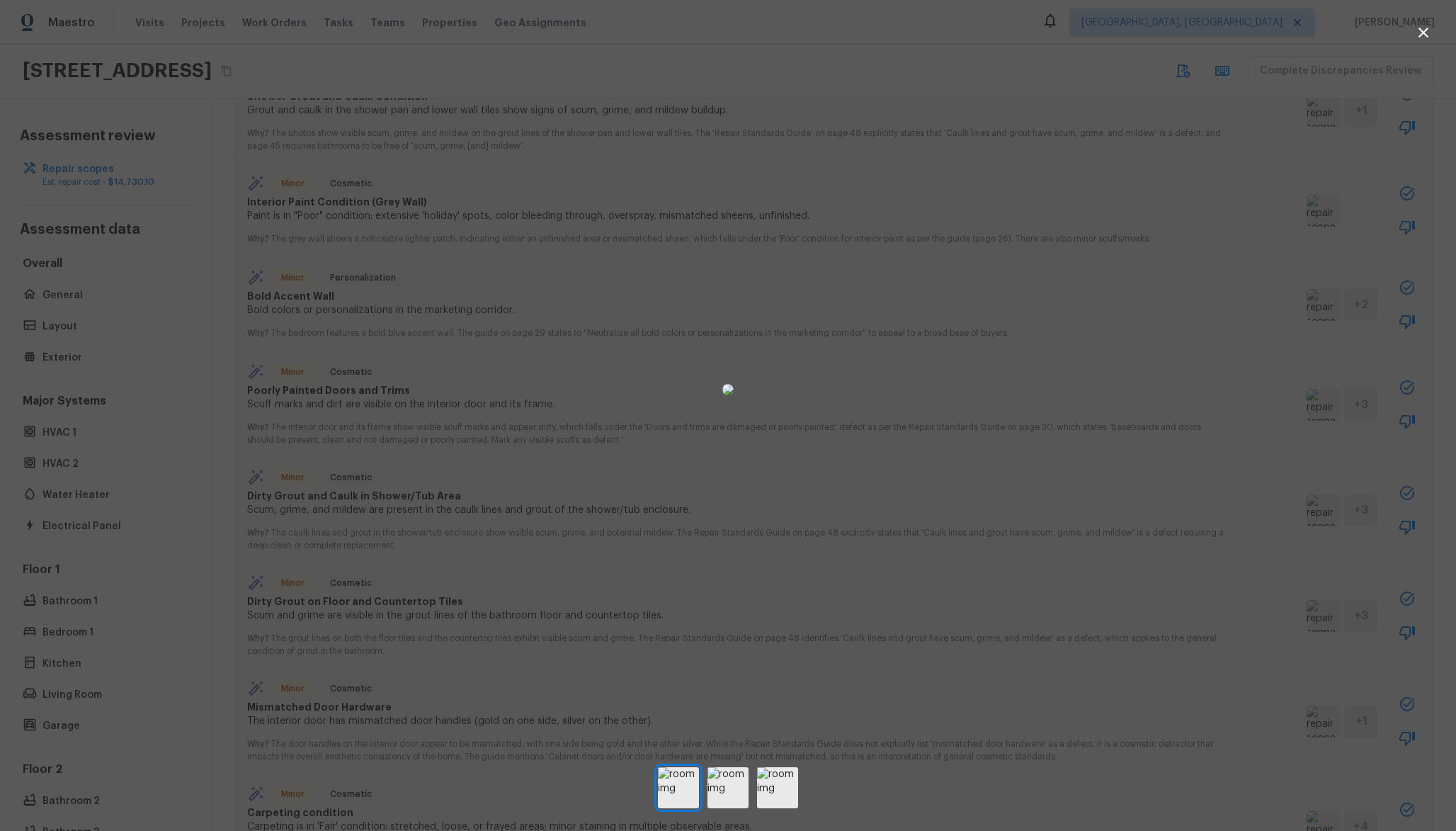
click at [1308, 309] on div at bounding box center [728, 389] width 1456 height 733
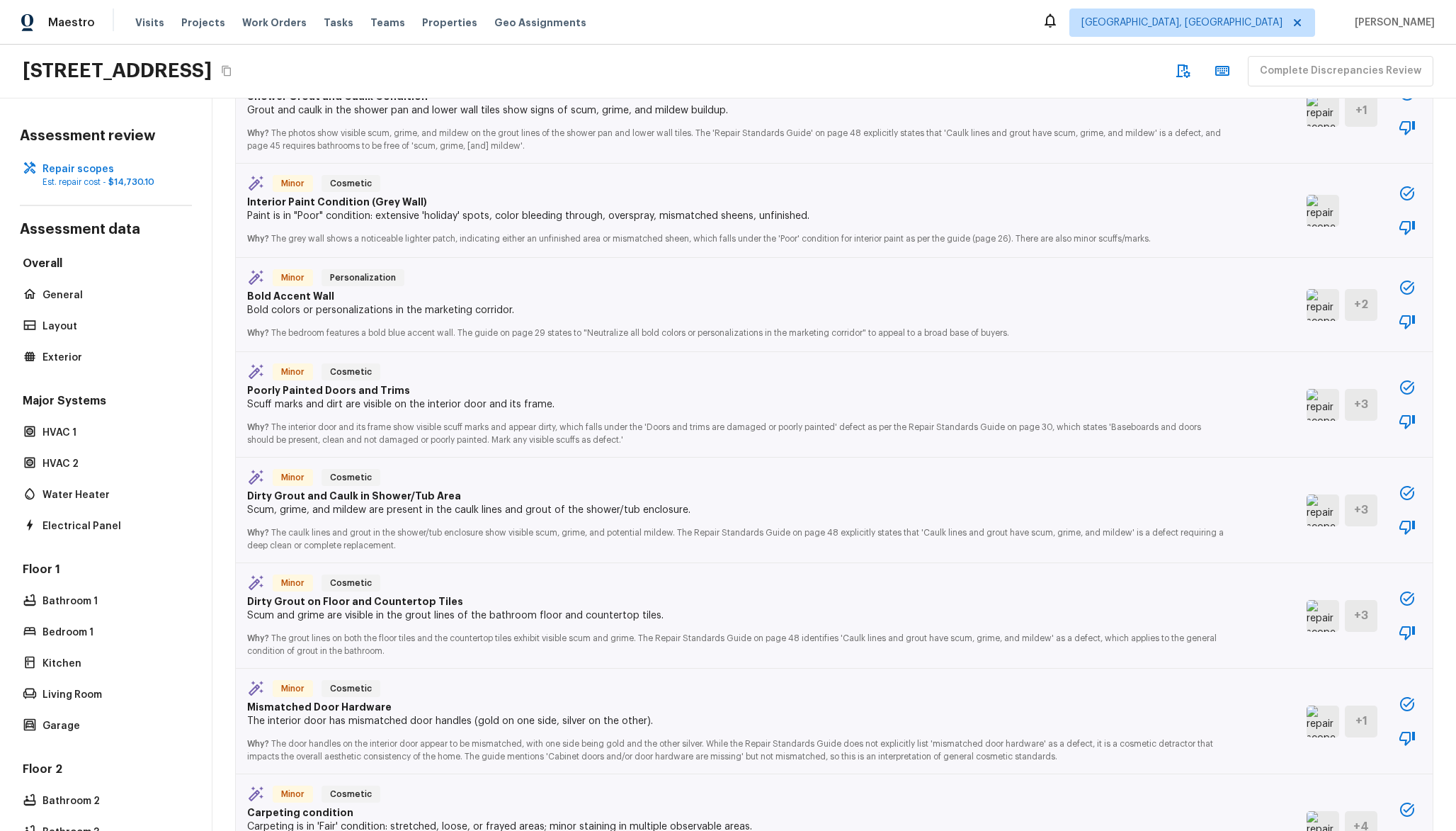
click at [1307, 226] on img at bounding box center [1322, 210] width 32 height 32
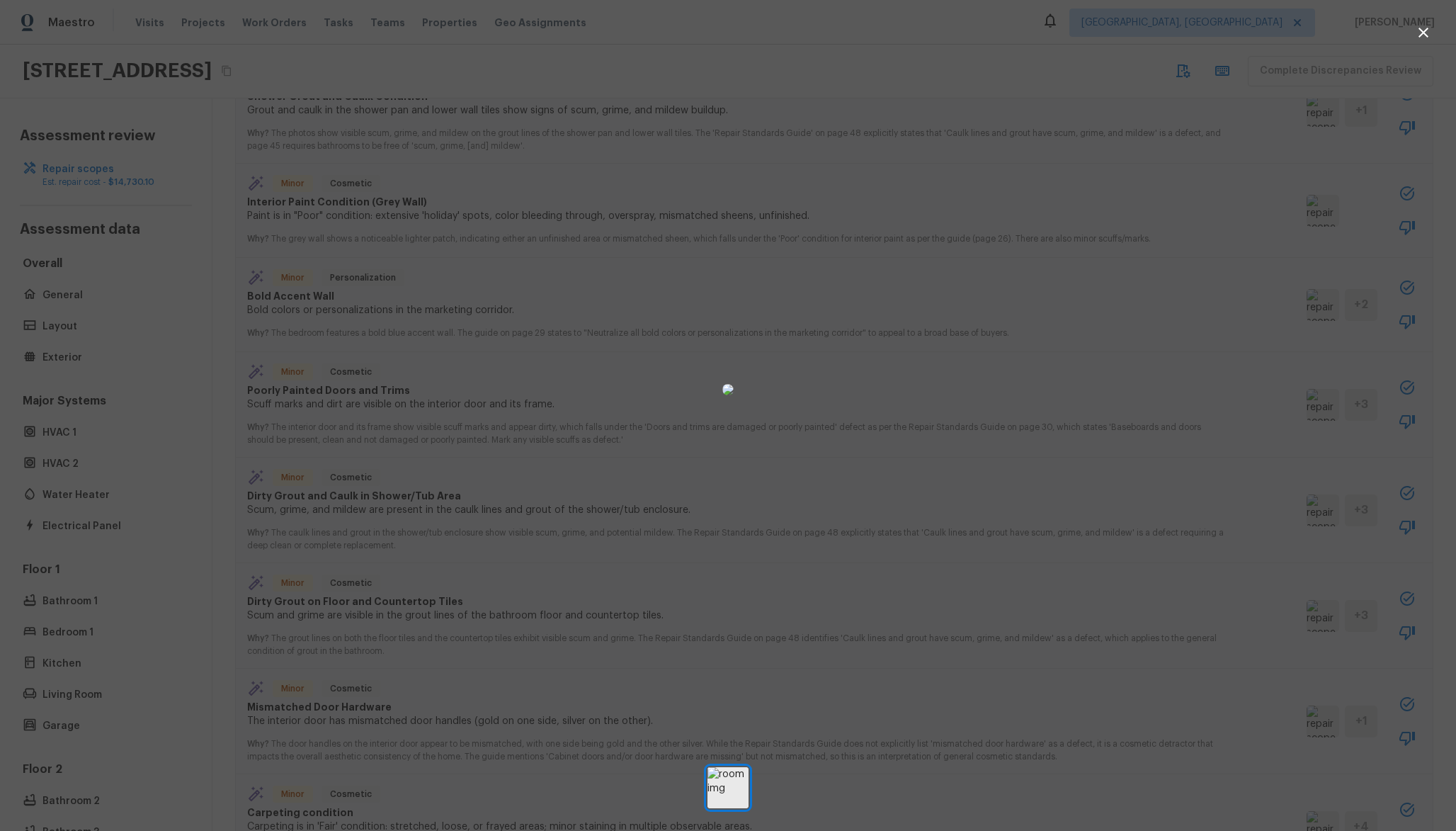
click at [1303, 236] on div at bounding box center [728, 389] width 1456 height 733
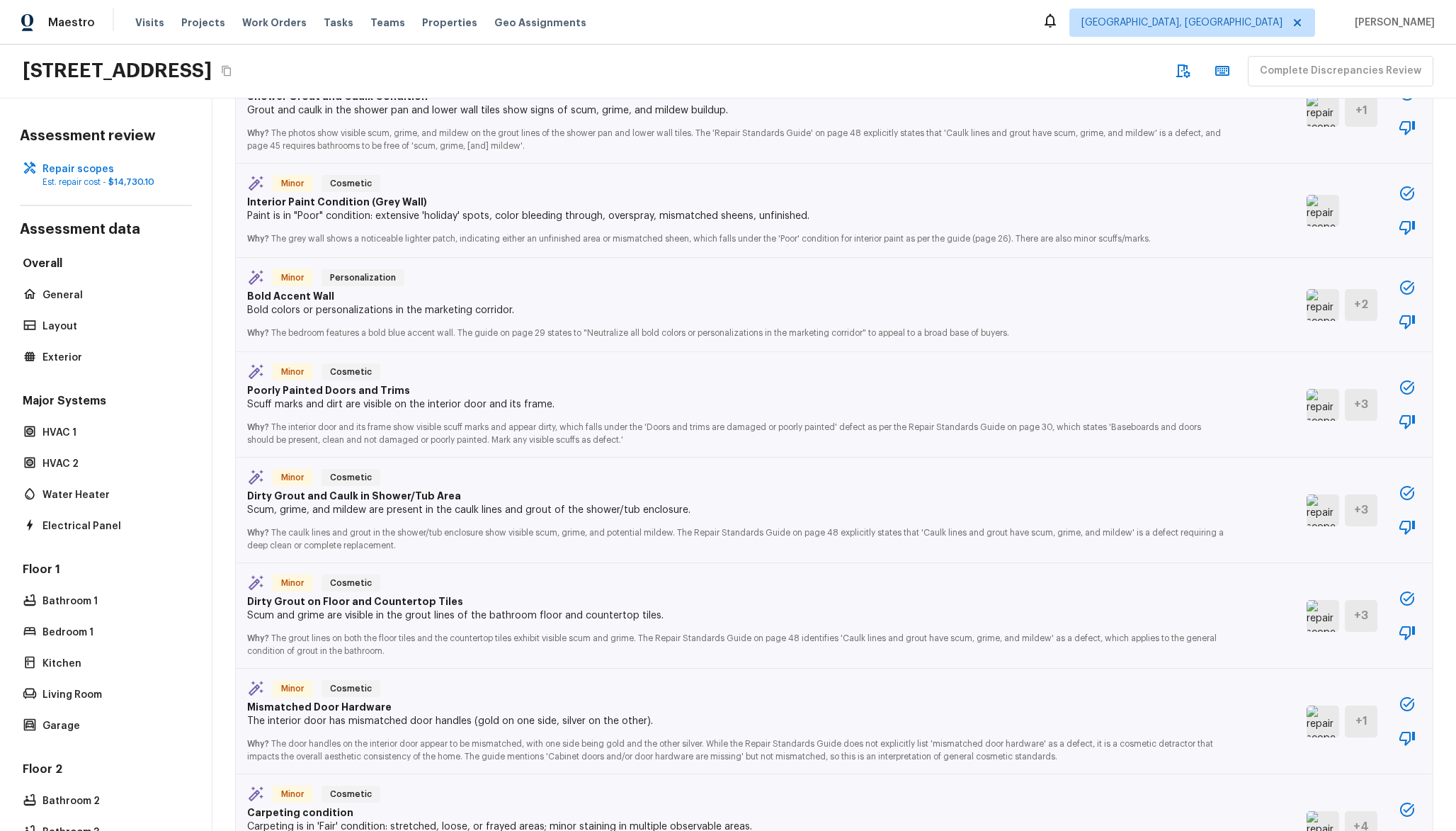
click at [1307, 202] on img at bounding box center [1322, 210] width 32 height 32
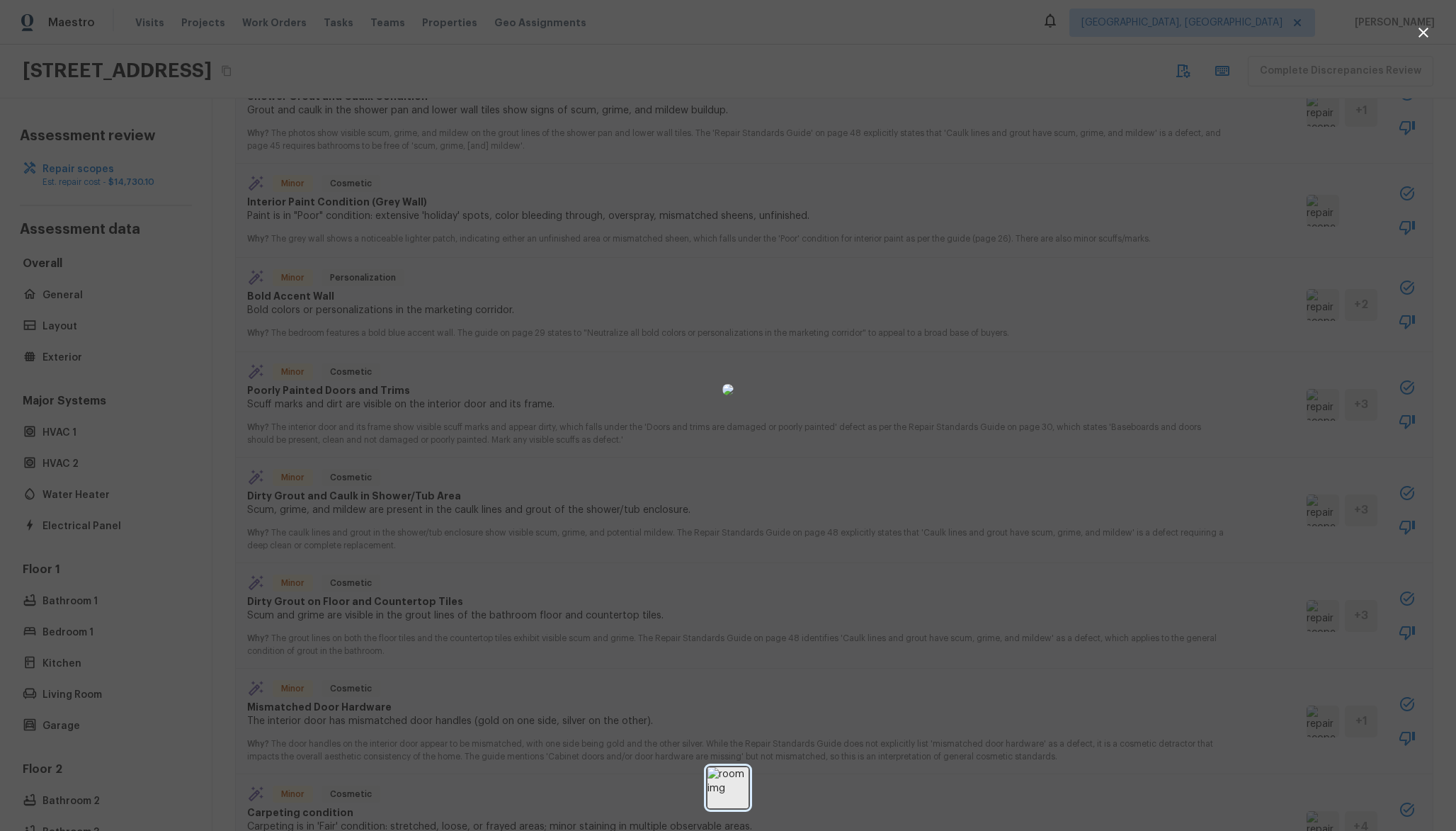
click at [745, 793] on img at bounding box center [728, 788] width 41 height 41
click at [1042, 342] on div at bounding box center [728, 389] width 1456 height 733
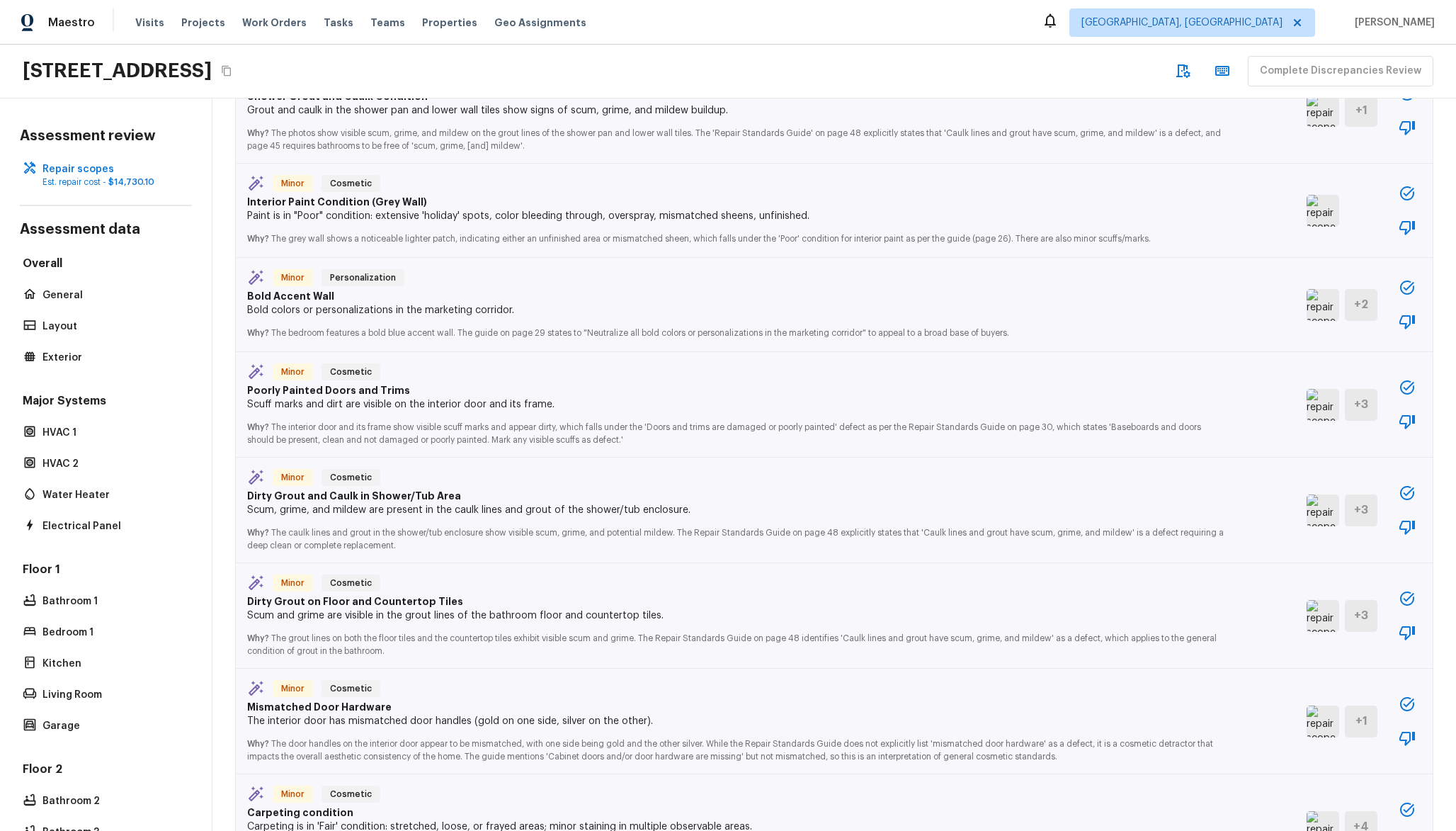
click at [1307, 210] on img at bounding box center [1322, 210] width 32 height 32
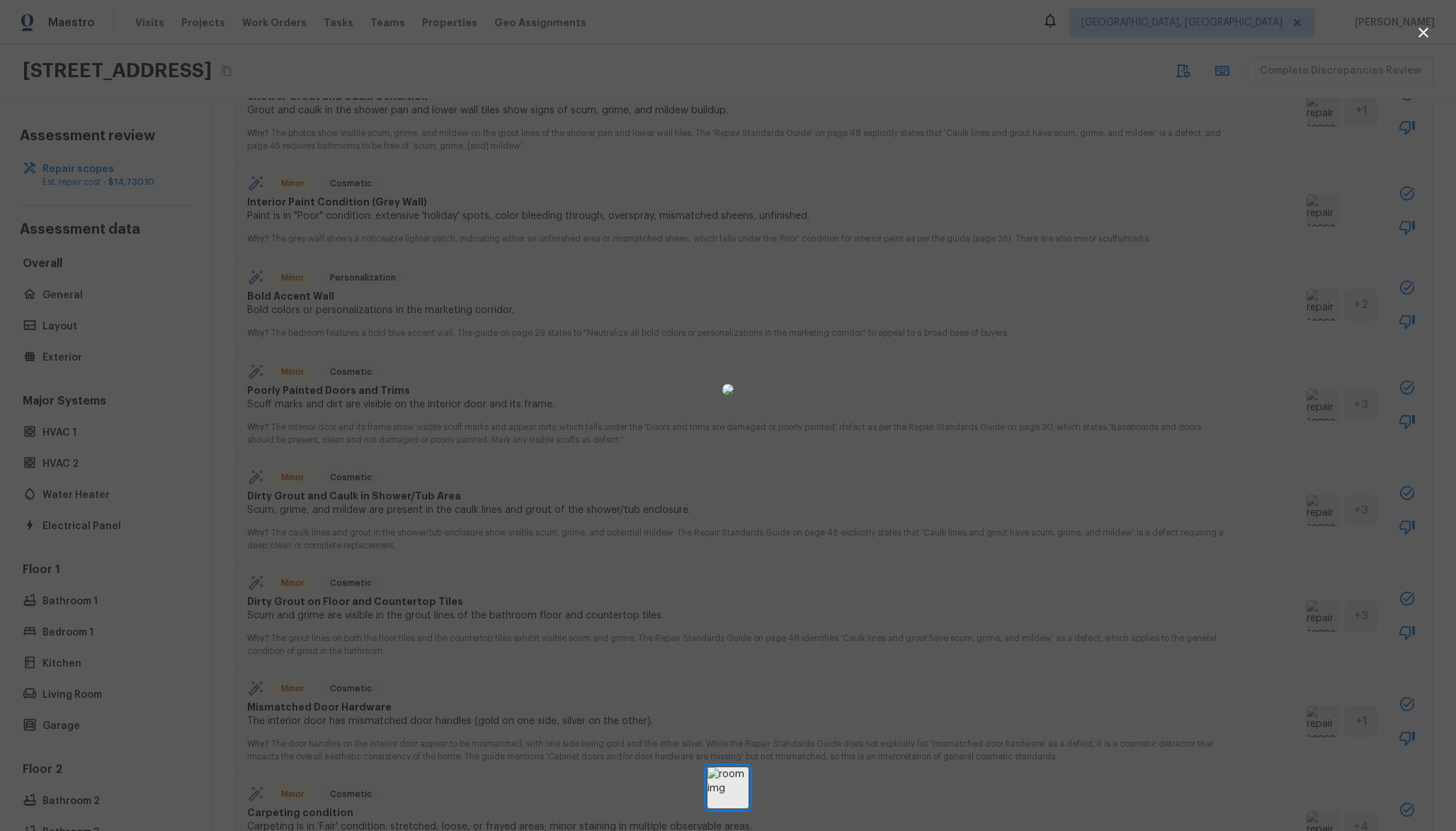
click at [1221, 248] on div at bounding box center [728, 389] width 1456 height 733
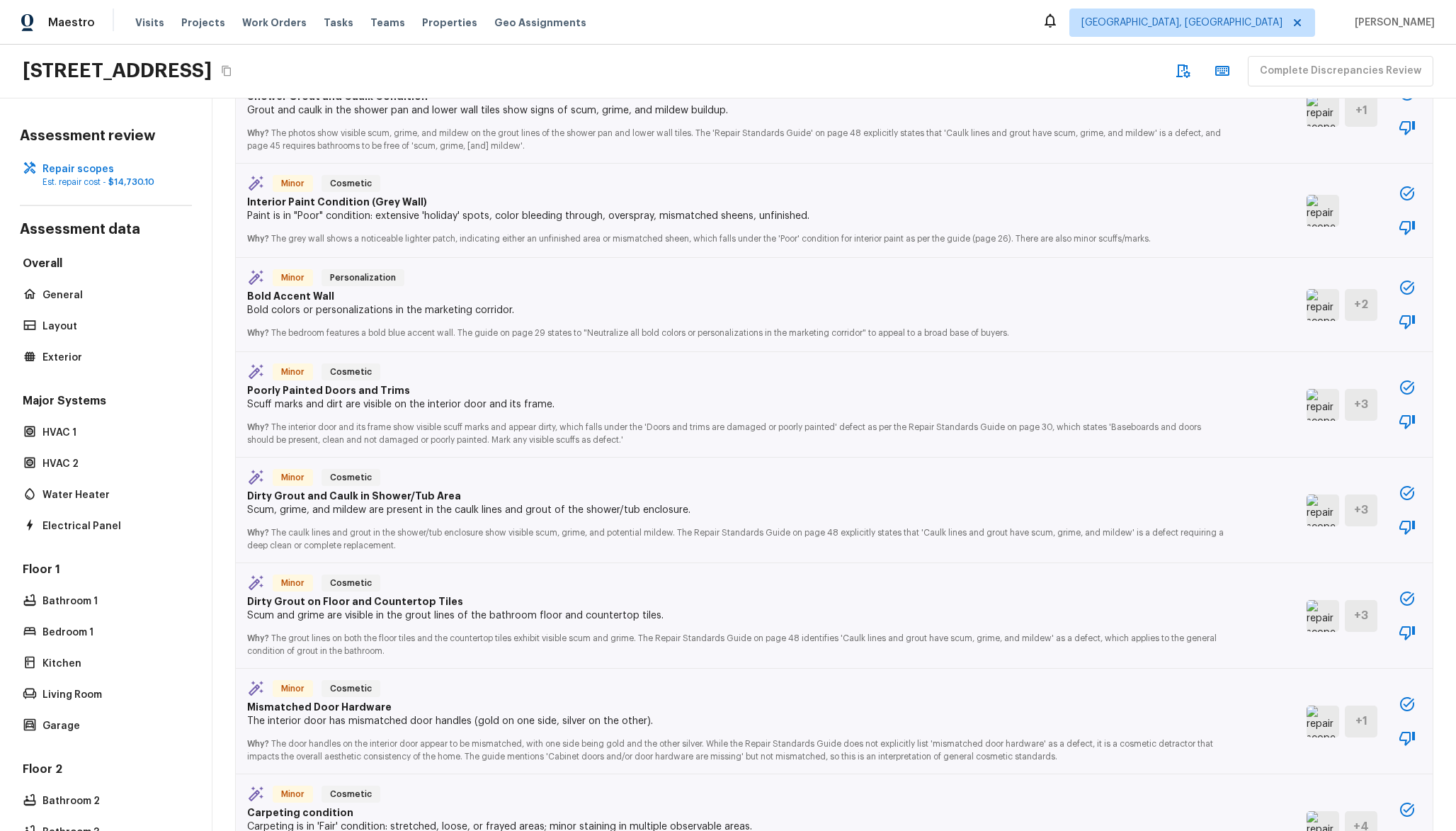
click at [1309, 219] on img at bounding box center [1322, 210] width 32 height 32
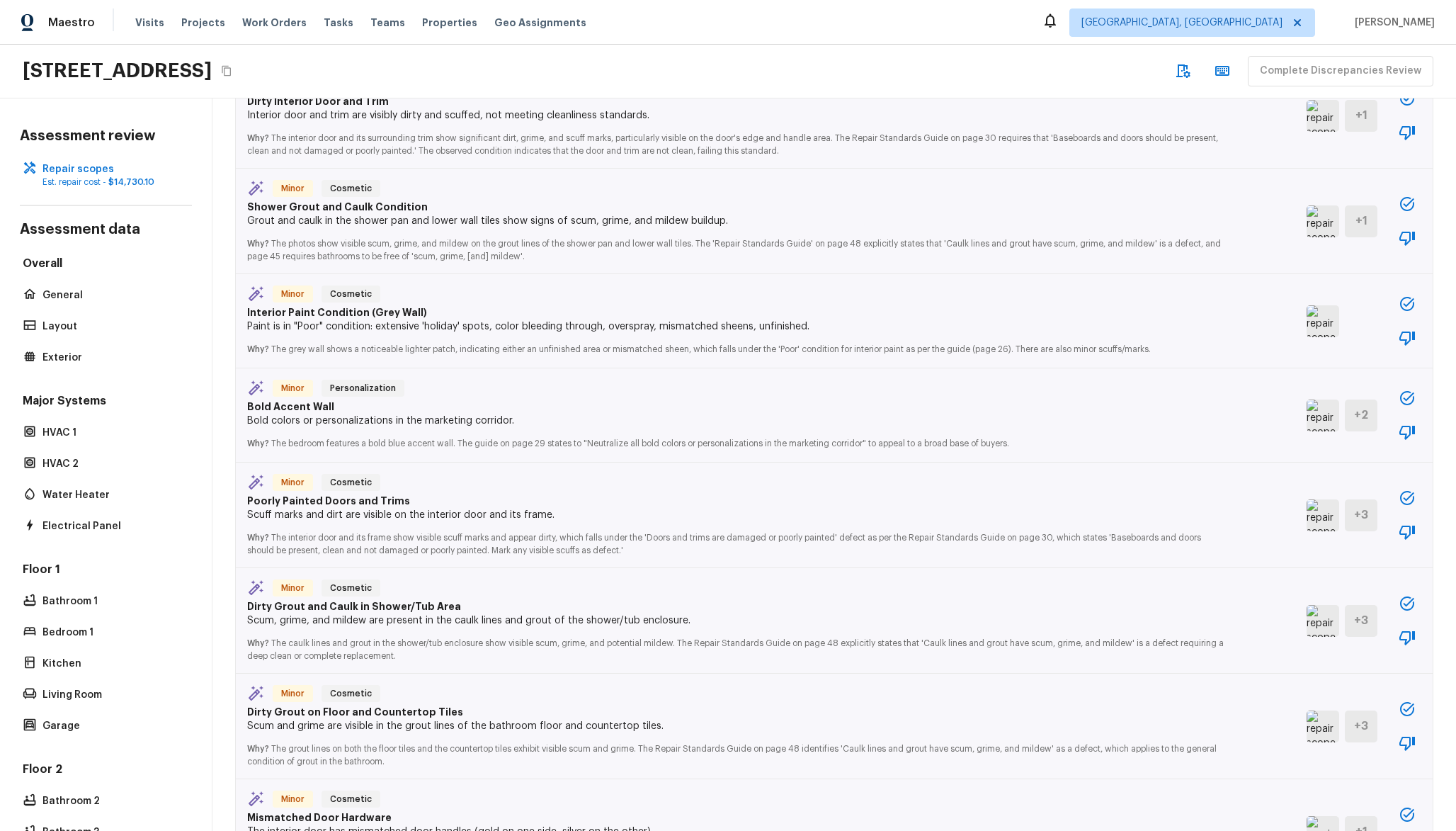
scroll to position [318, 0]
click at [1307, 233] on img at bounding box center [1322, 224] width 32 height 32
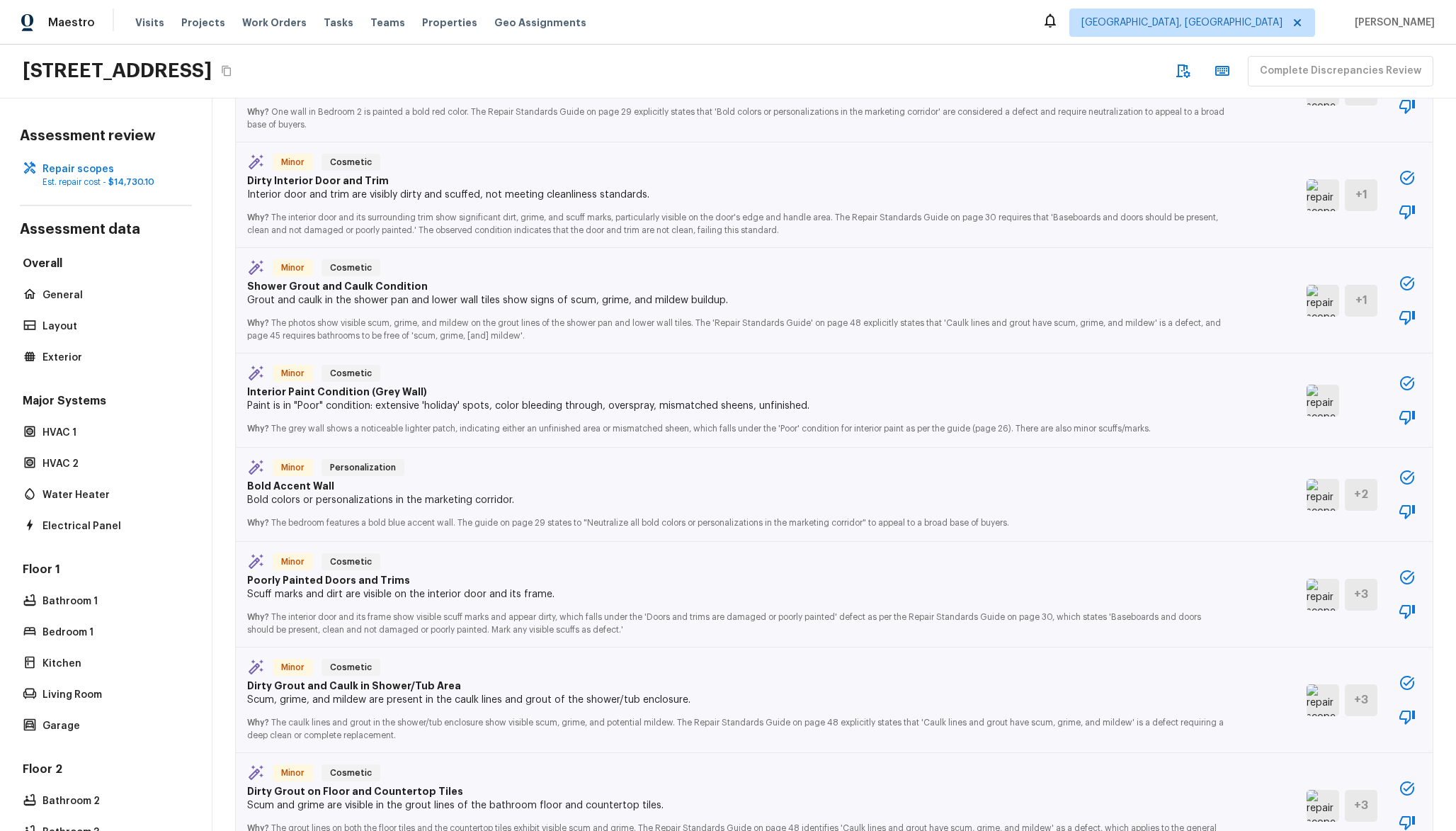
scroll to position [215, 0]
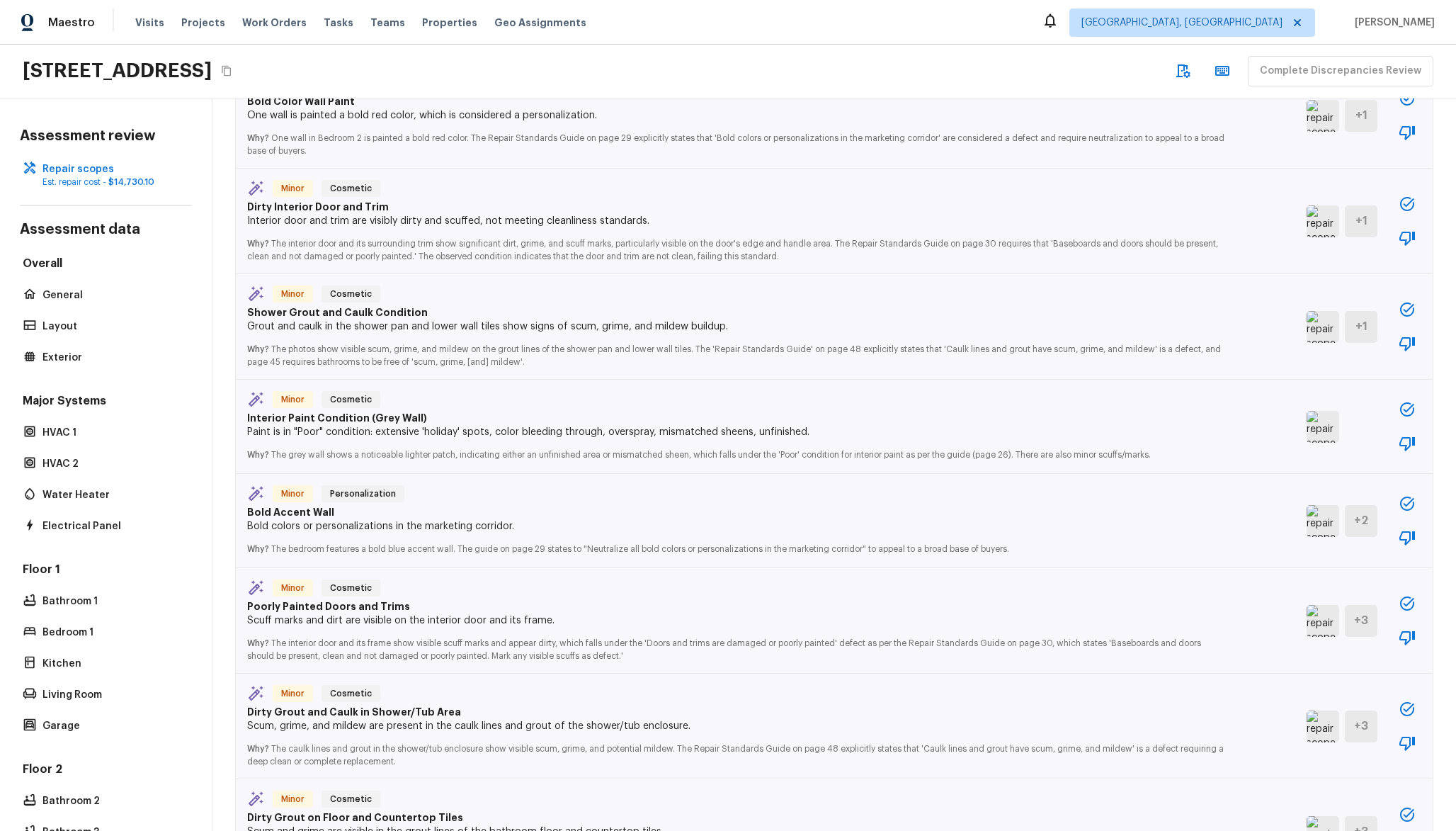
click at [1307, 215] on img at bounding box center [1322, 221] width 32 height 32
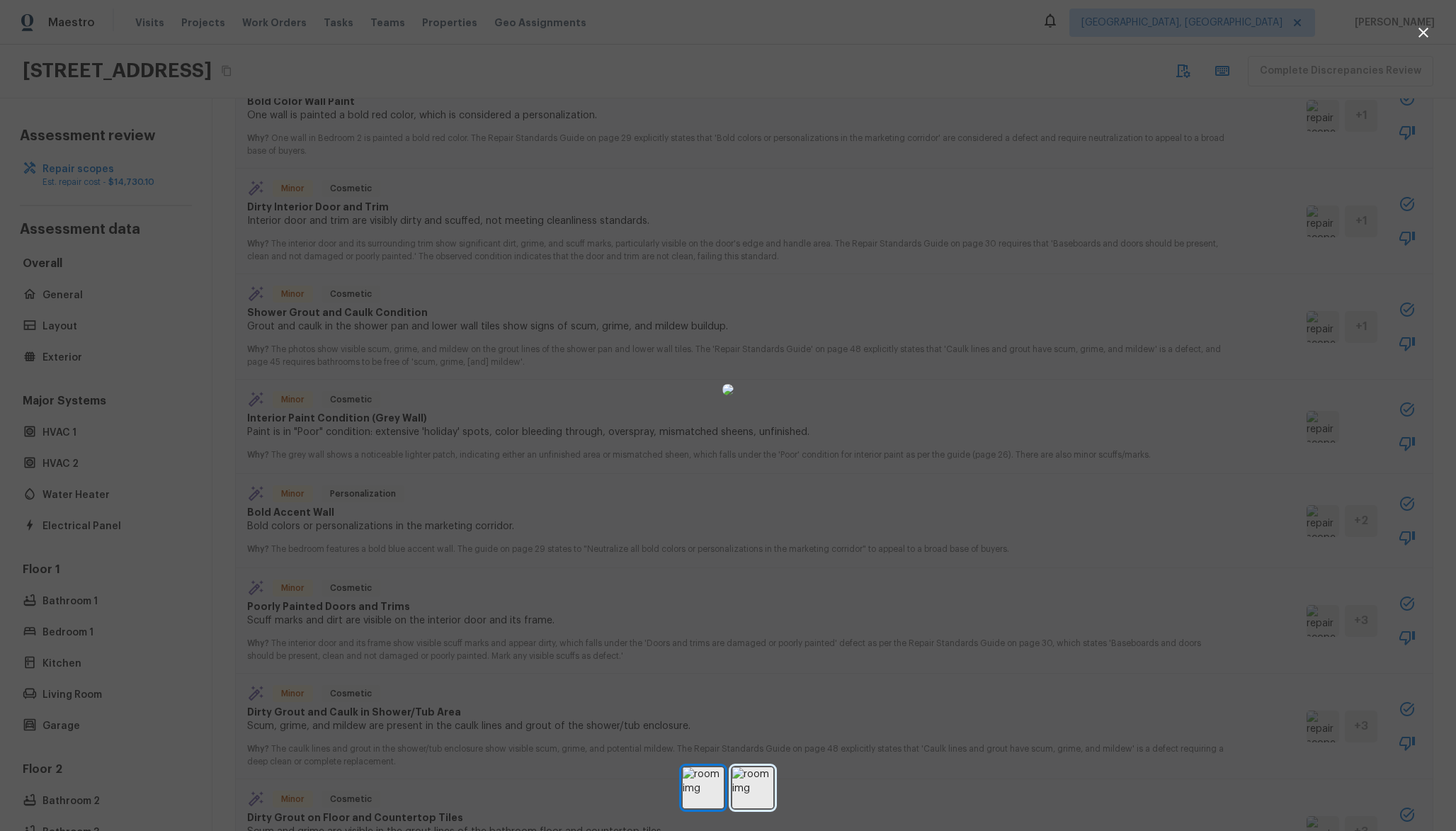
click at [752, 785] on img at bounding box center [753, 788] width 41 height 41
click at [1178, 176] on div at bounding box center [728, 389] width 1456 height 733
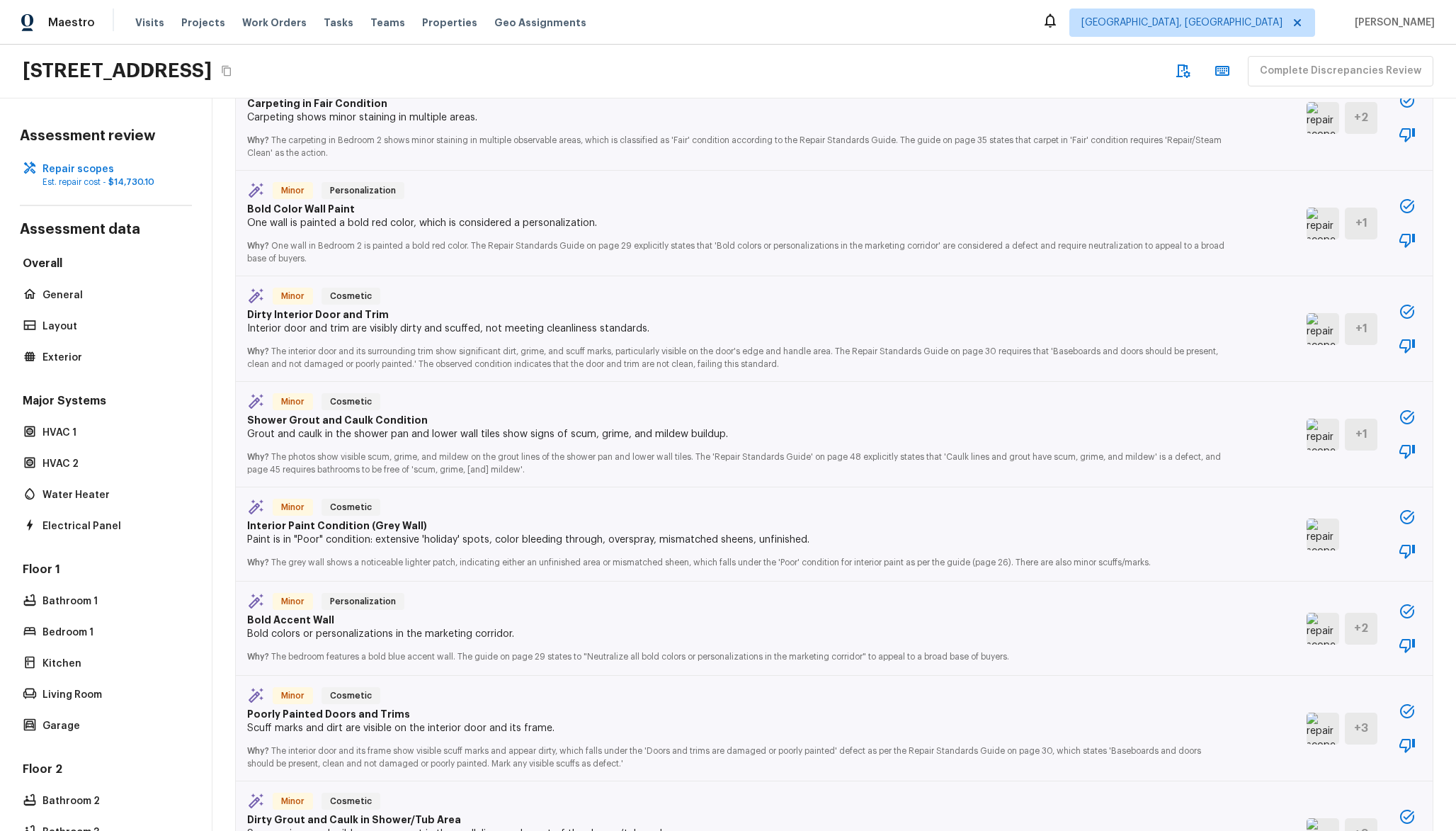
scroll to position [103, 0]
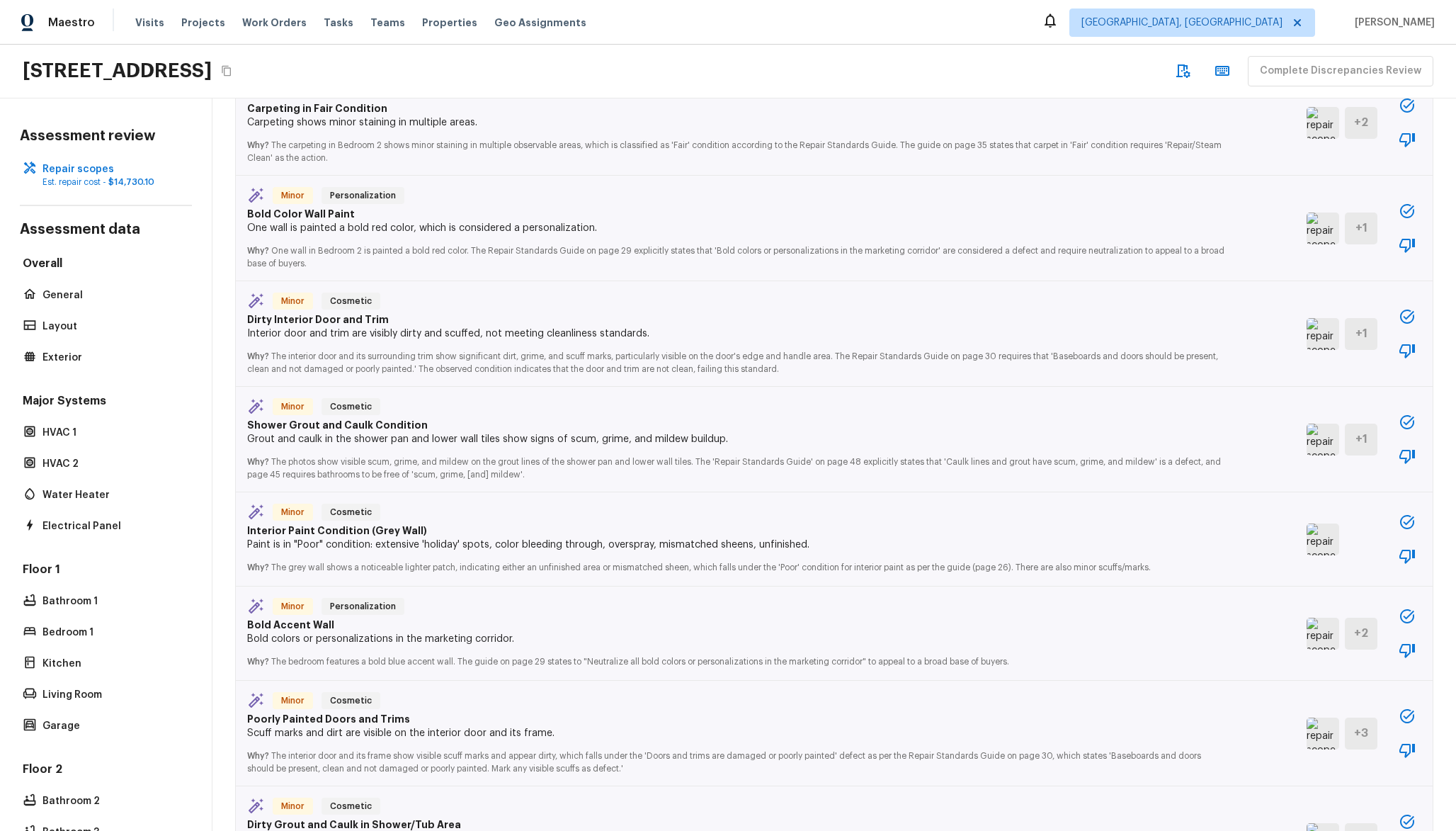
click at [1307, 240] on img at bounding box center [1322, 229] width 32 height 32
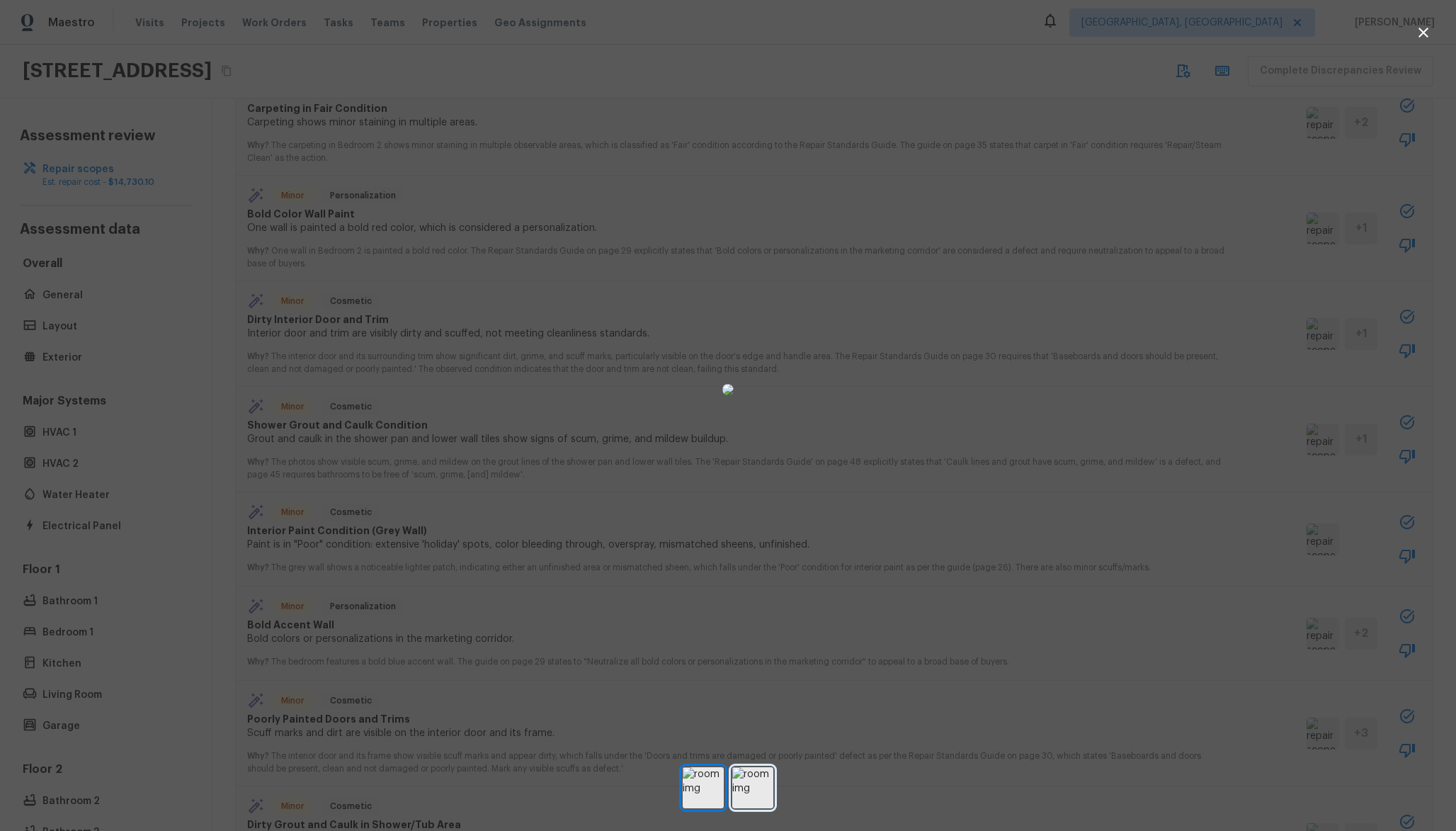
click at [743, 782] on img at bounding box center [753, 788] width 41 height 41
click at [703, 794] on img at bounding box center [703, 788] width 41 height 41
drag, startPoint x: 1132, startPoint y: 310, endPoint x: 1140, endPoint y: 303, distance: 10.6
click at [1140, 303] on div at bounding box center [728, 389] width 1456 height 733
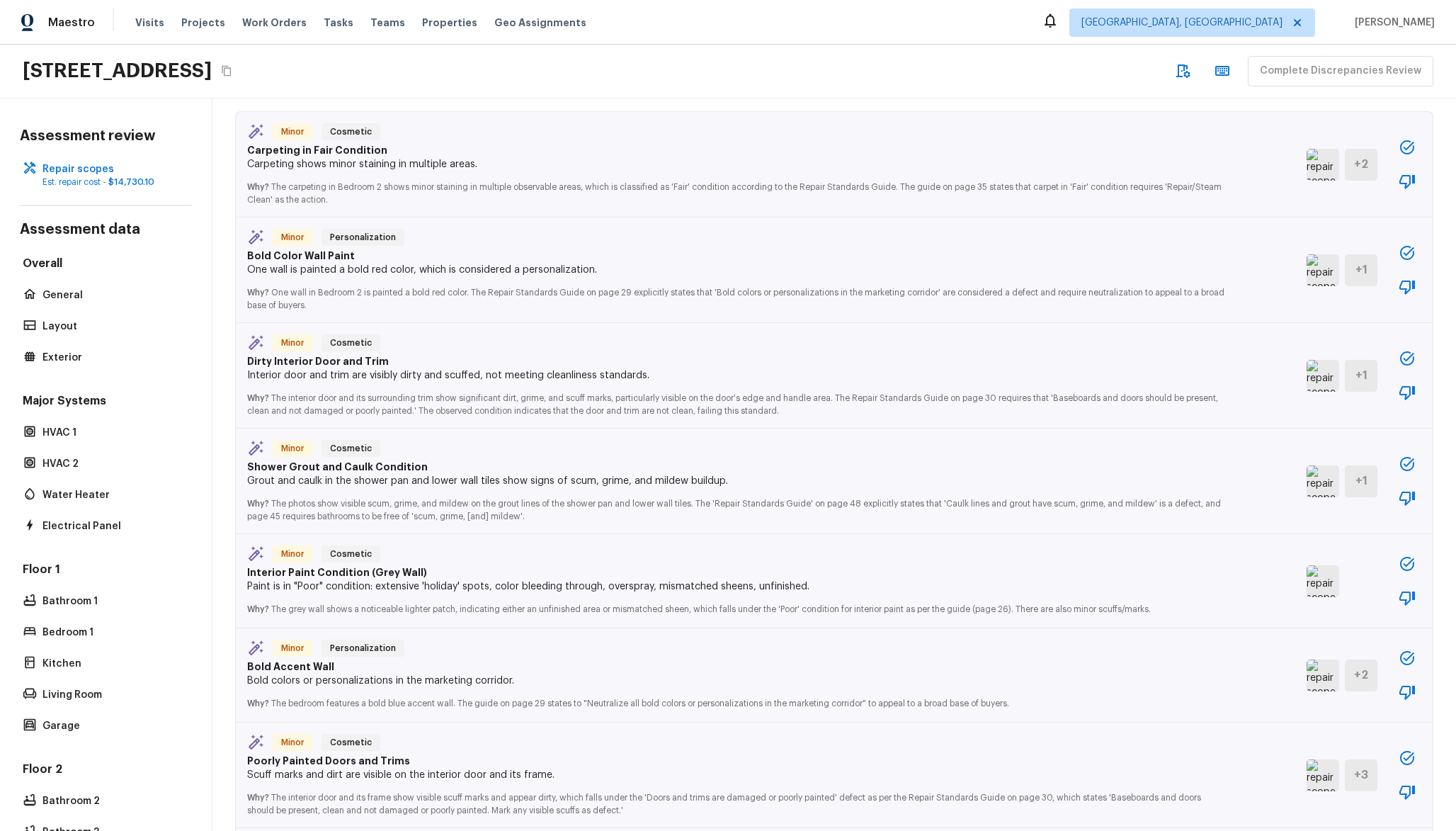
scroll to position [51, 0]
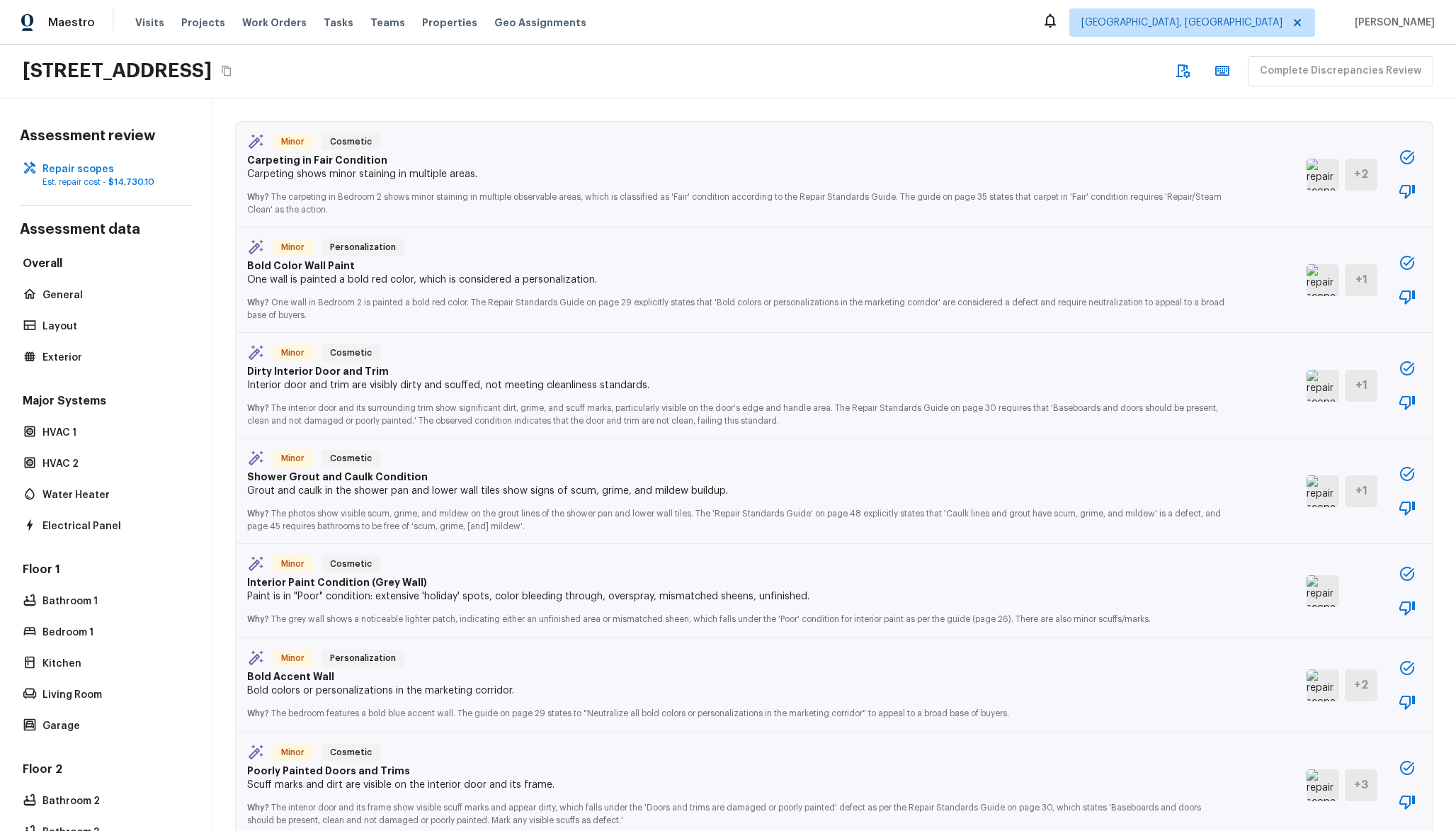
click at [1307, 278] on img at bounding box center [1322, 280] width 32 height 32
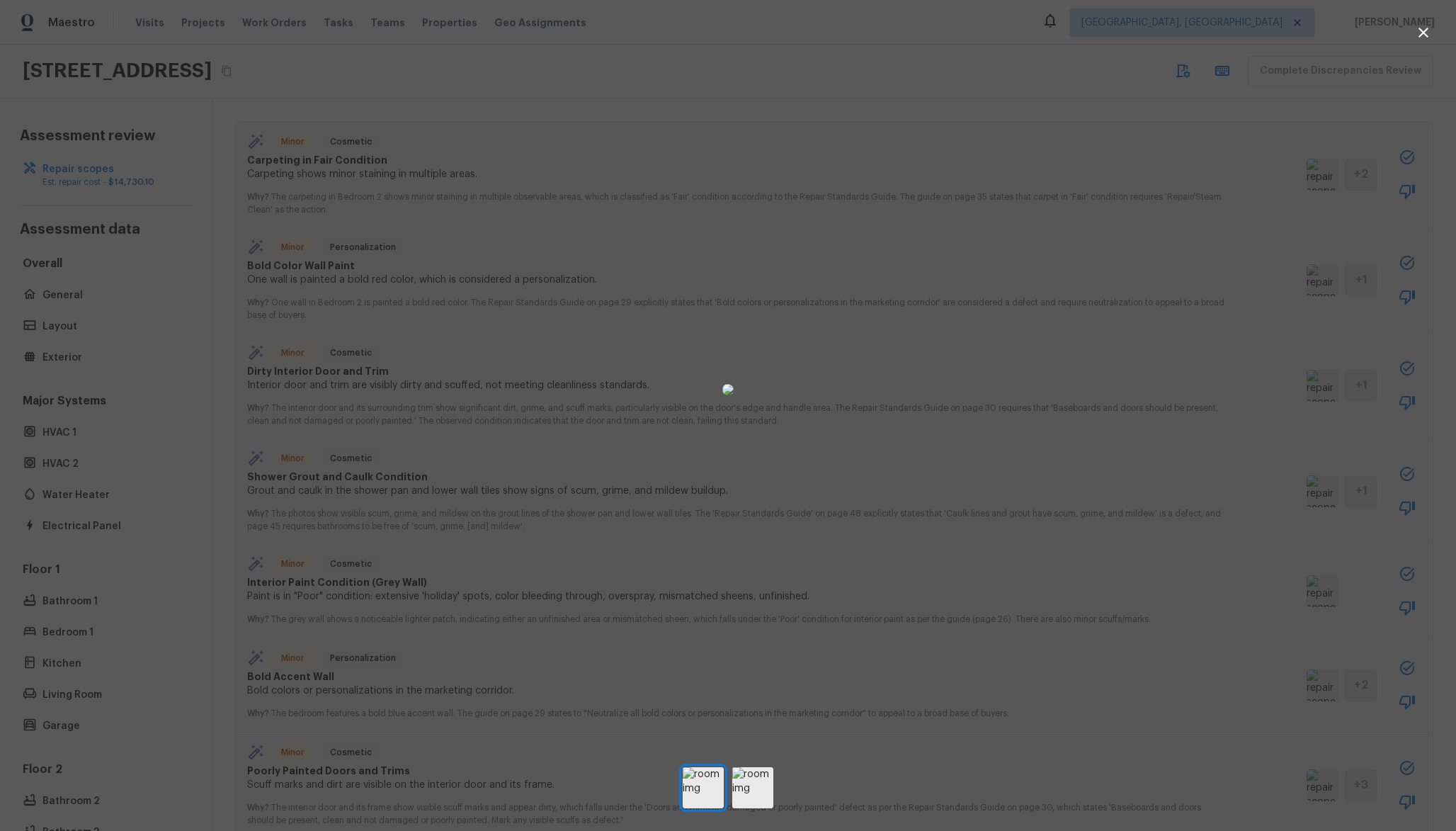
click at [1296, 286] on div at bounding box center [728, 389] width 1456 height 733
click at [1307, 286] on img at bounding box center [1322, 280] width 32 height 32
click at [1296, 286] on div at bounding box center [728, 389] width 1456 height 733
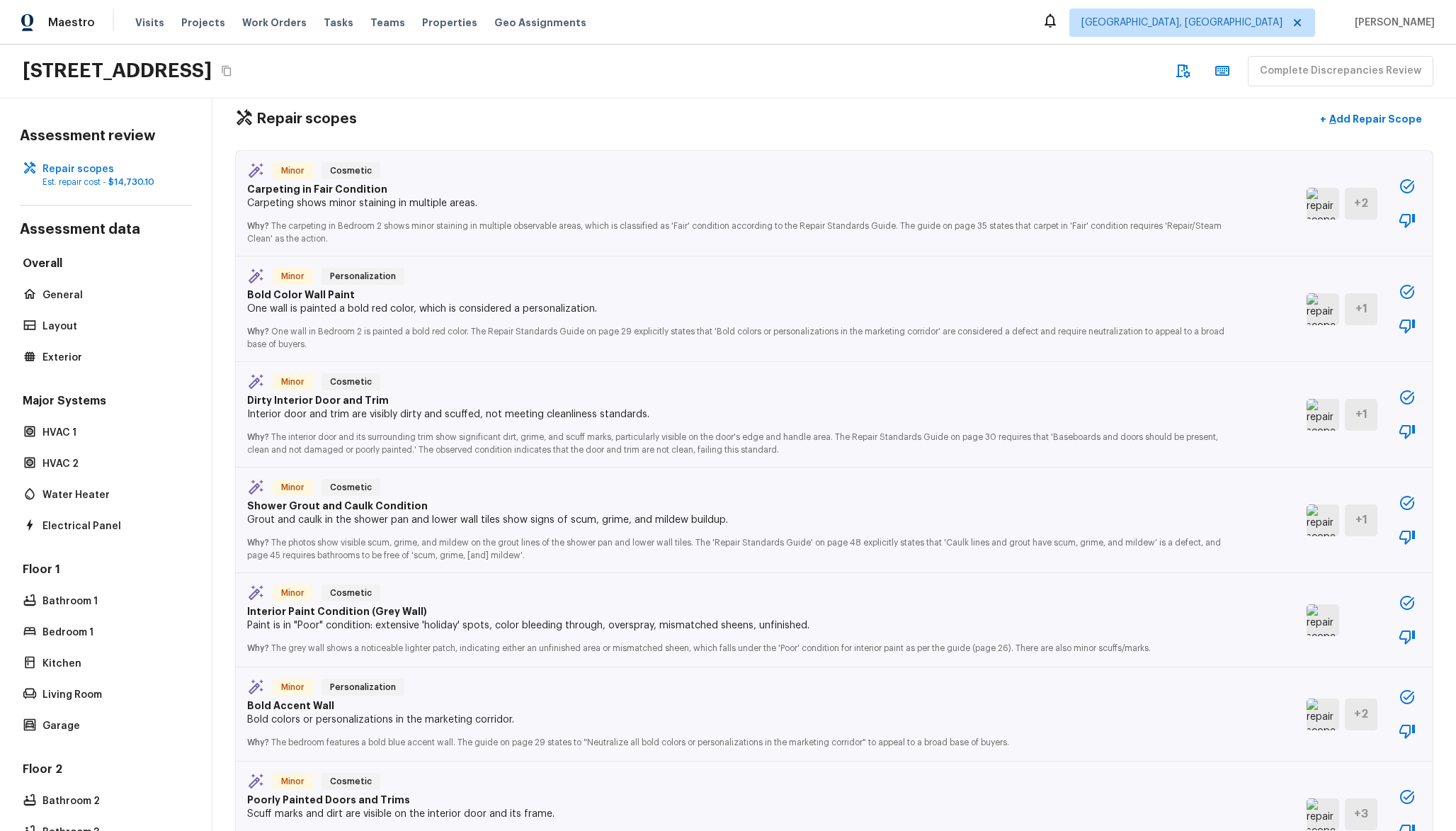
scroll to position [0, 0]
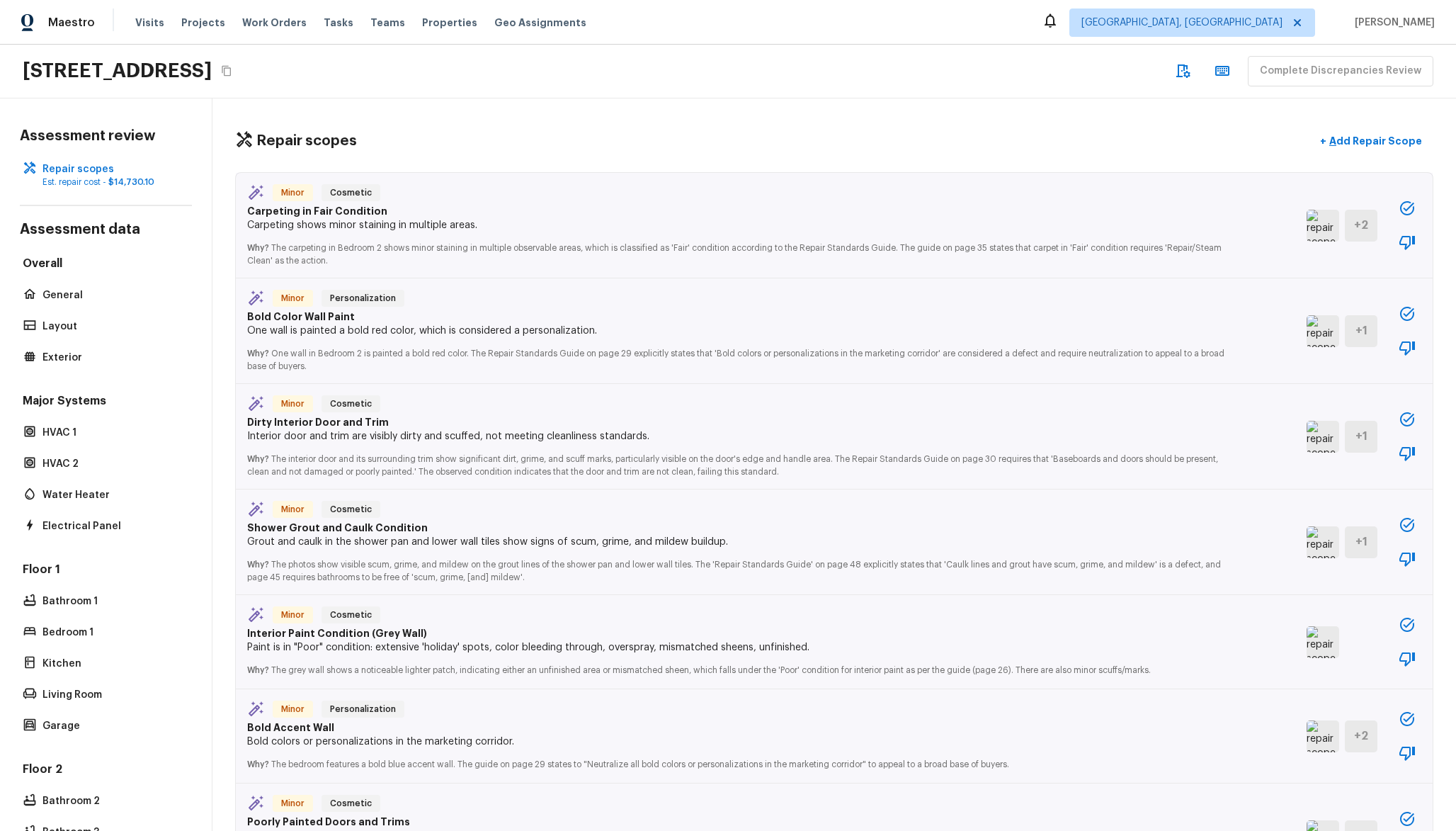
click at [1307, 225] on img at bounding box center [1322, 225] width 32 height 32
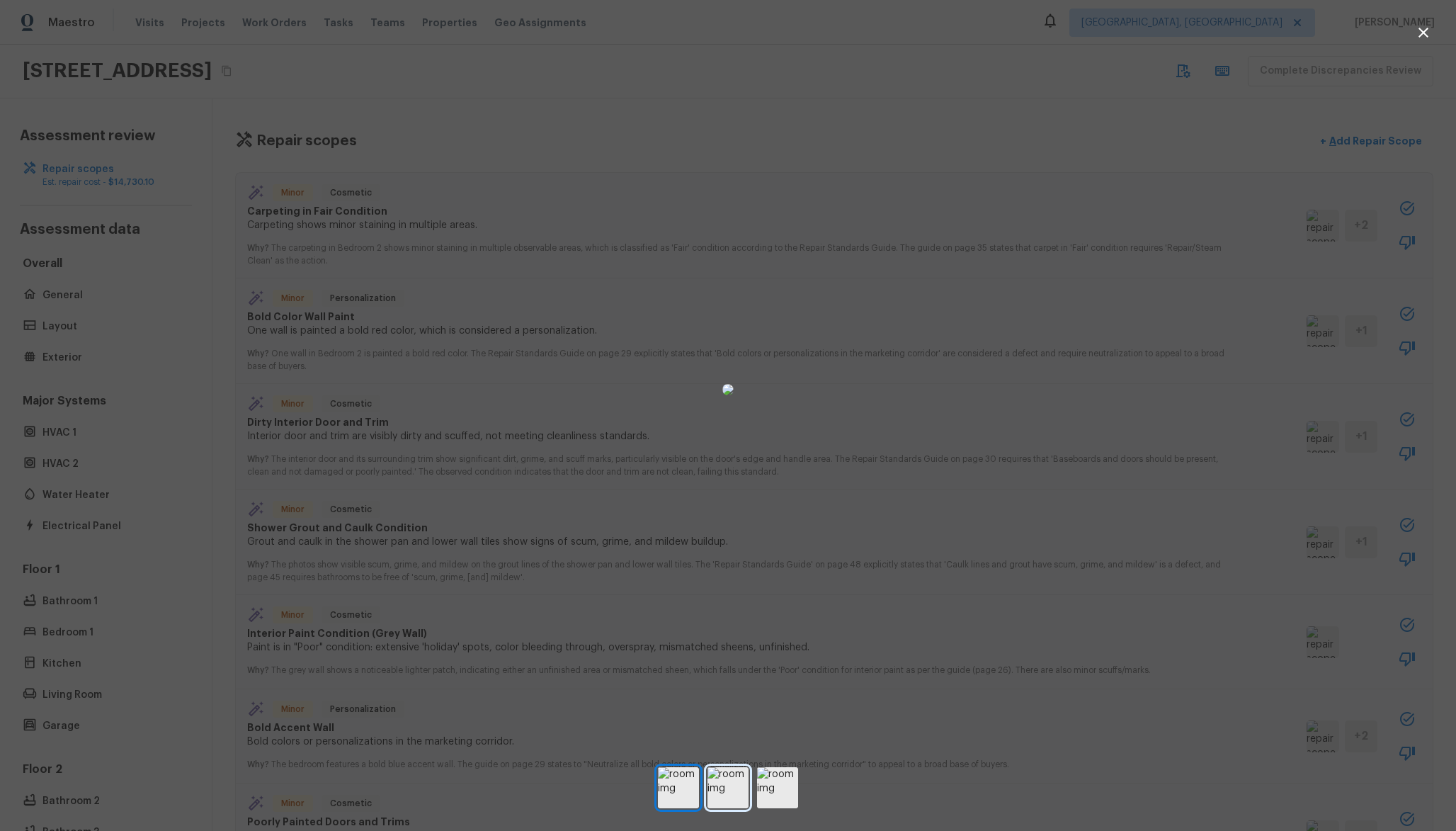
click at [737, 799] on img at bounding box center [728, 788] width 41 height 41
click at [791, 800] on img at bounding box center [778, 788] width 41 height 41
click at [731, 801] on img at bounding box center [728, 788] width 41 height 41
click at [707, 803] on img at bounding box center [728, 788] width 41 height 41
click at [688, 810] on div at bounding box center [728, 415] width 1456 height 831
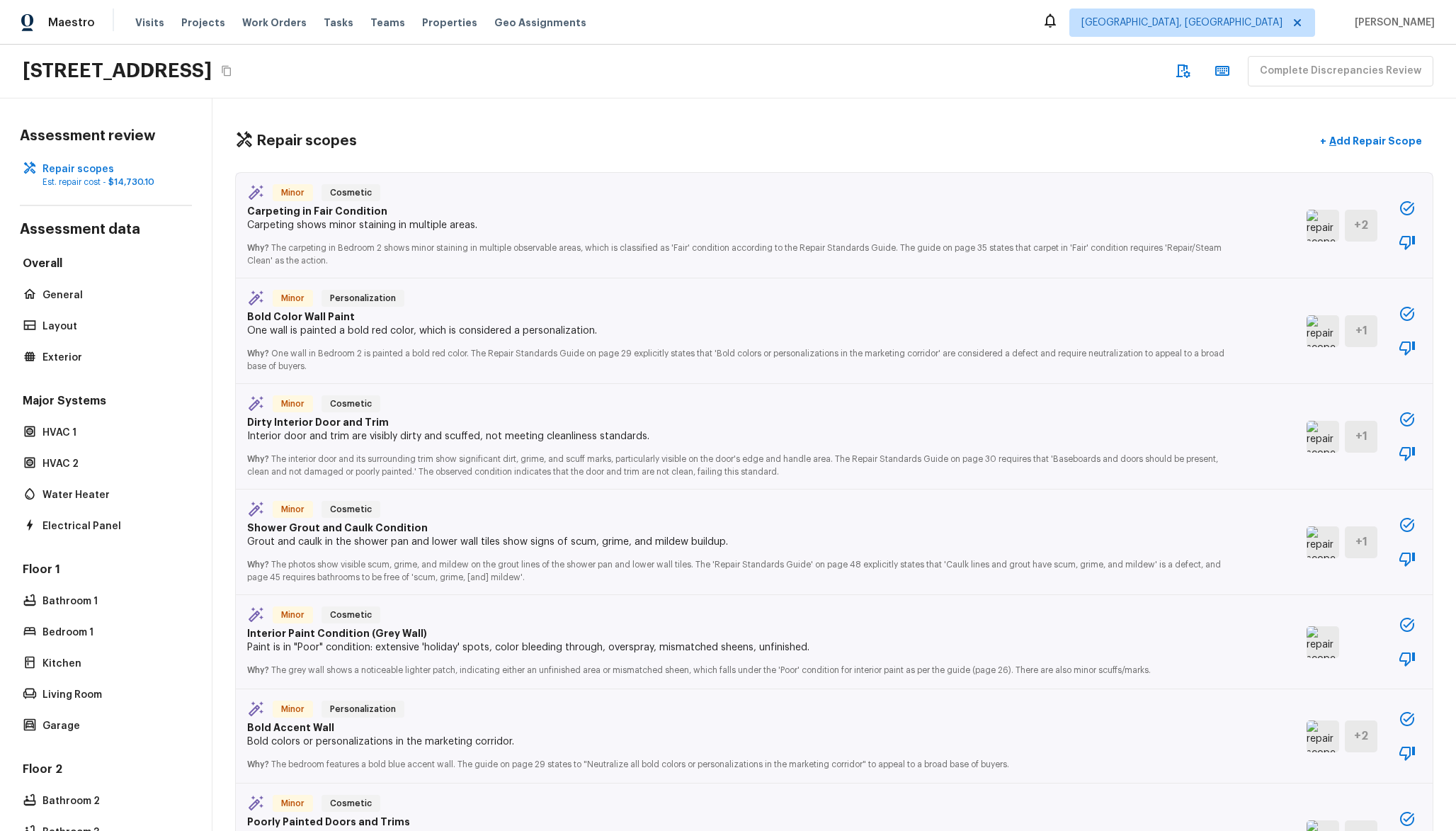
click at [1315, 339] on img at bounding box center [1322, 331] width 32 height 32
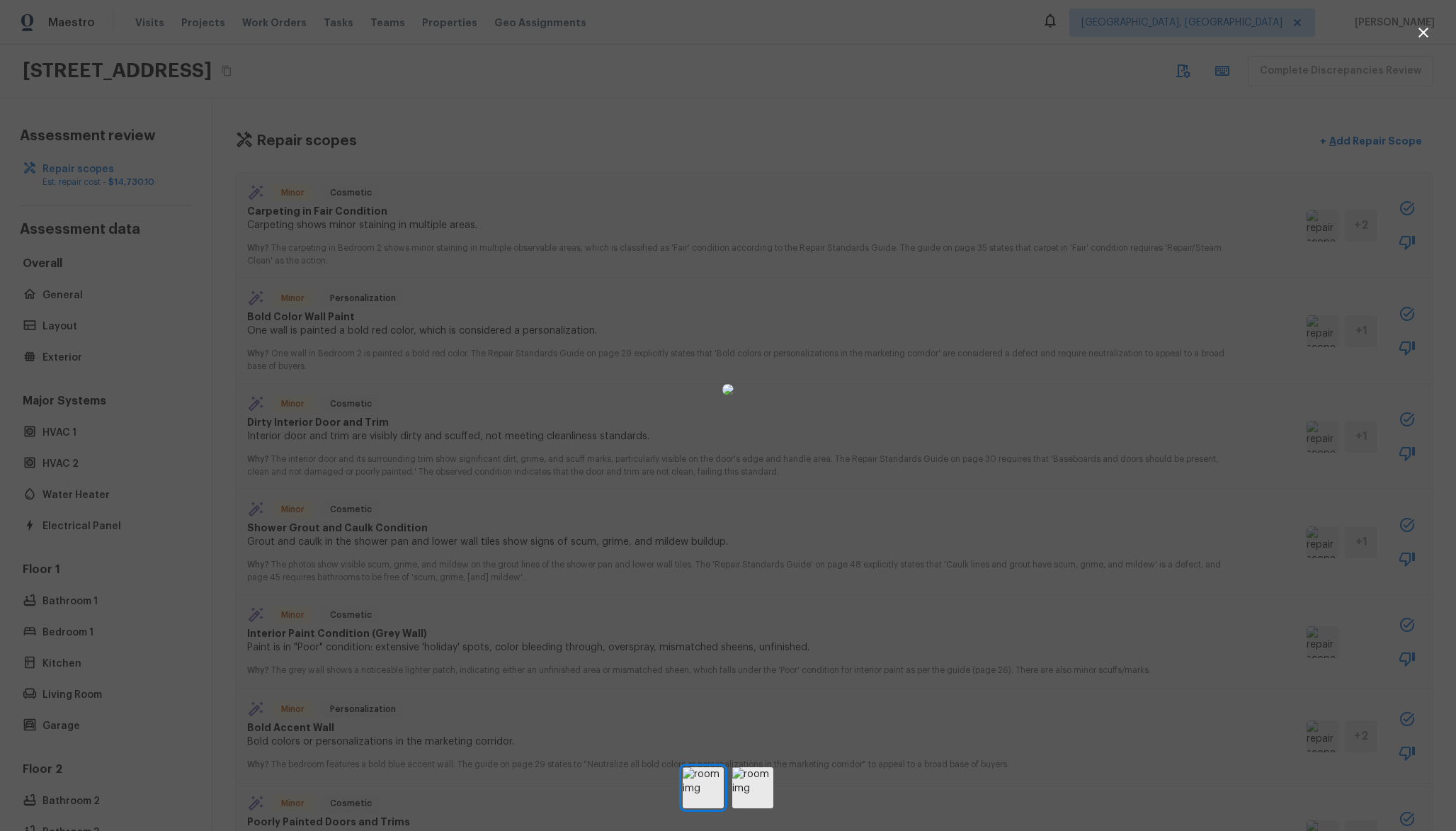
click at [1280, 395] on div at bounding box center [728, 389] width 1456 height 733
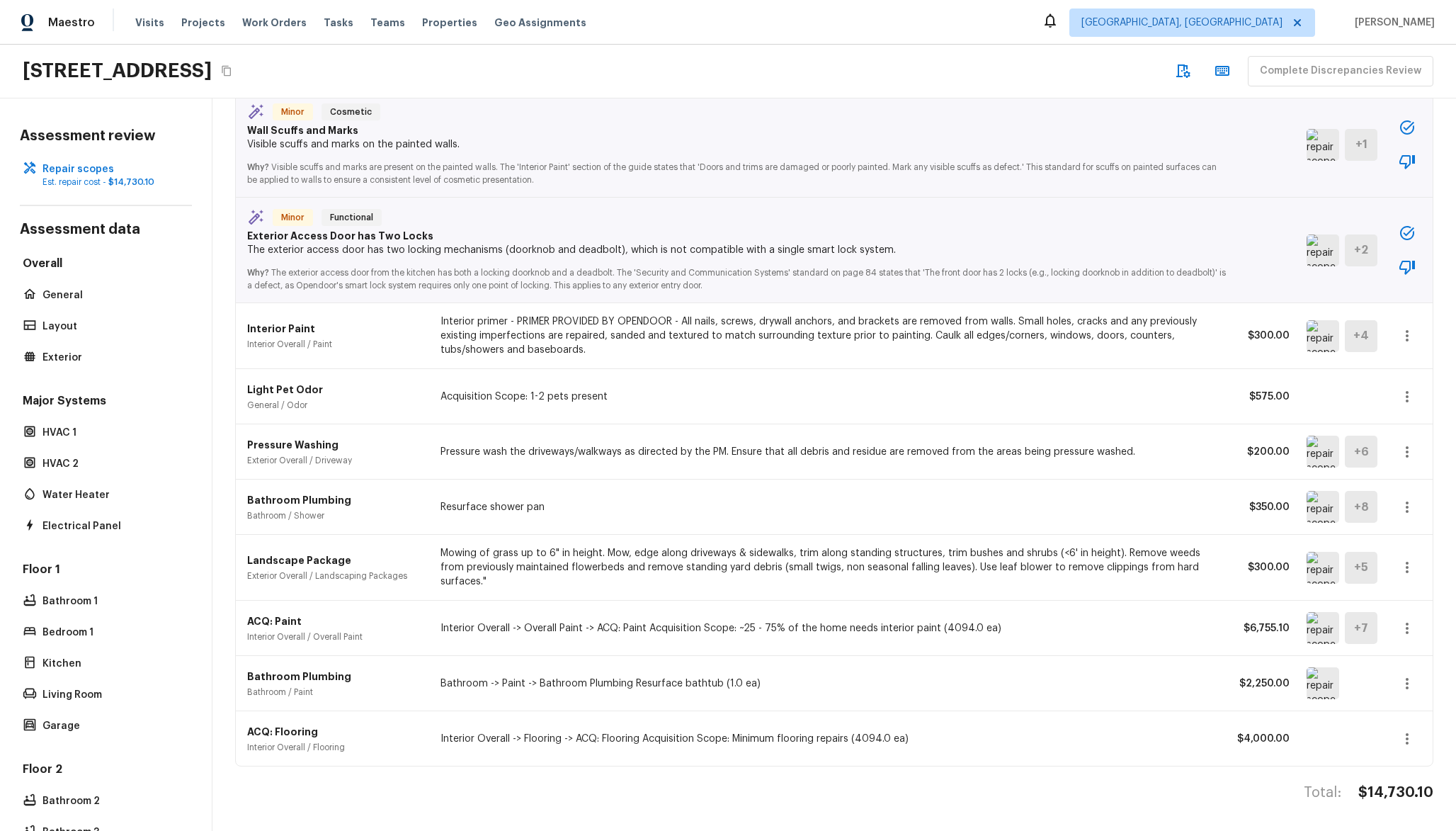
scroll to position [2597, 0]
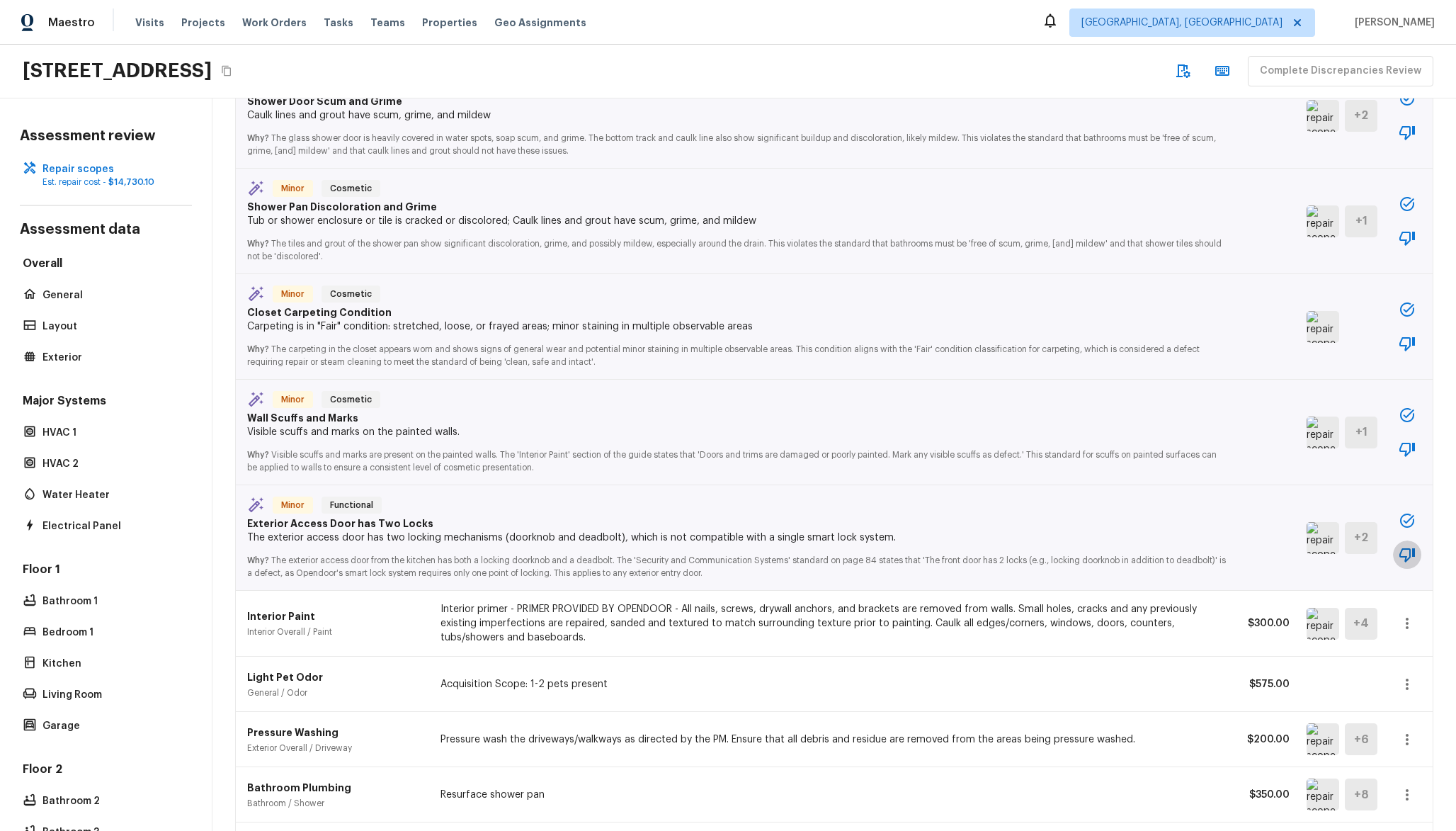
click at [1398, 558] on icon "button" at bounding box center [1407, 555] width 17 height 17
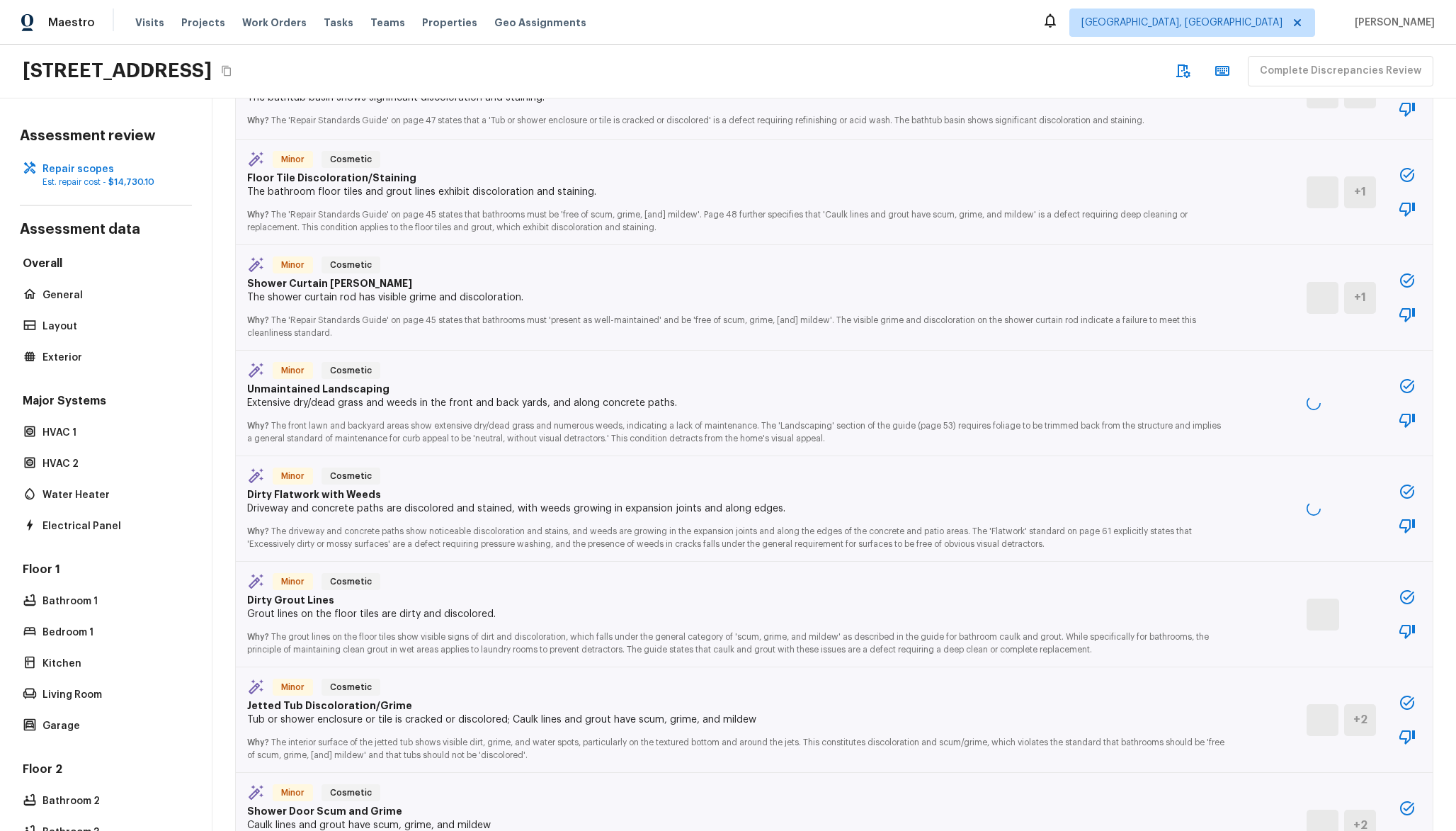
scroll to position [2896, 0]
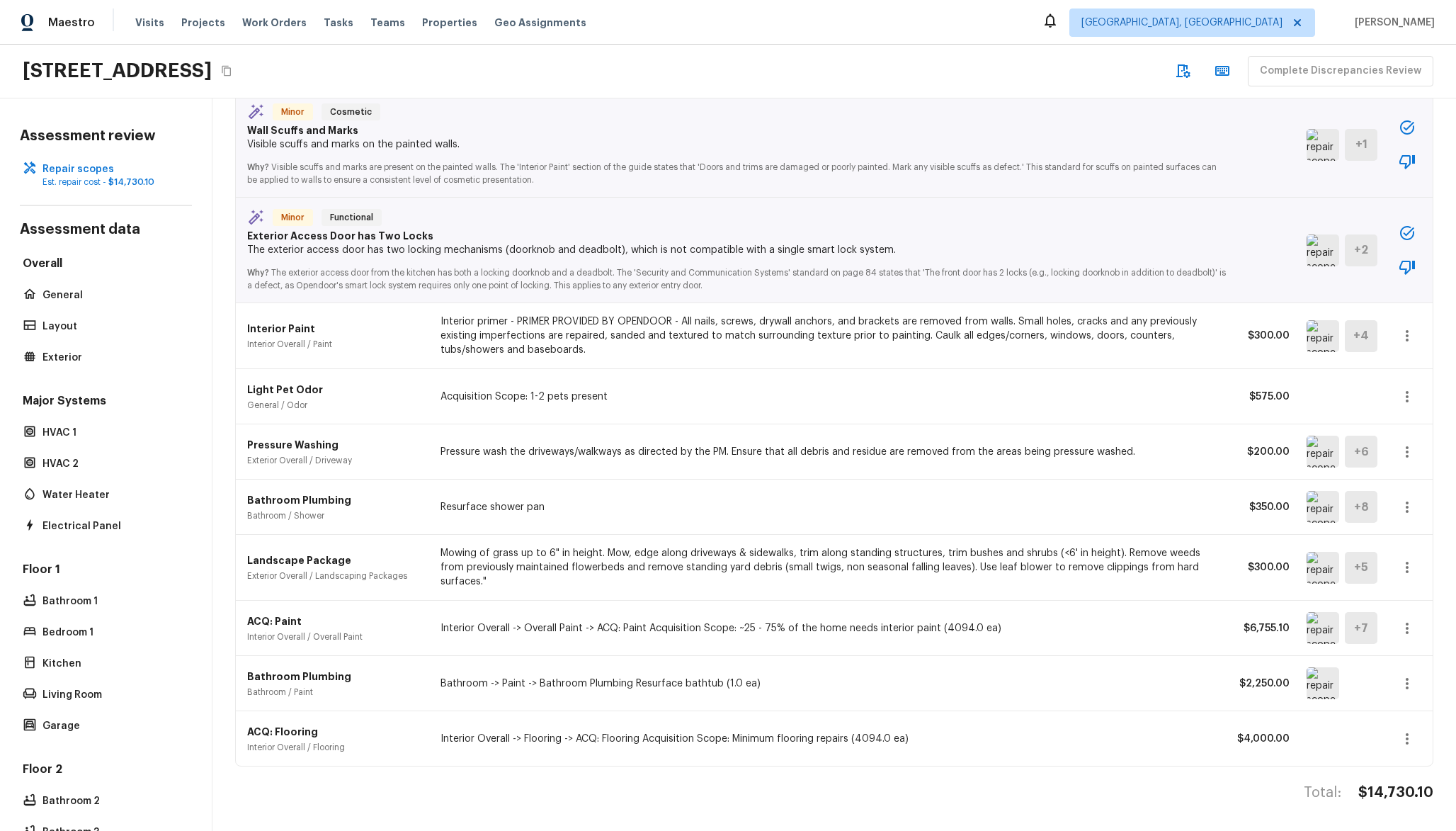
click at [1393, 253] on button "button" at bounding box center [1407, 267] width 28 height 28
click at [1398, 259] on icon "button" at bounding box center [1407, 267] width 17 height 17
